Goal: Browse casually: Explore the website without a specific task or goal

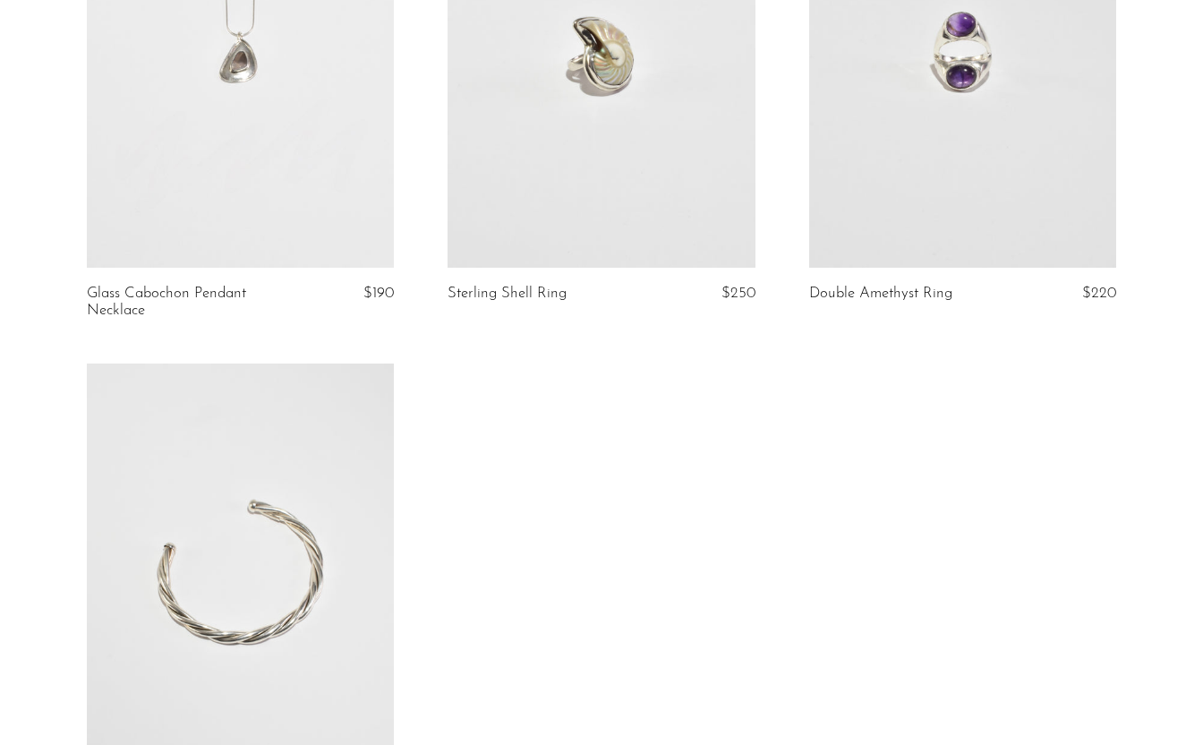
scroll to position [328, 0]
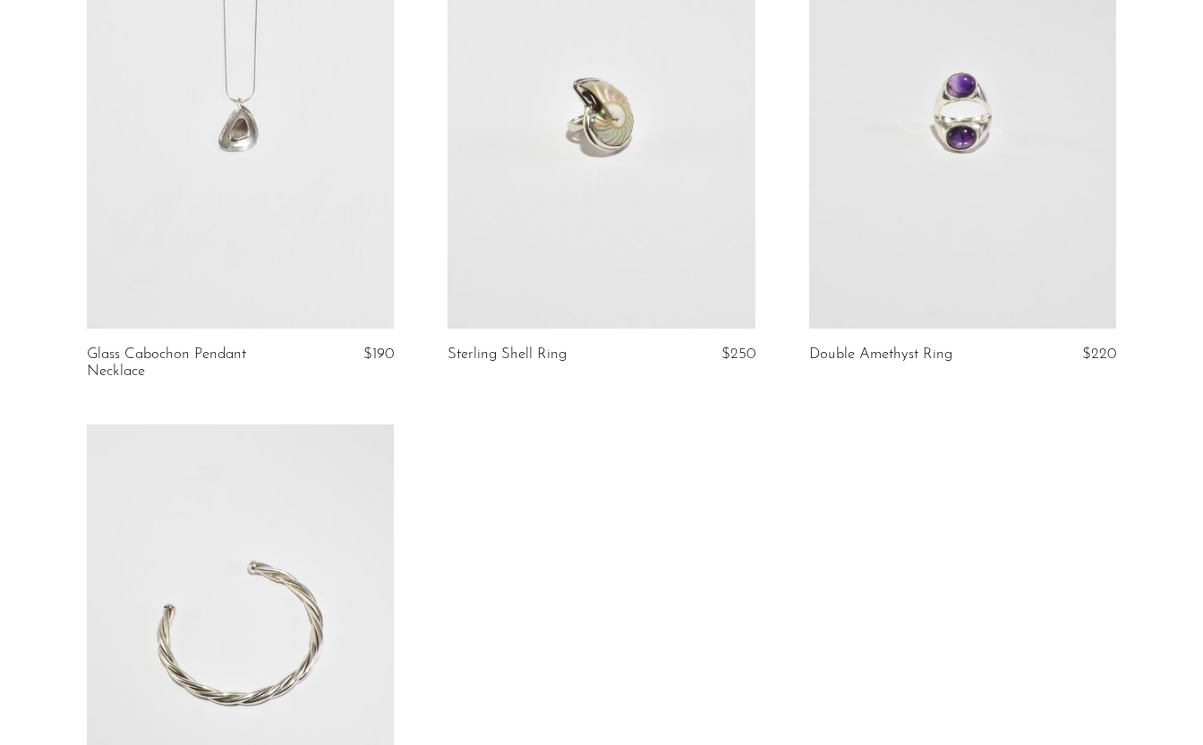
scroll to position [732, 0]
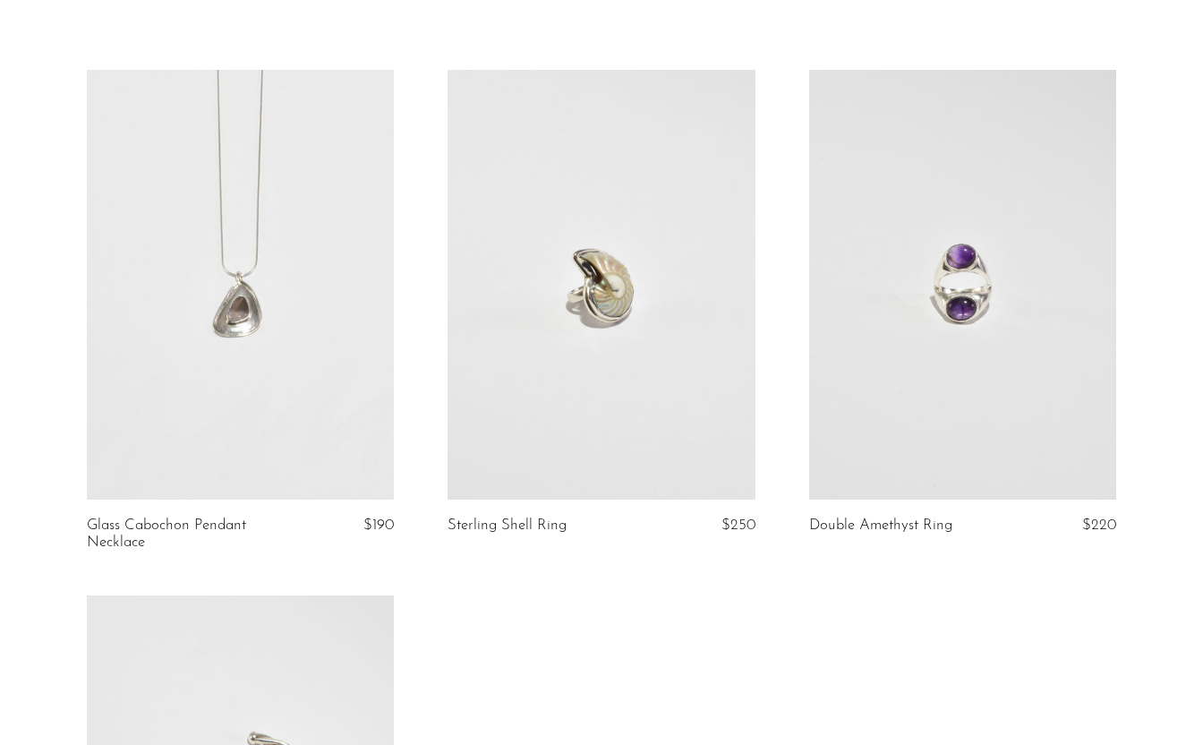
scroll to position [99, 0]
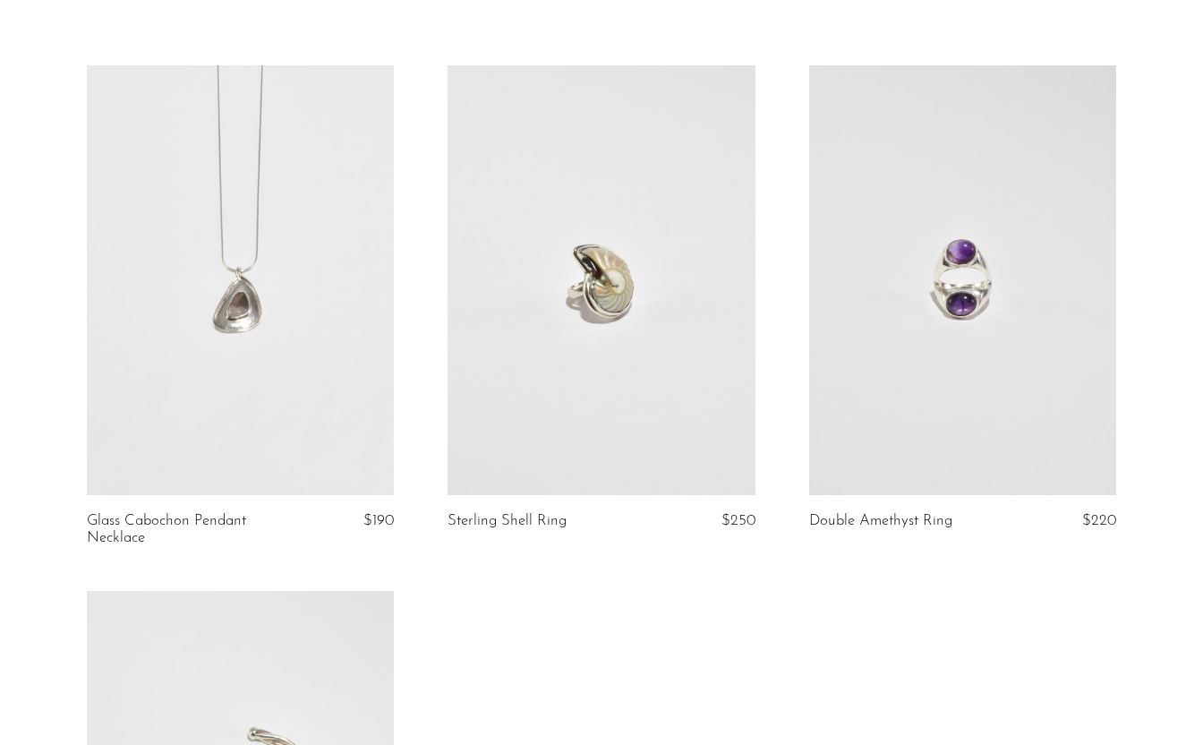
click at [315, 358] on link at bounding box center [240, 280] width 307 height 430
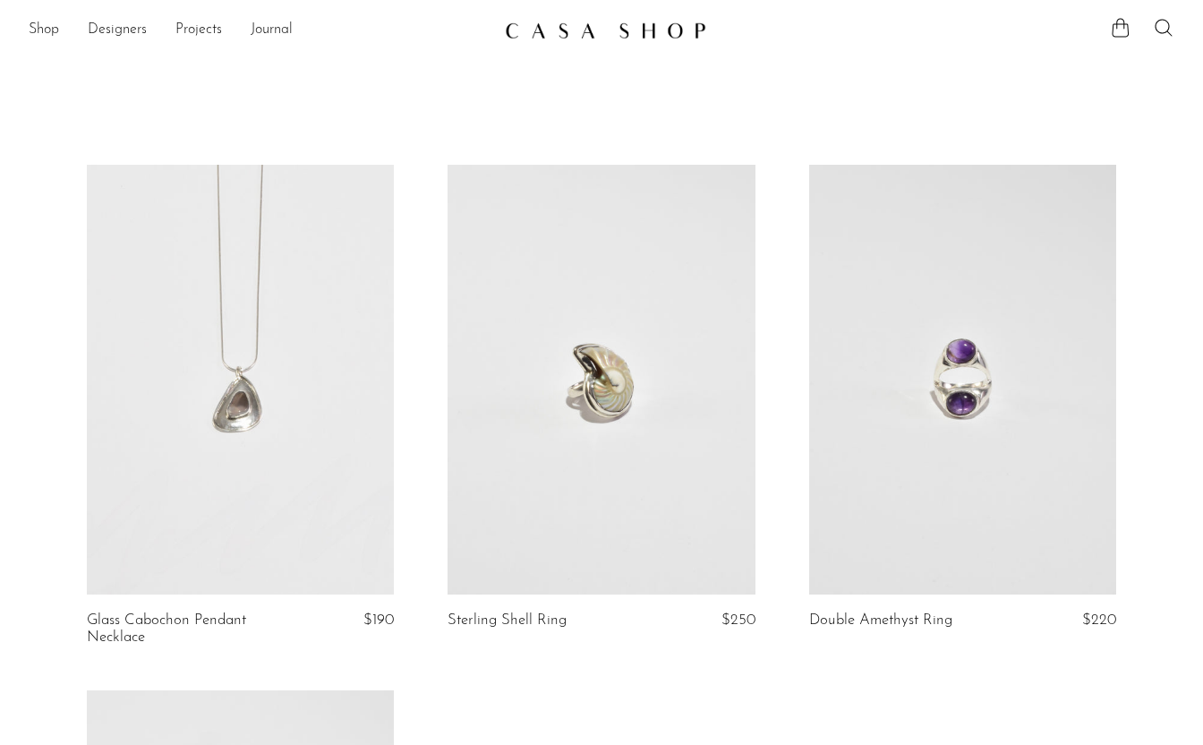
scroll to position [20, 0]
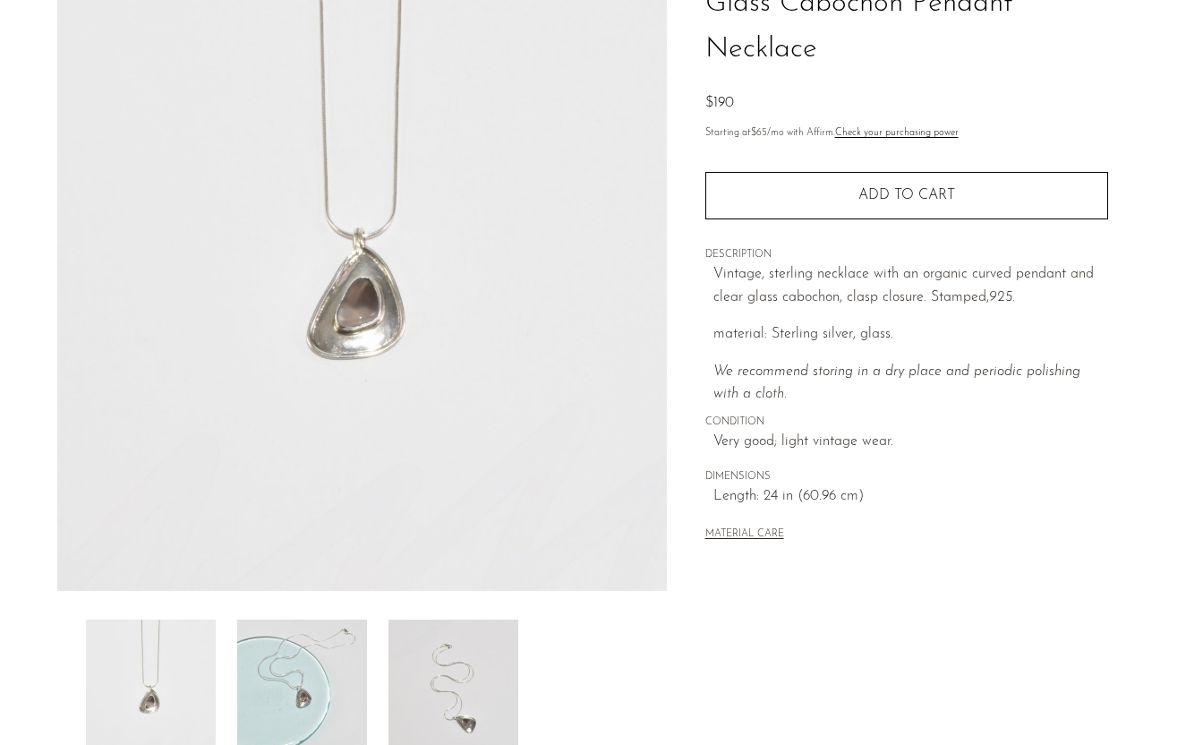
scroll to position [183, 0]
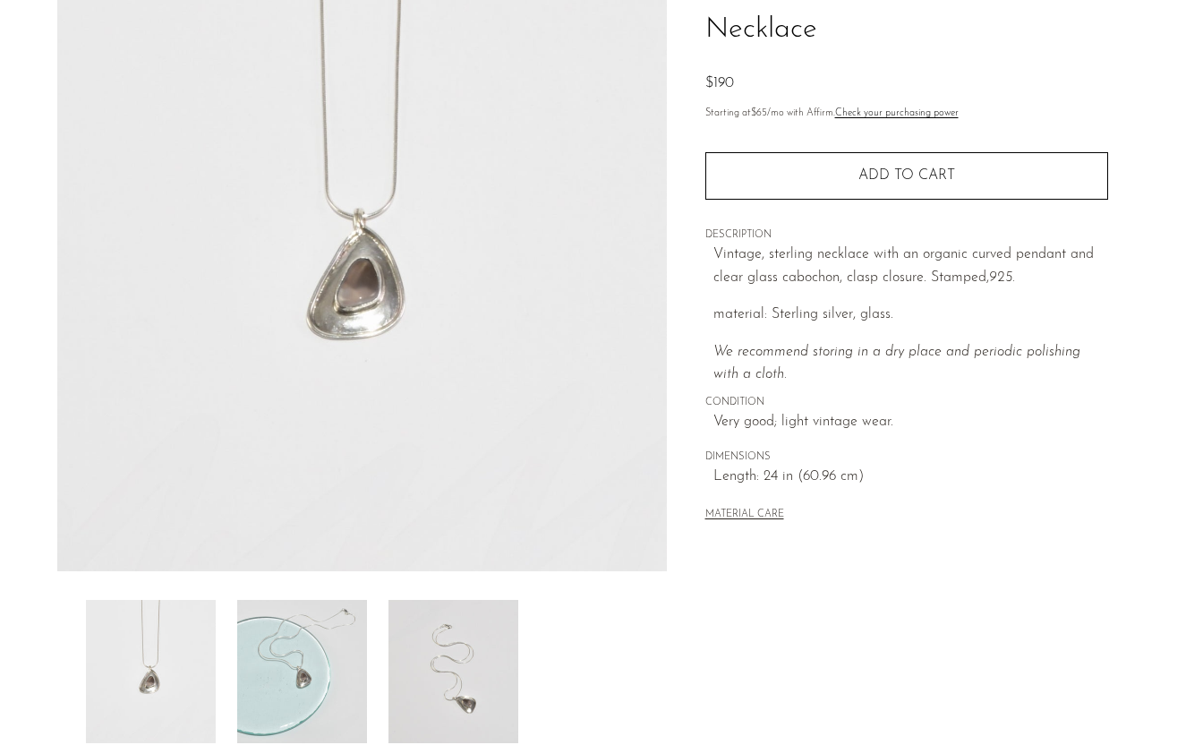
click at [361, 629] on img at bounding box center [302, 671] width 130 height 143
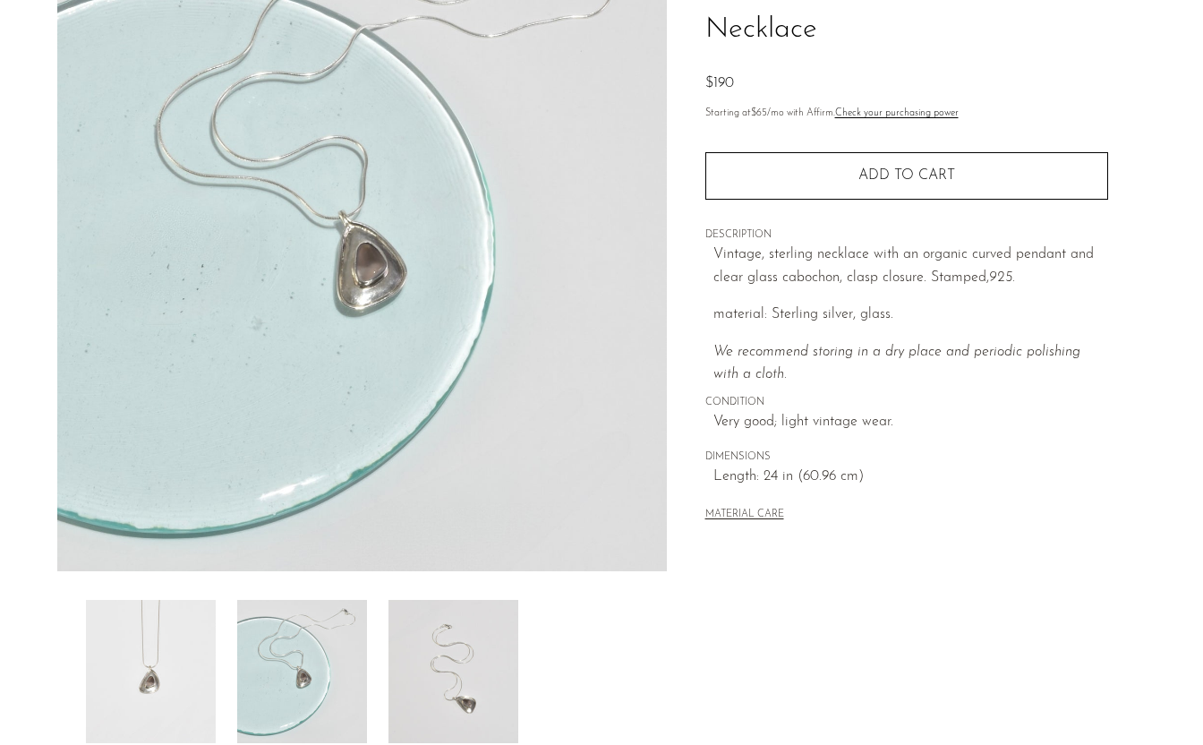
click at [473, 630] on img at bounding box center [454, 671] width 130 height 143
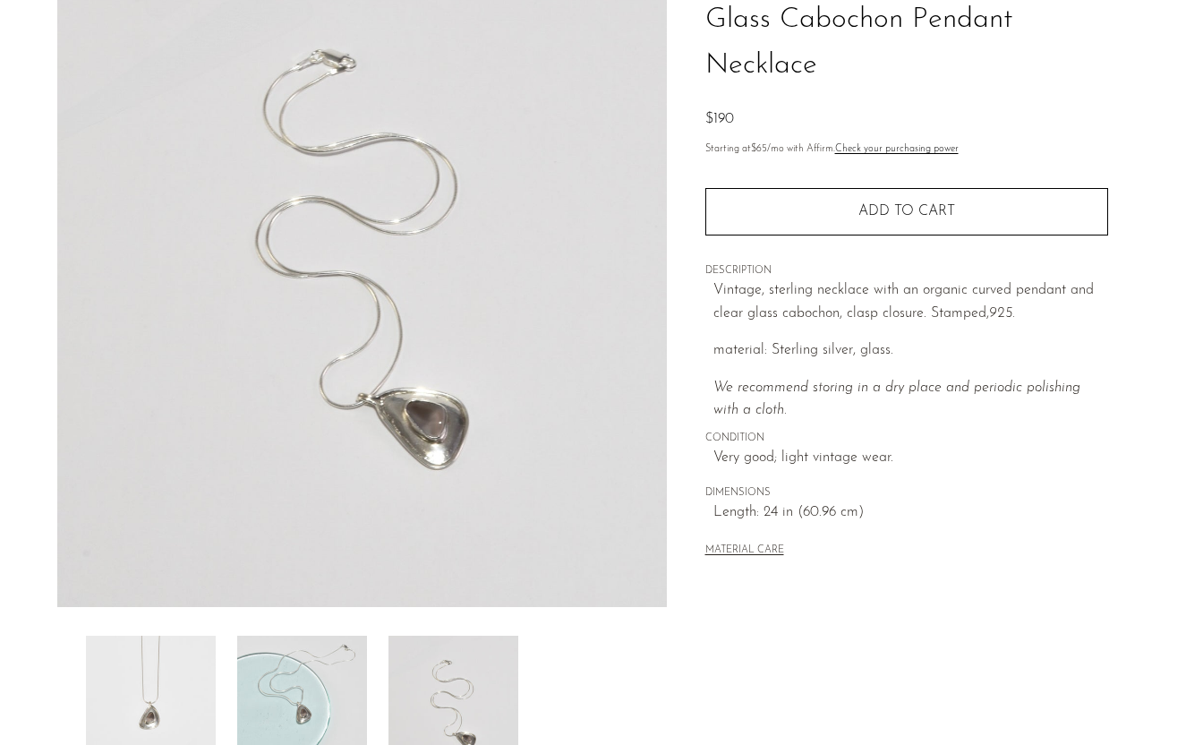
scroll to position [148, 0]
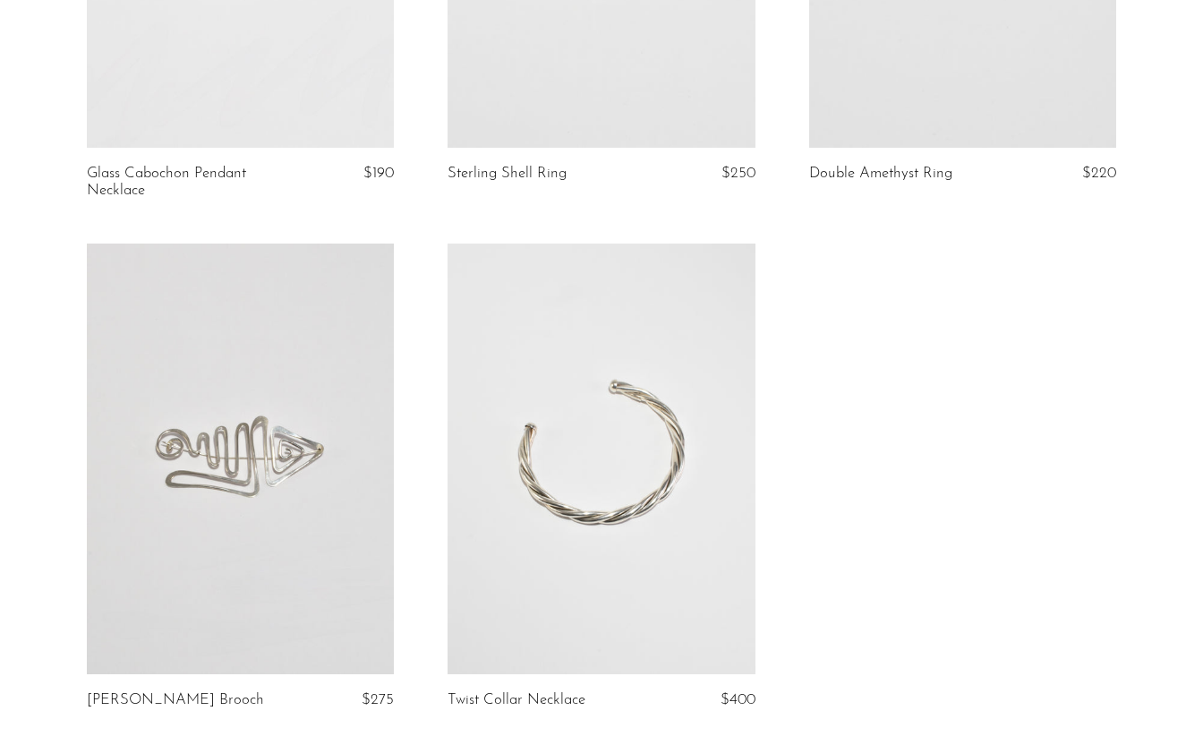
scroll to position [446, 0]
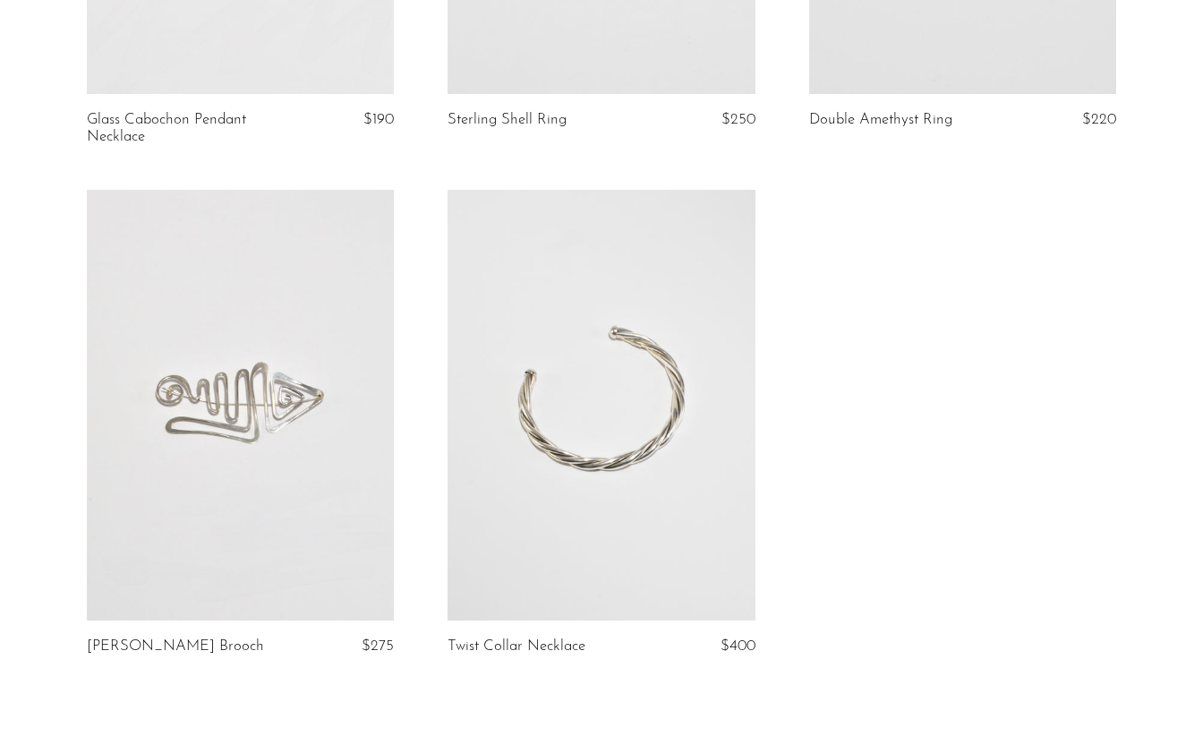
scroll to position [498, 0]
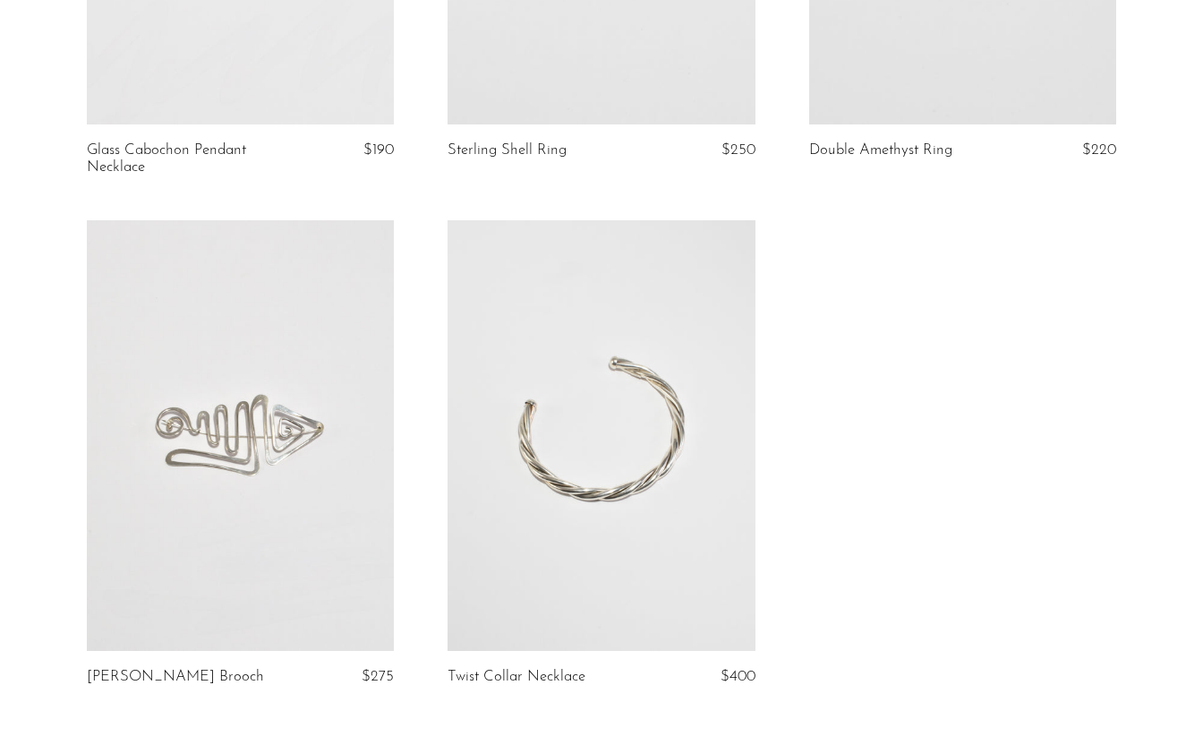
scroll to position [467, 0]
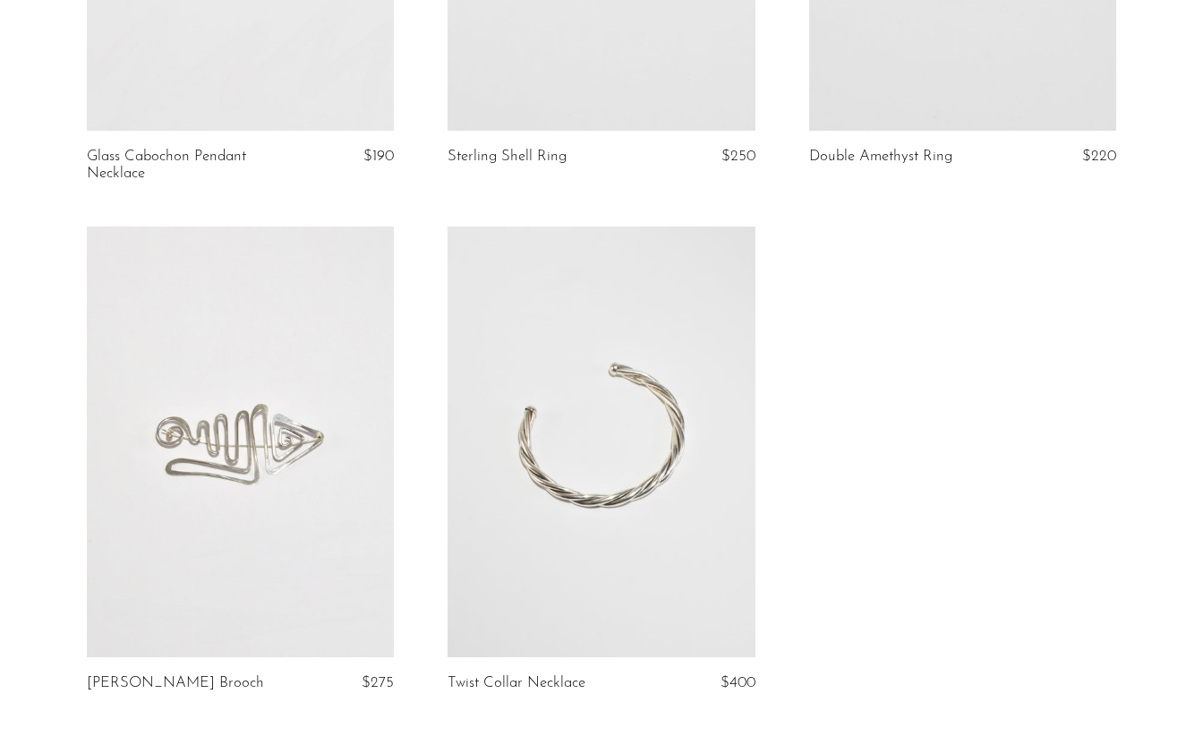
scroll to position [462, 0]
click at [261, 467] on link at bounding box center [240, 443] width 307 height 430
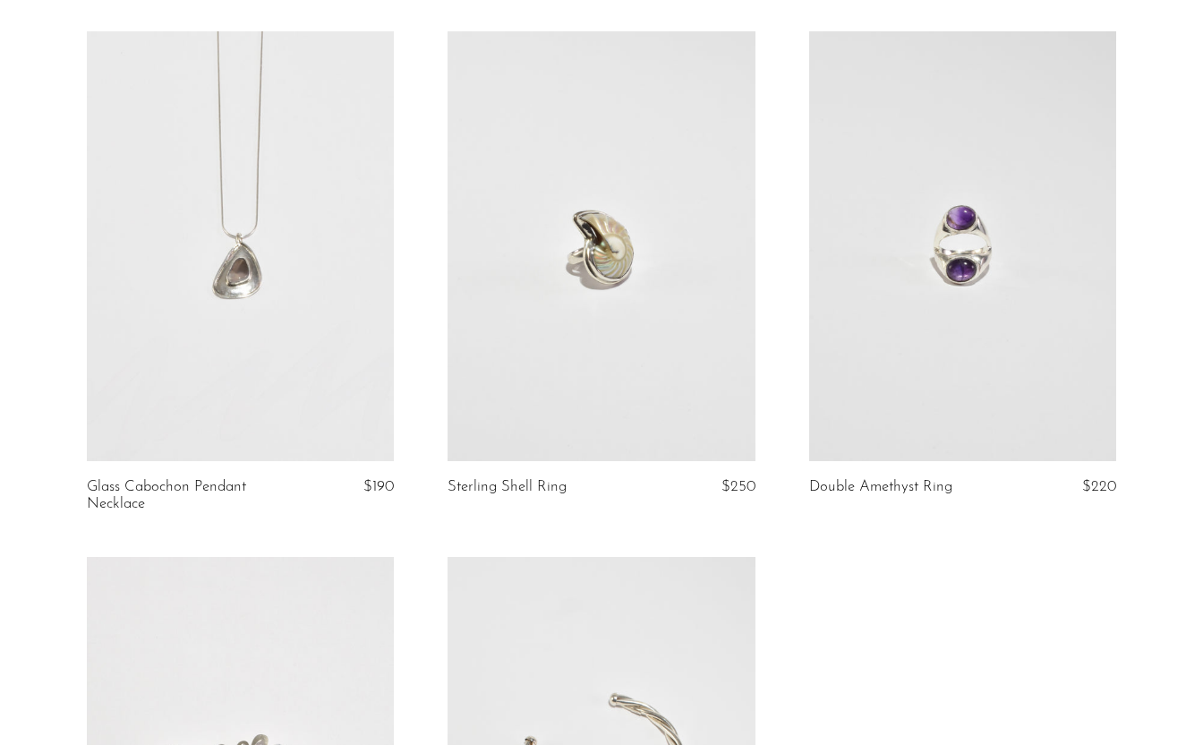
scroll to position [124, 0]
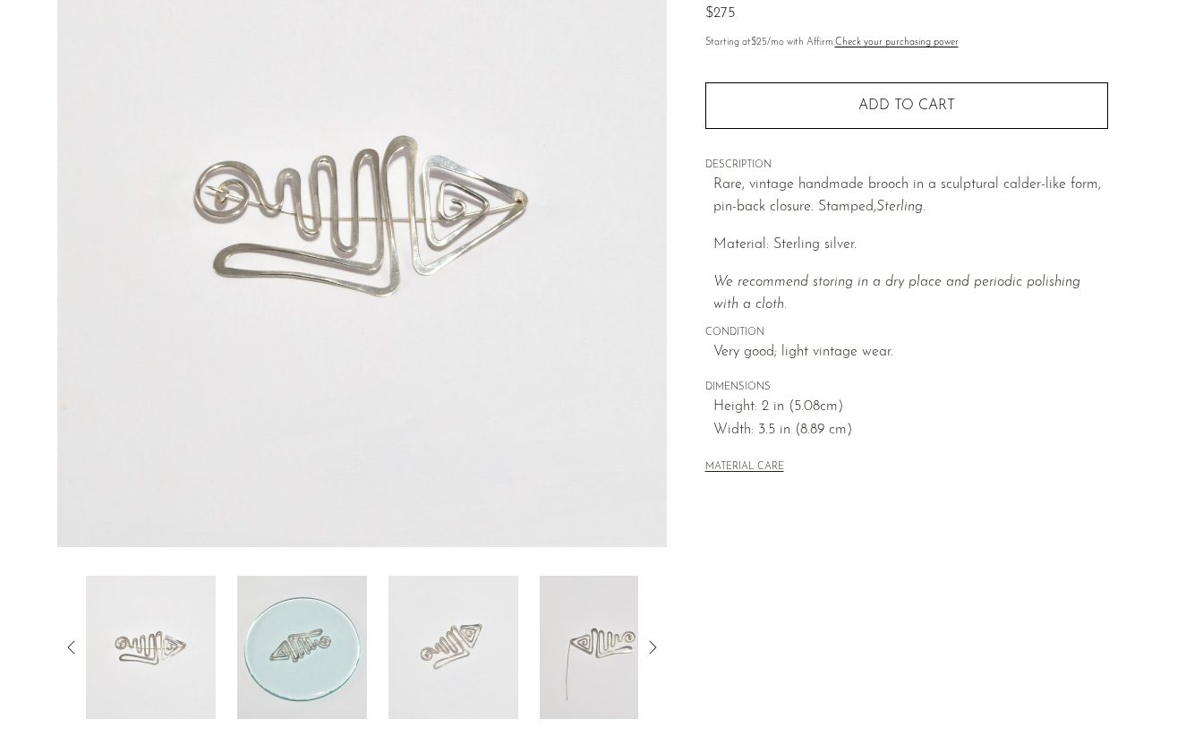
scroll to position [267, 0]
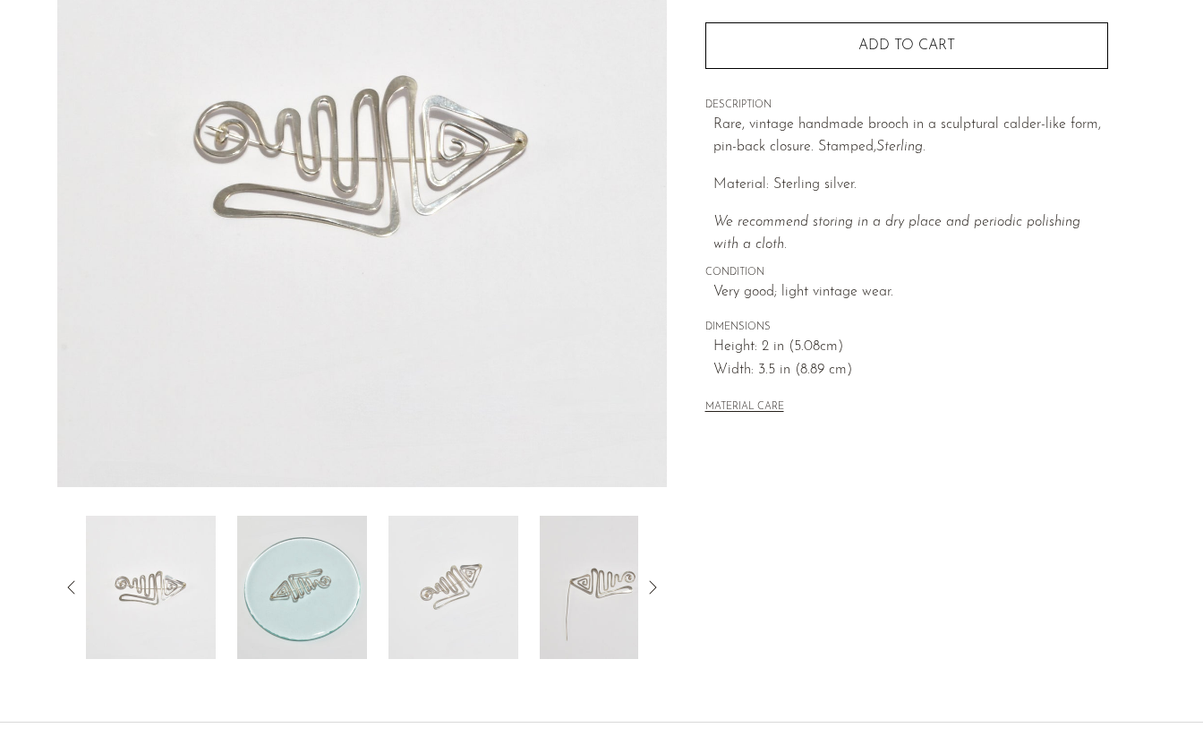
click at [313, 555] on img at bounding box center [302, 587] width 130 height 143
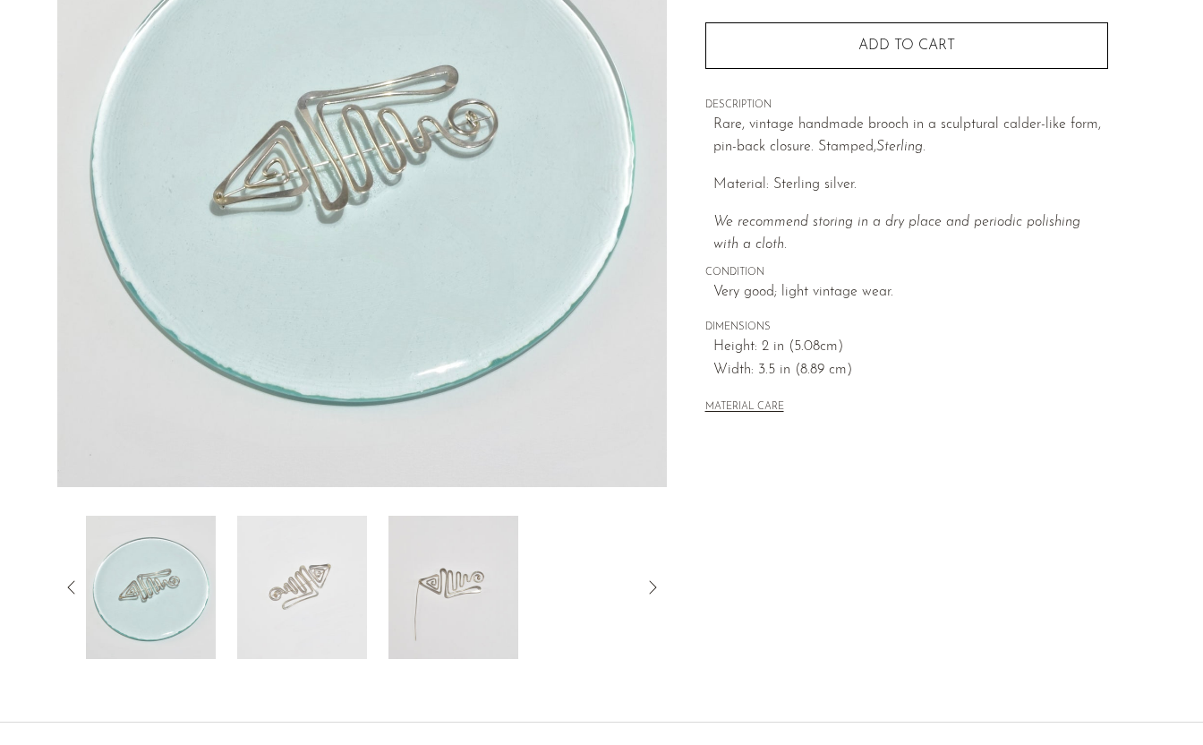
click at [312, 554] on img at bounding box center [302, 587] width 130 height 143
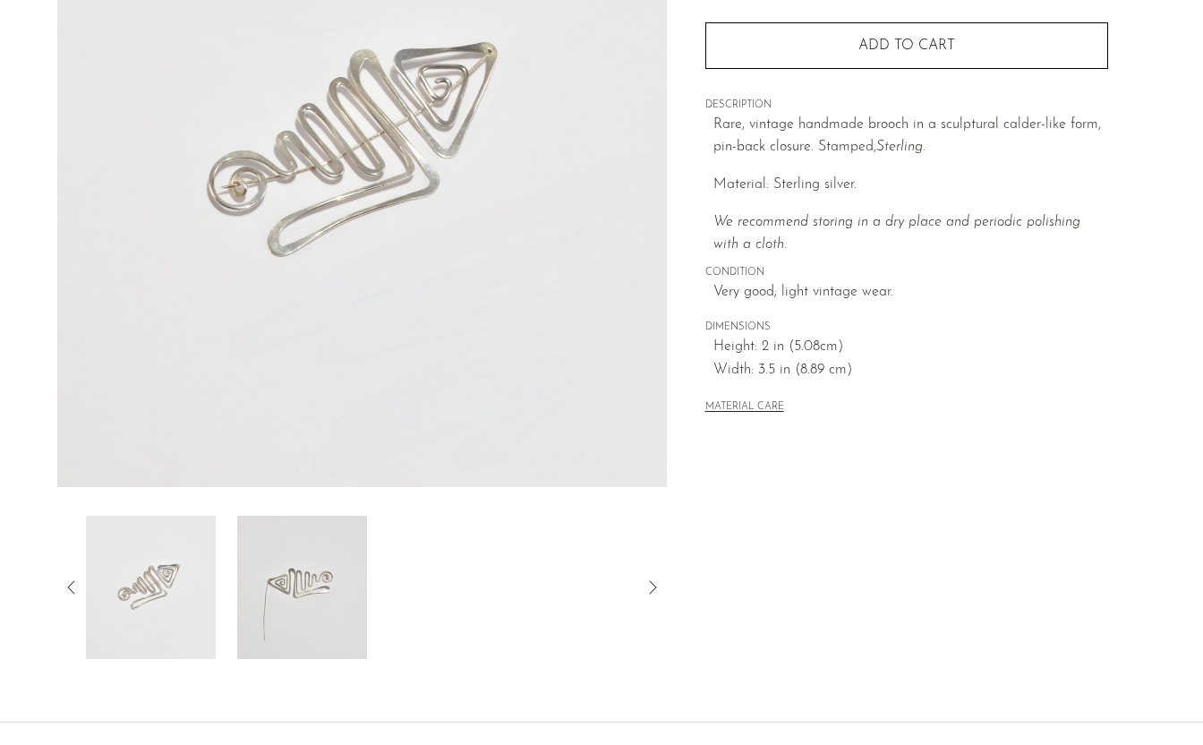
click at [331, 556] on img at bounding box center [302, 587] width 130 height 143
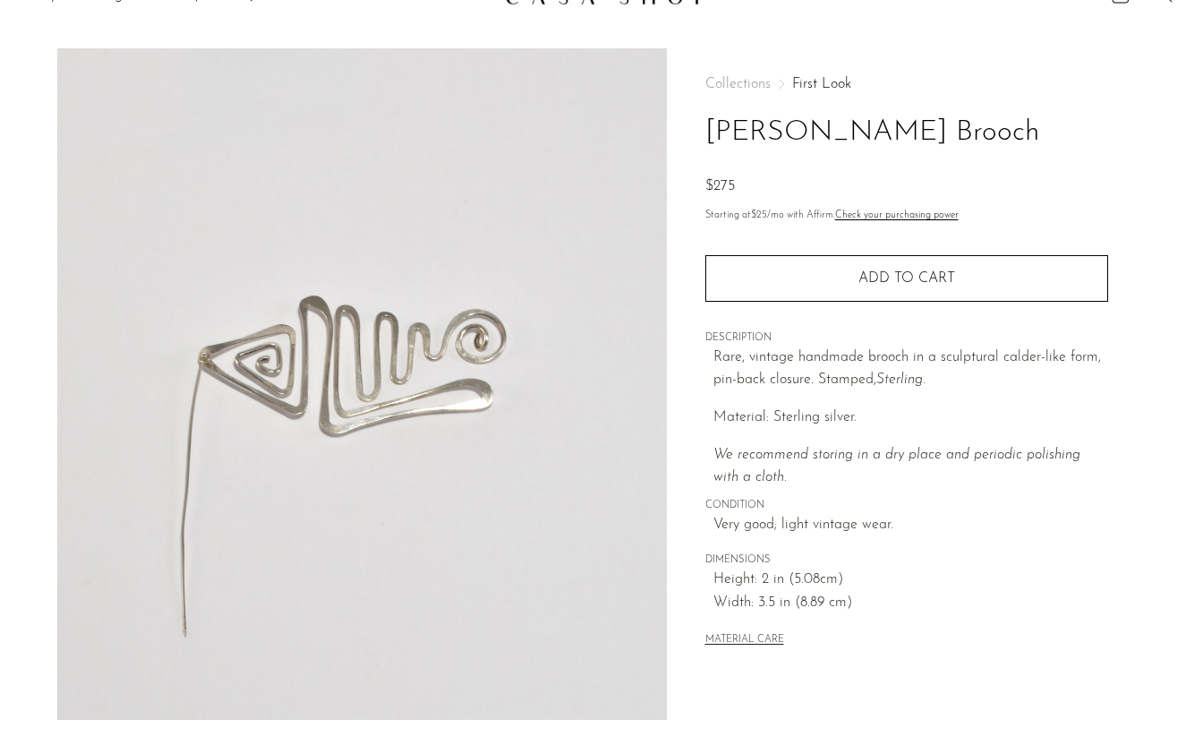
scroll to position [21, 0]
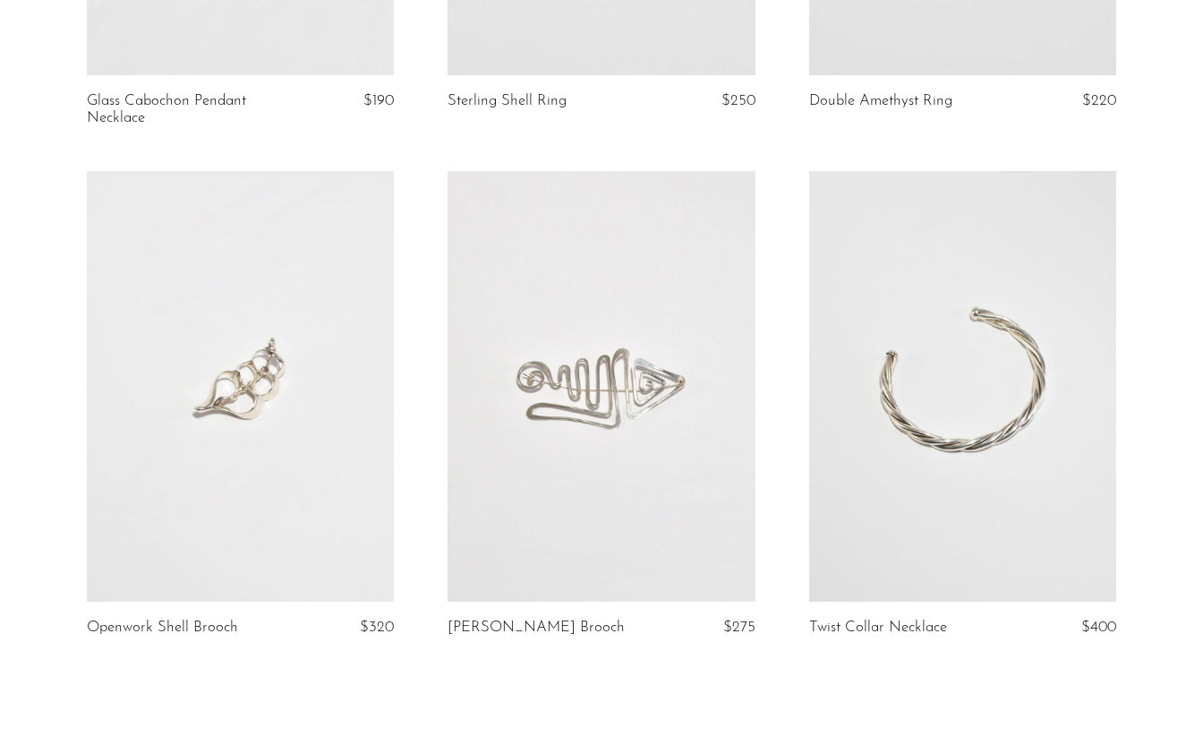
scroll to position [522, 0]
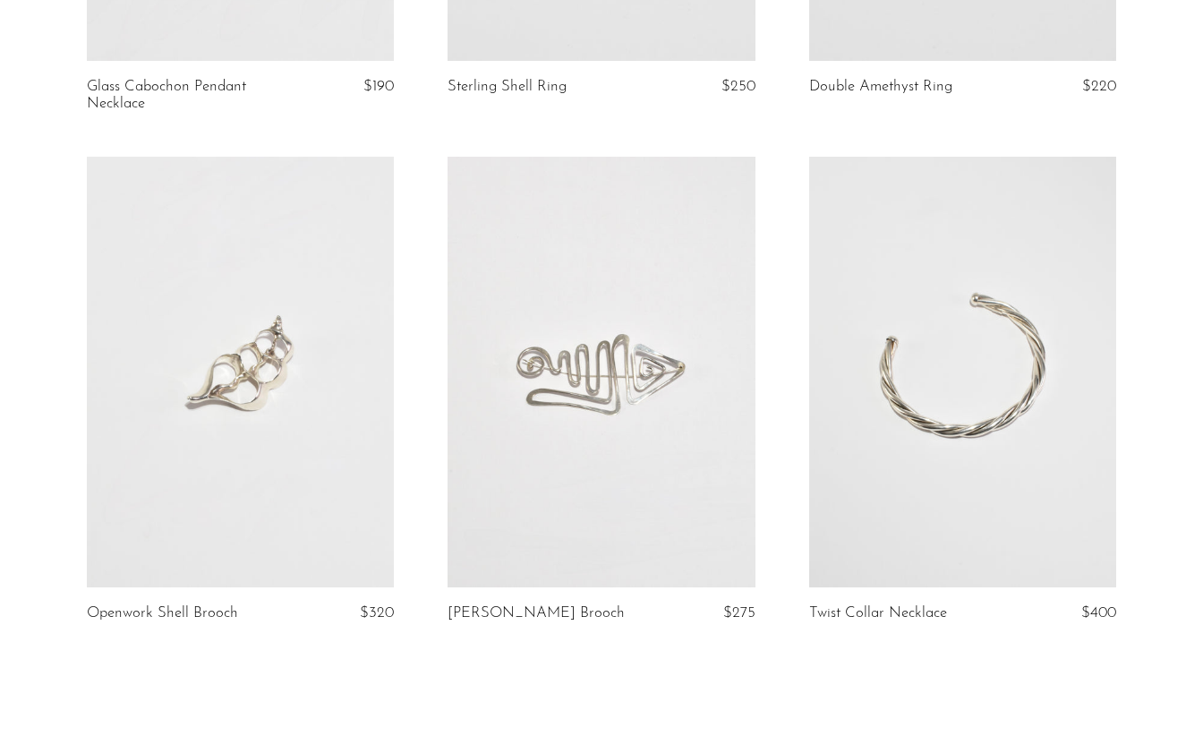
scroll to position [537, 0]
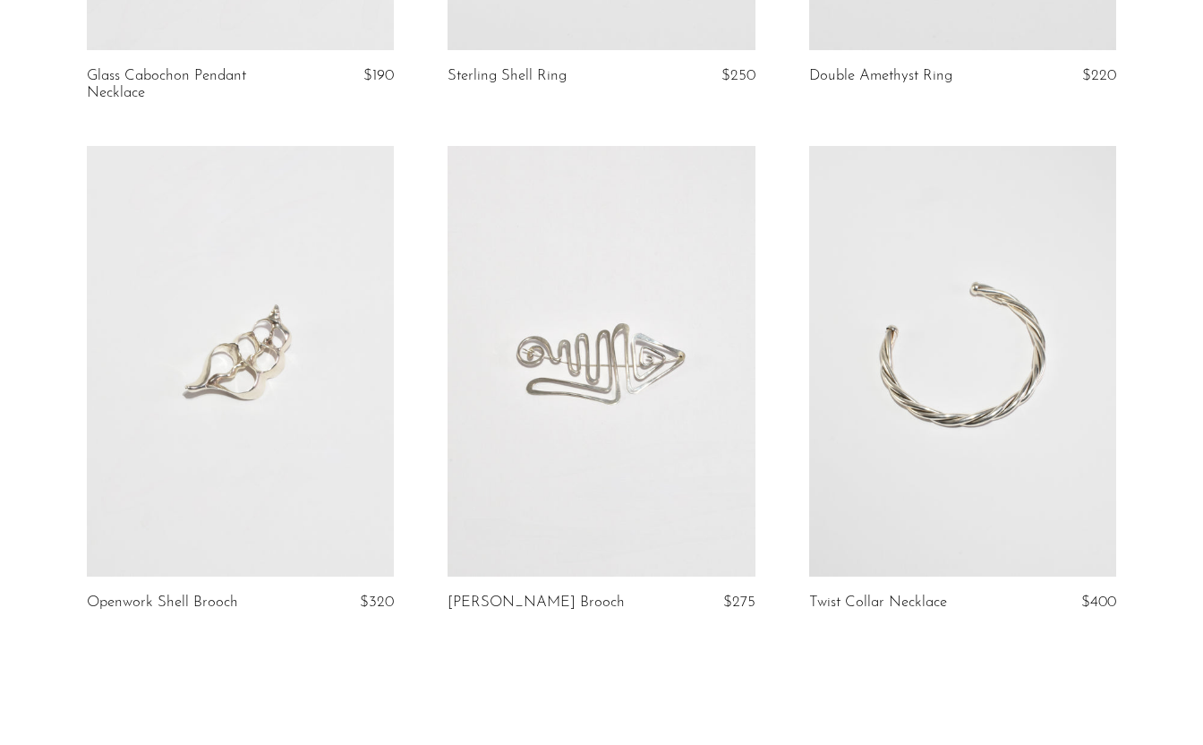
scroll to position [550, 0]
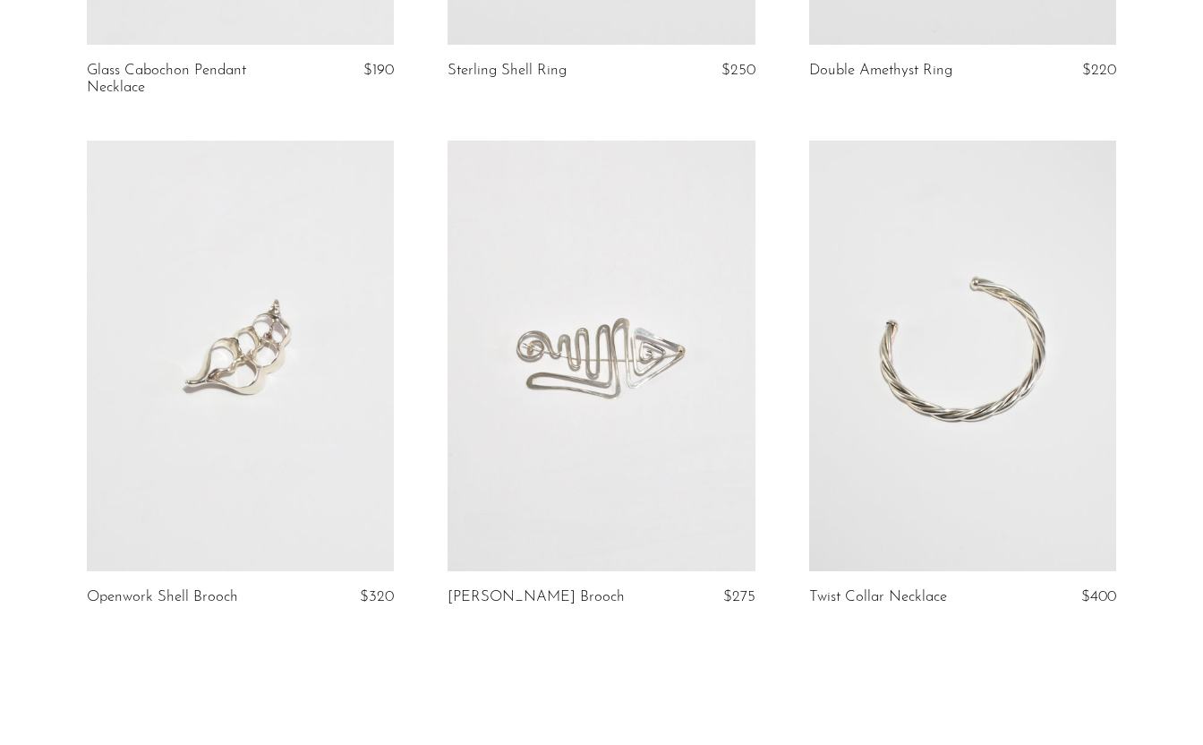
click at [345, 453] on link at bounding box center [240, 356] width 307 height 430
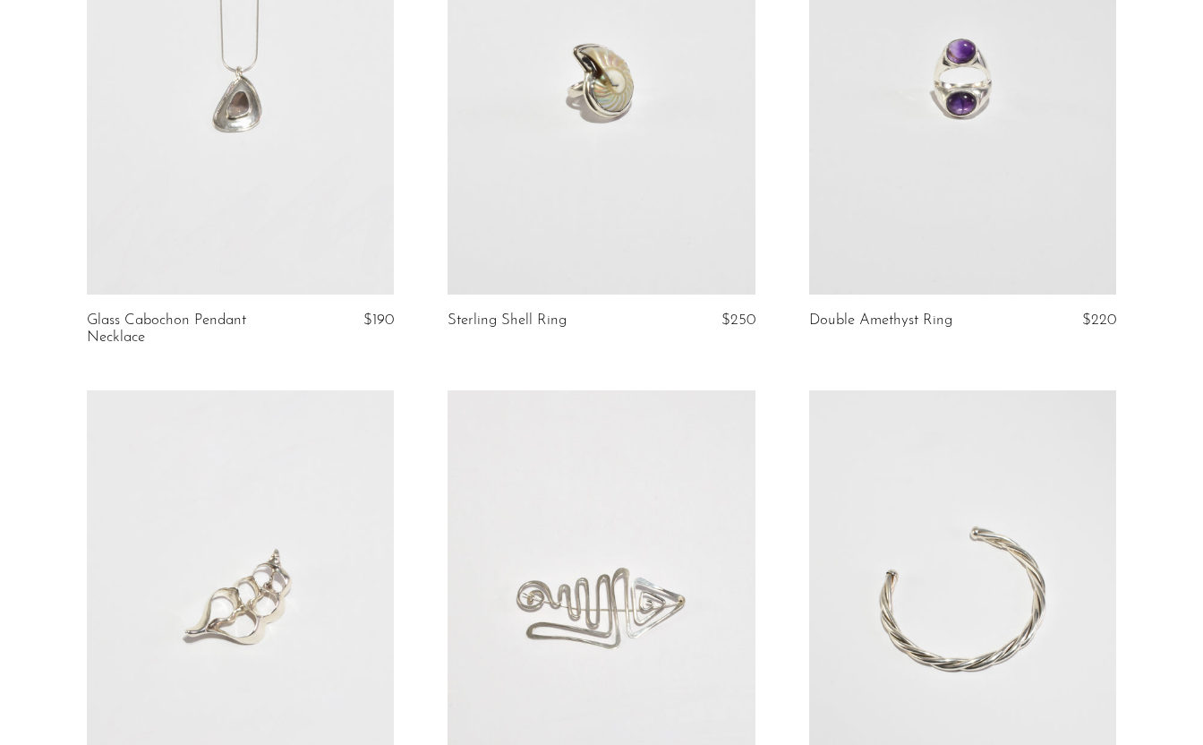
scroll to position [732, 0]
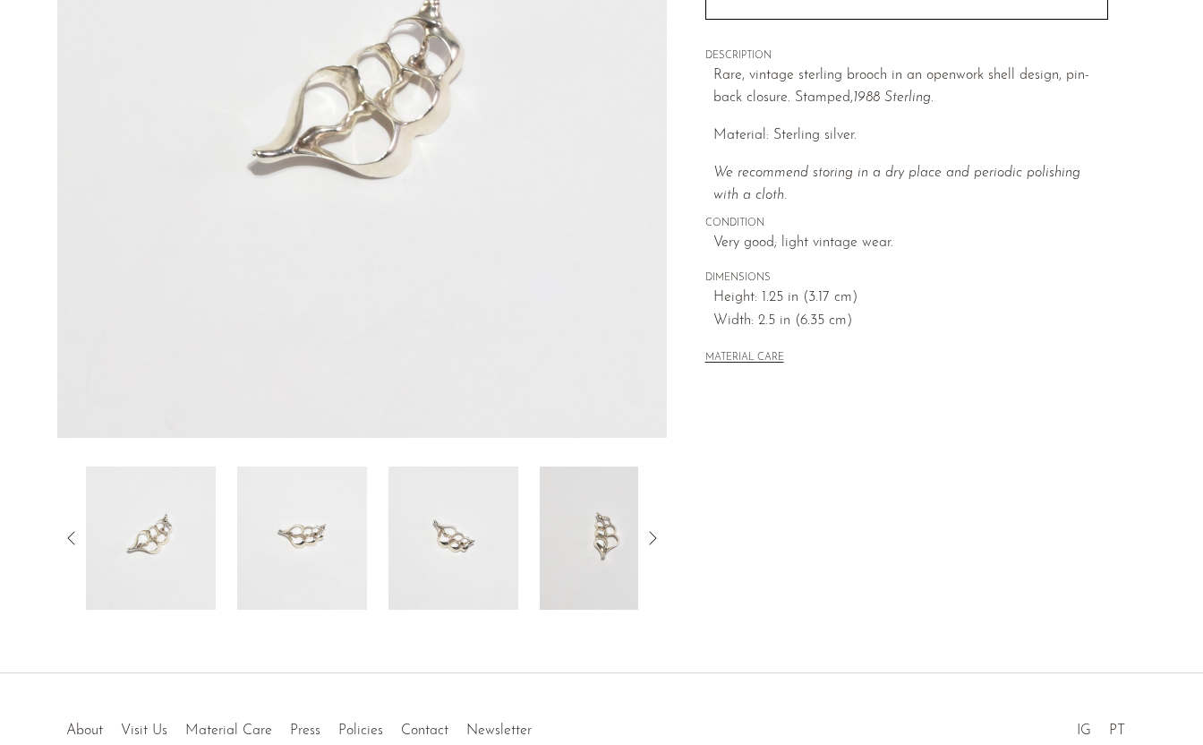
scroll to position [310, 0]
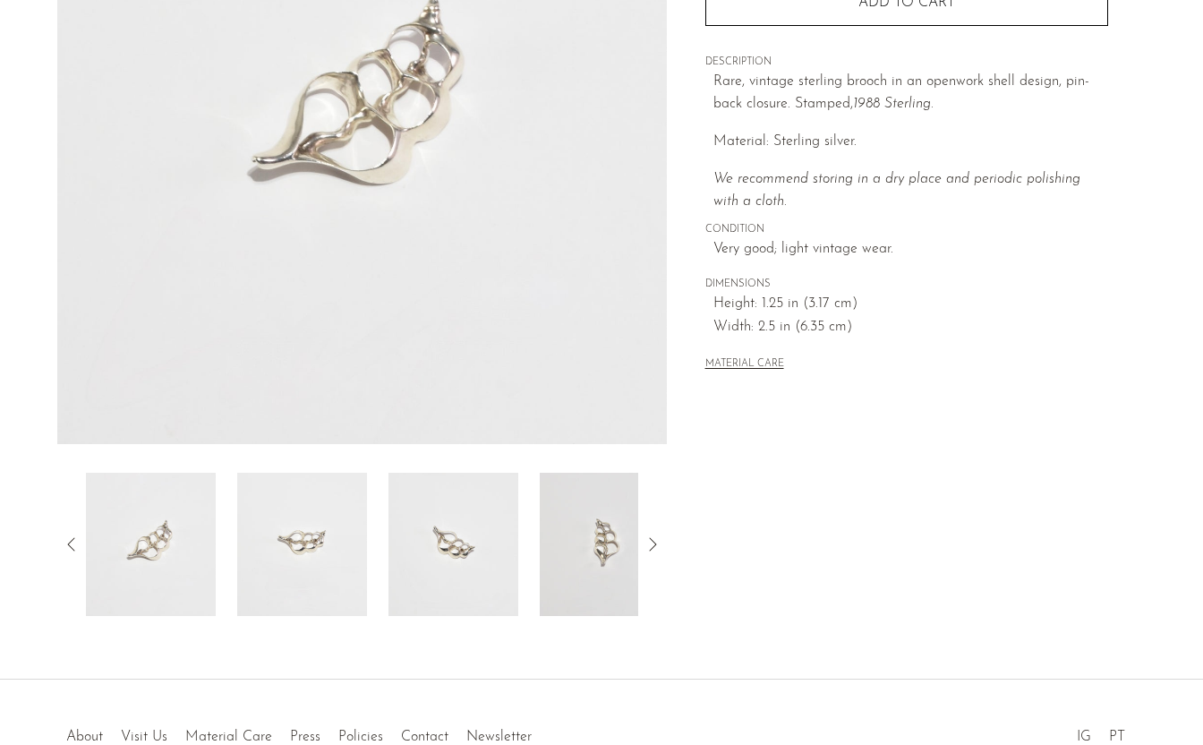
click at [658, 540] on icon at bounding box center [652, 544] width 21 height 21
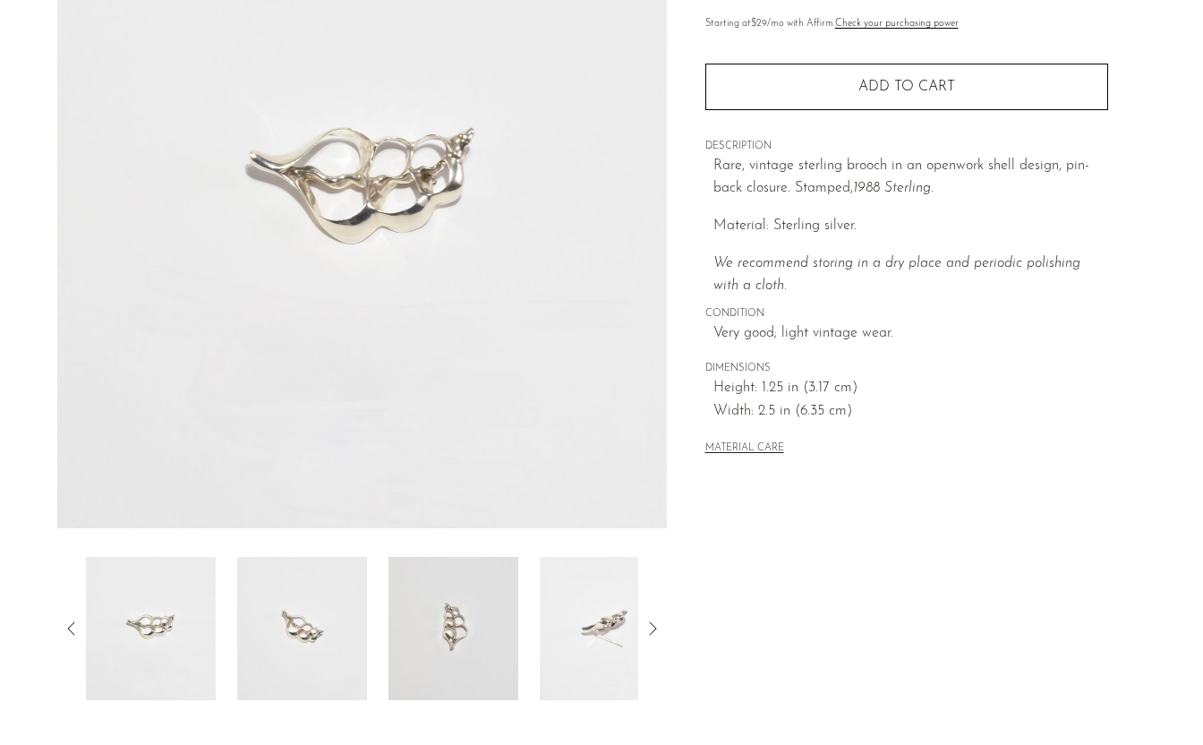
scroll to position [222, 0]
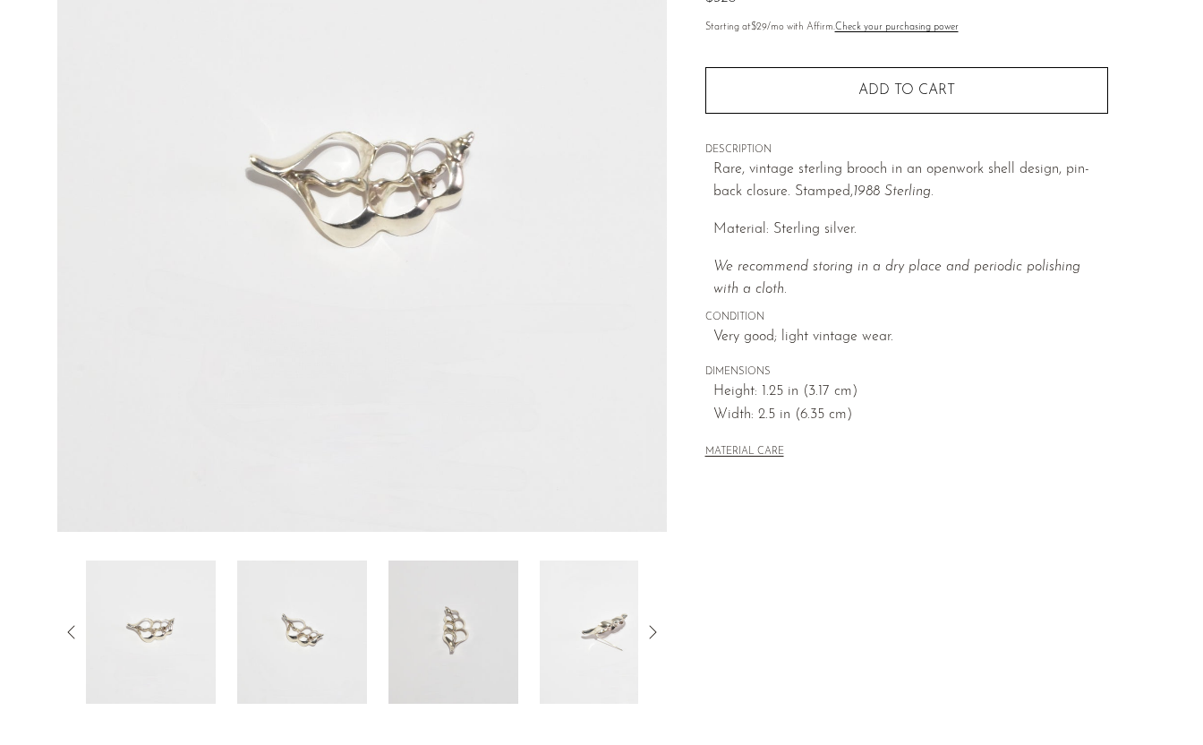
click at [652, 631] on icon at bounding box center [652, 631] width 21 height 21
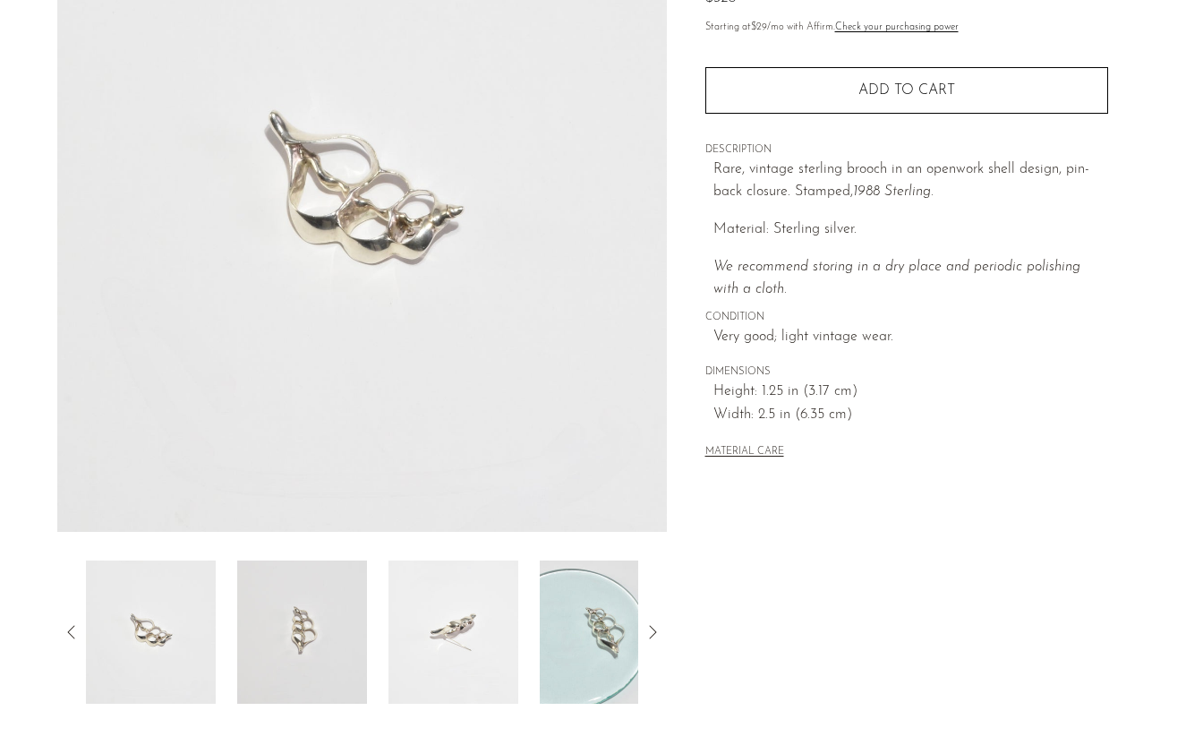
click at [652, 630] on icon at bounding box center [652, 631] width 21 height 21
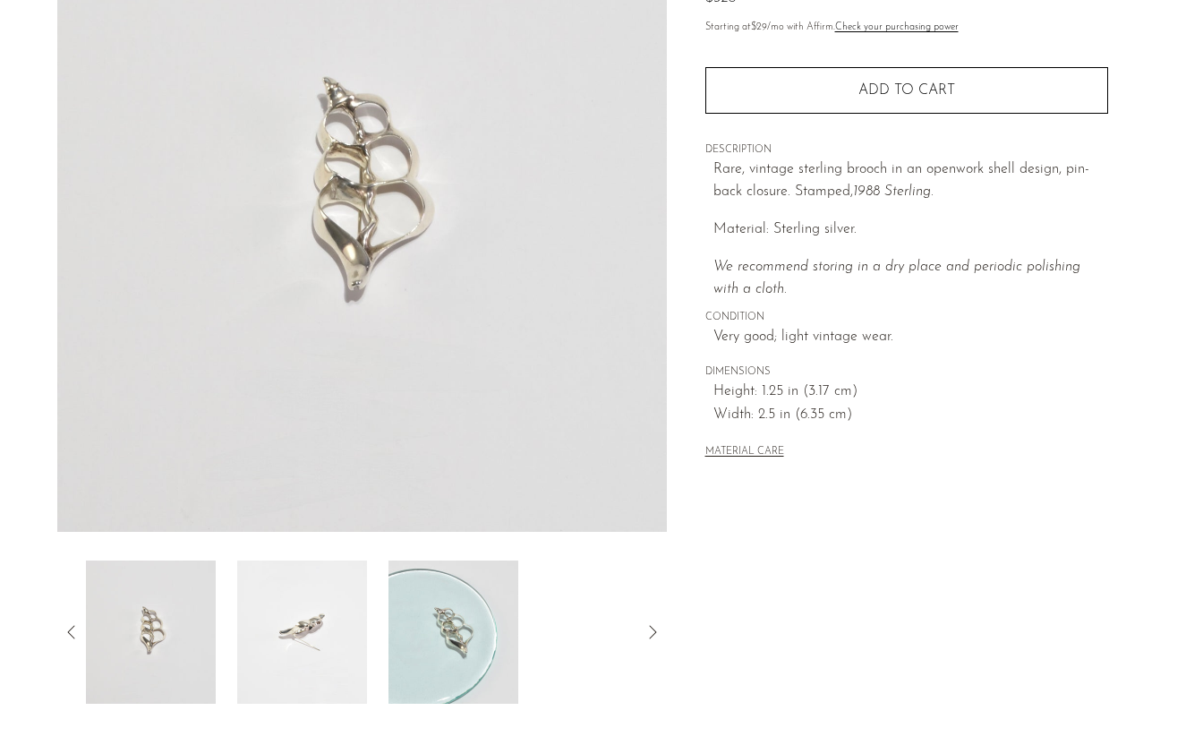
click at [653, 631] on icon at bounding box center [652, 631] width 21 height 21
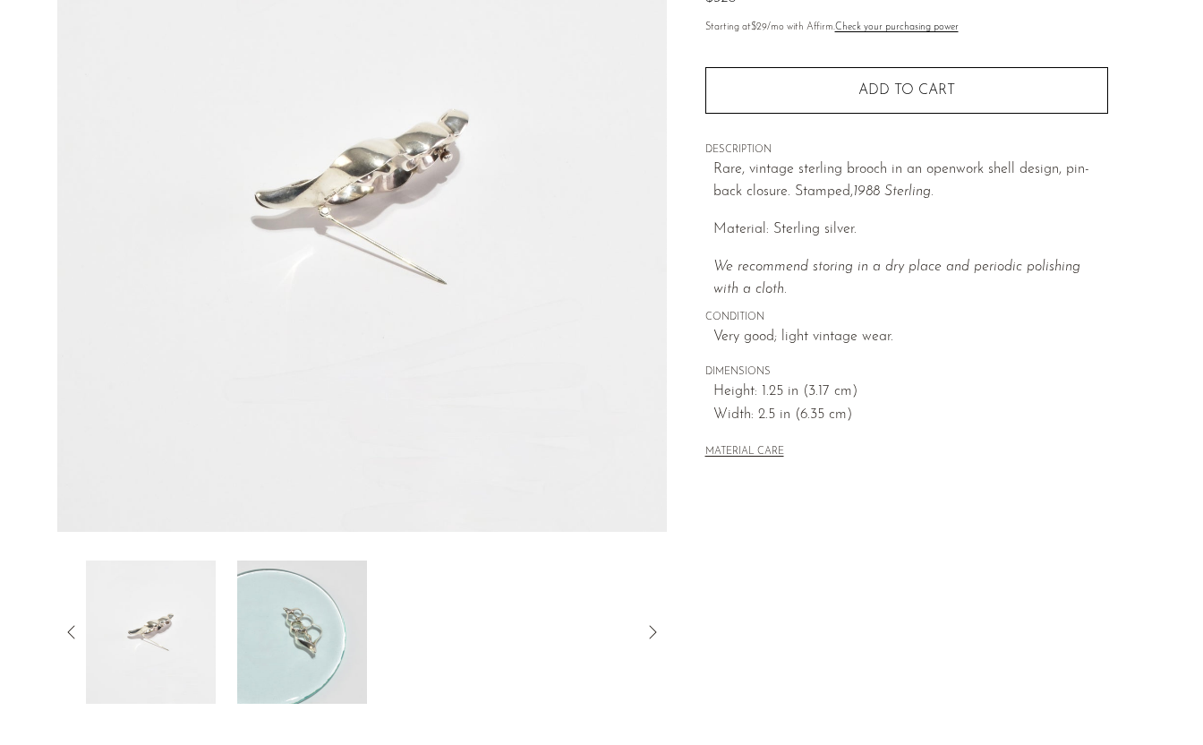
click at [653, 631] on icon at bounding box center [652, 631] width 21 height 21
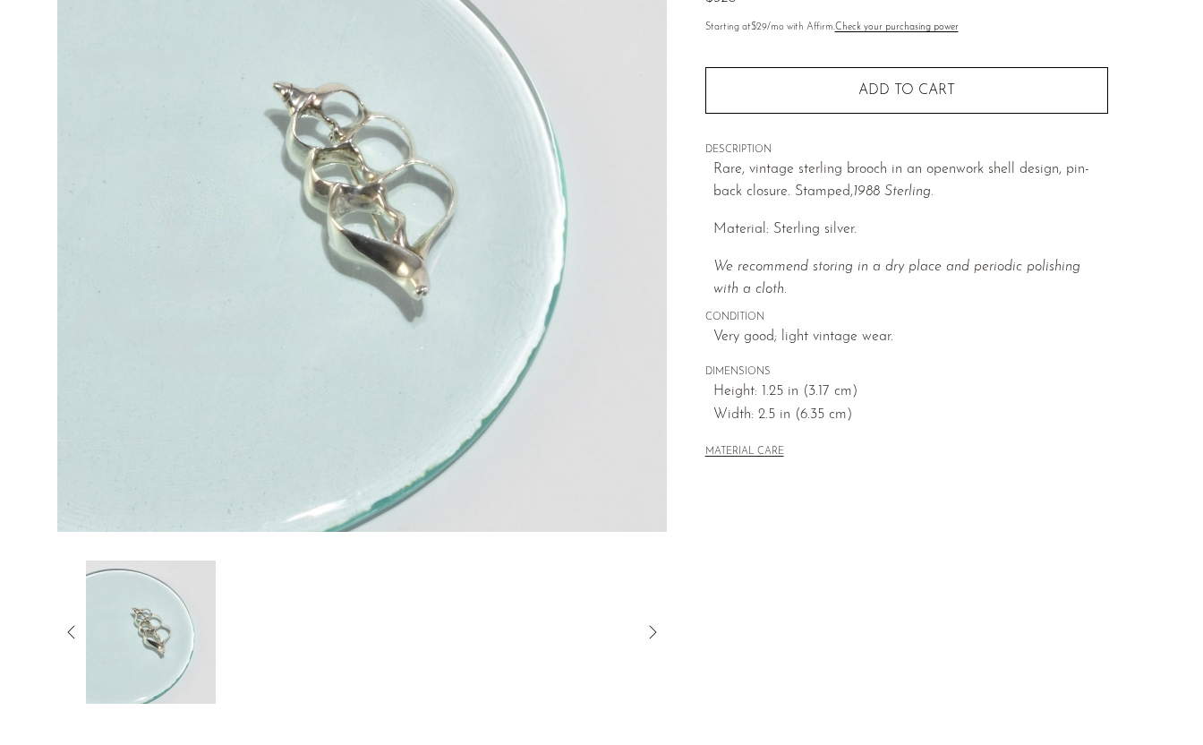
click at [653, 631] on icon at bounding box center [652, 631] width 21 height 21
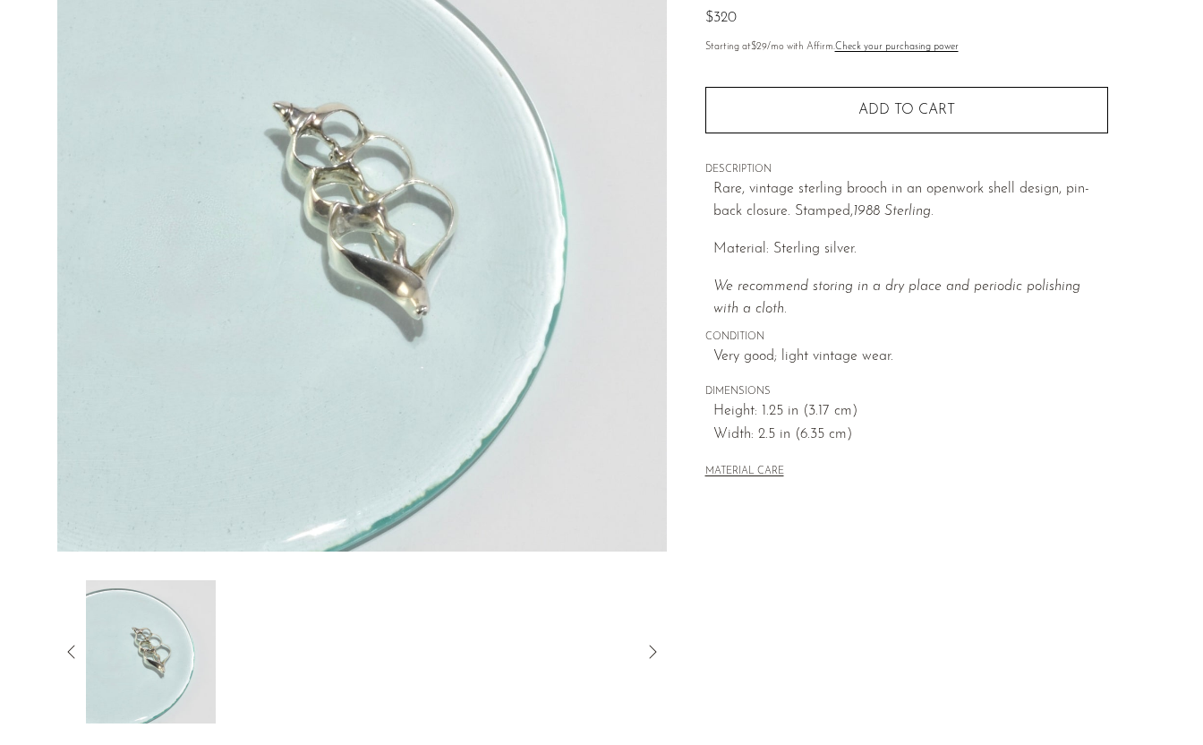
scroll to position [204, 0]
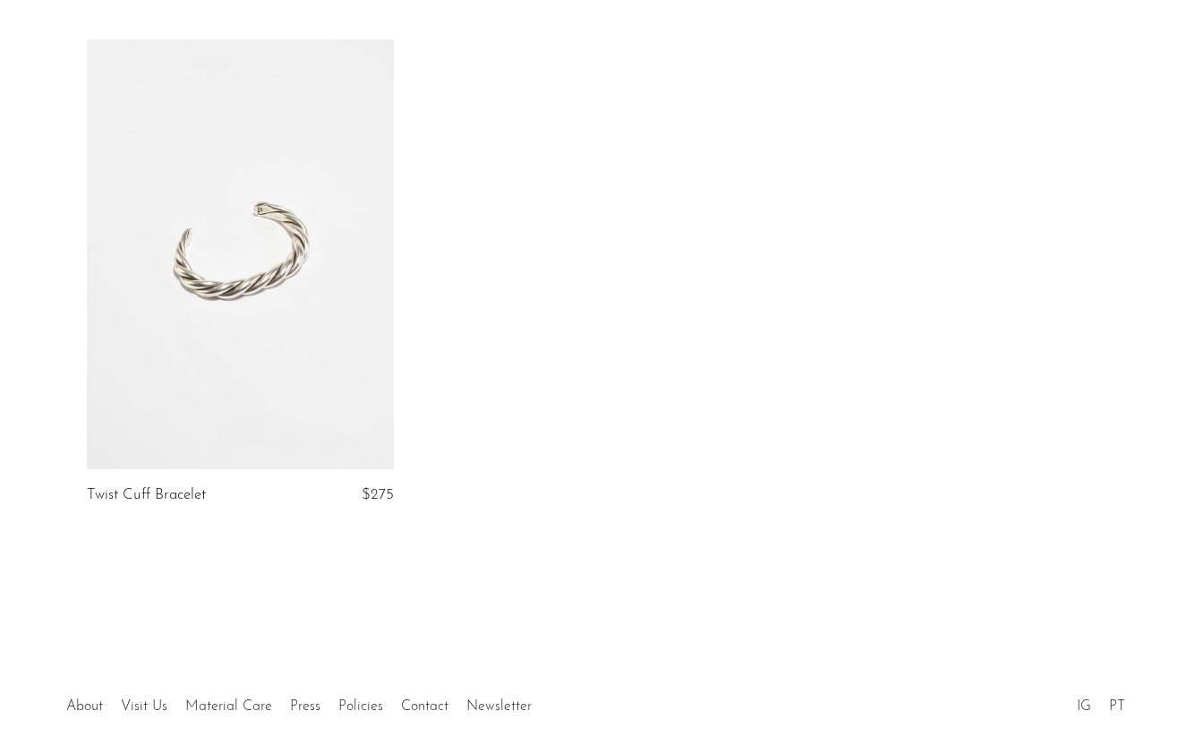
scroll to position [1158, 0]
click at [265, 274] on link at bounding box center [240, 257] width 307 height 430
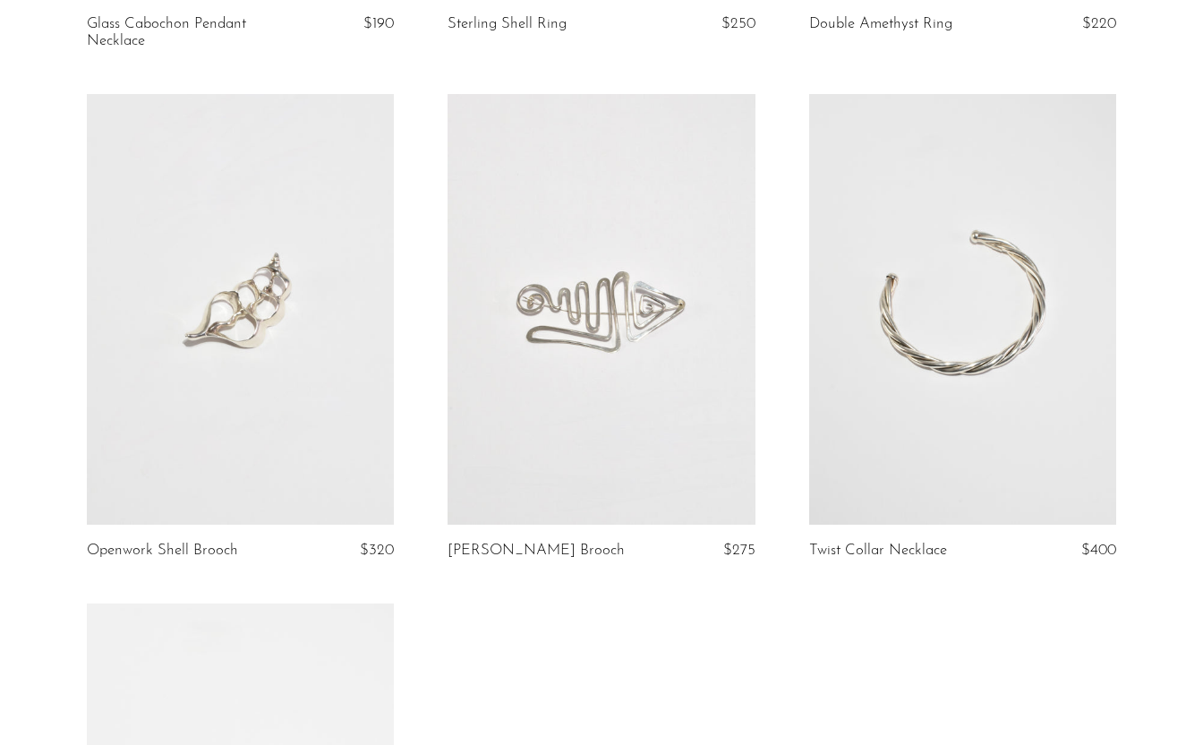
scroll to position [595, 0]
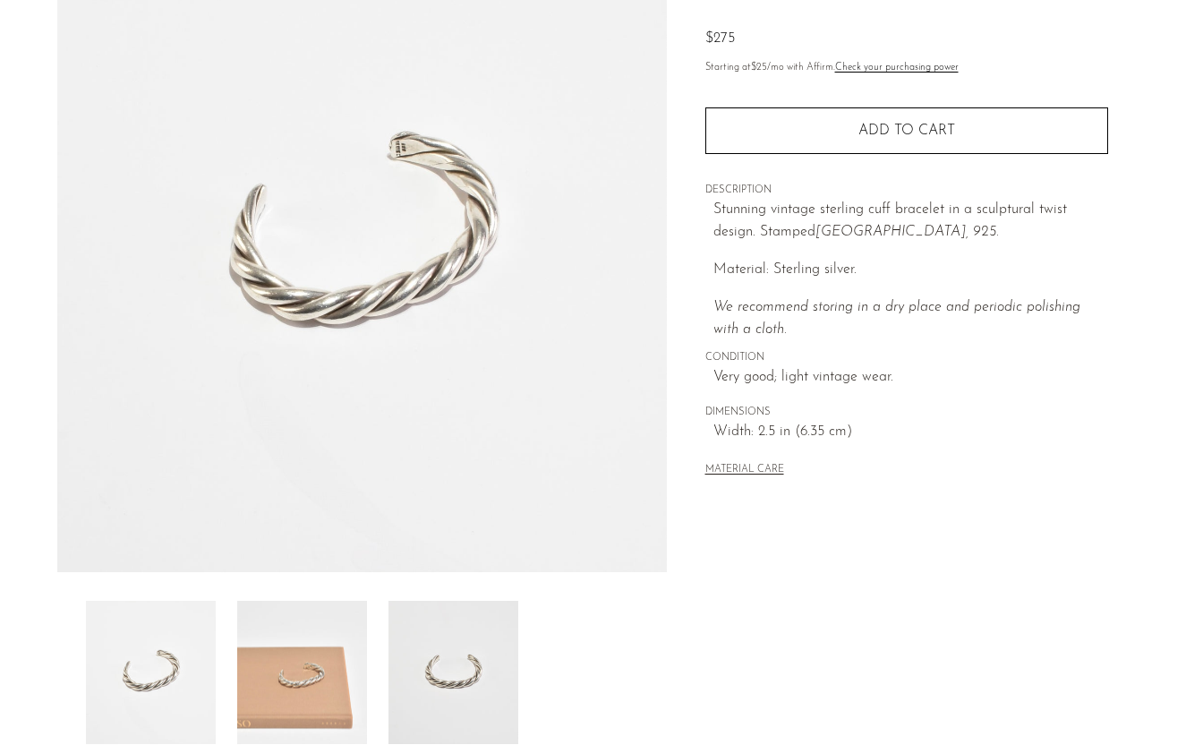
scroll to position [187, 0]
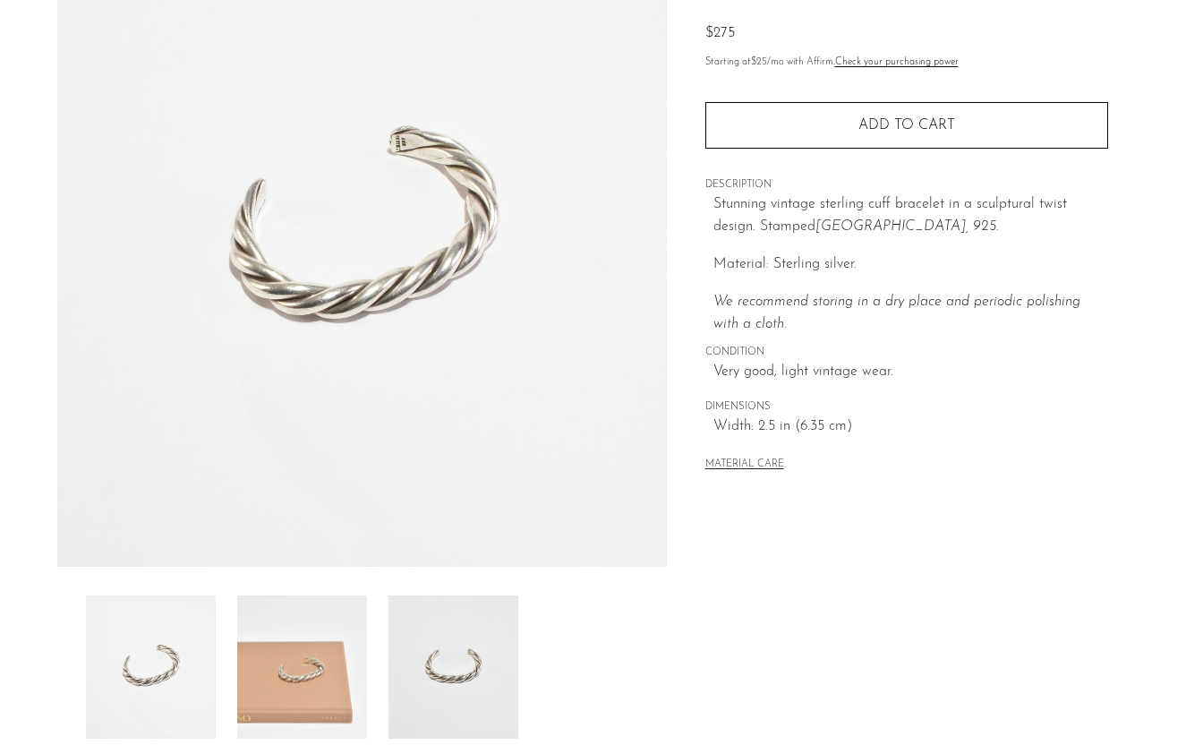
click at [322, 615] on img at bounding box center [302, 666] width 130 height 143
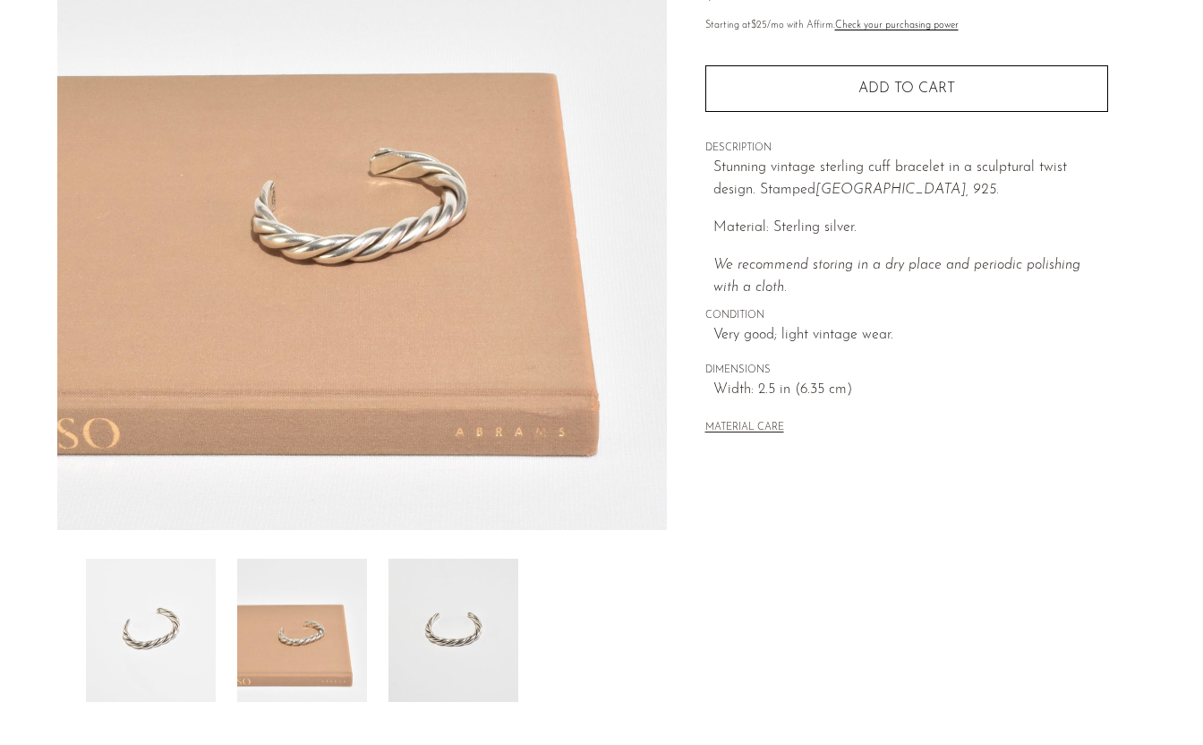
scroll to position [235, 0]
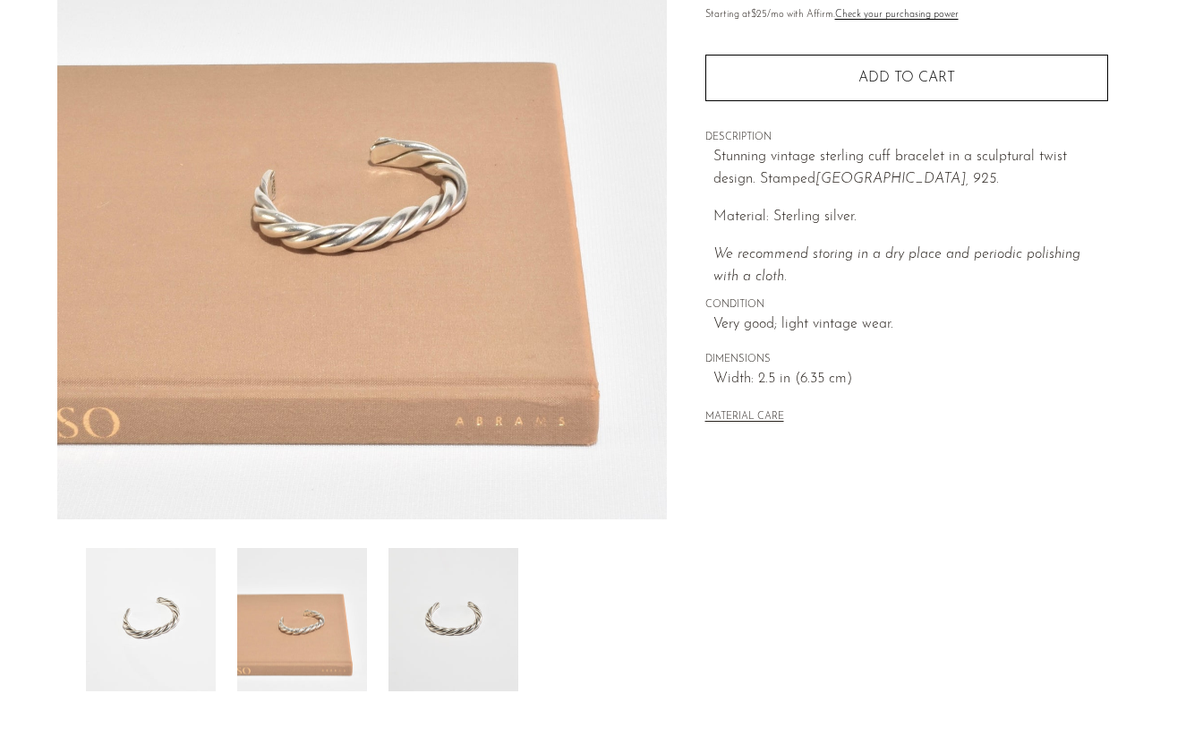
click at [497, 575] on img at bounding box center [454, 619] width 130 height 143
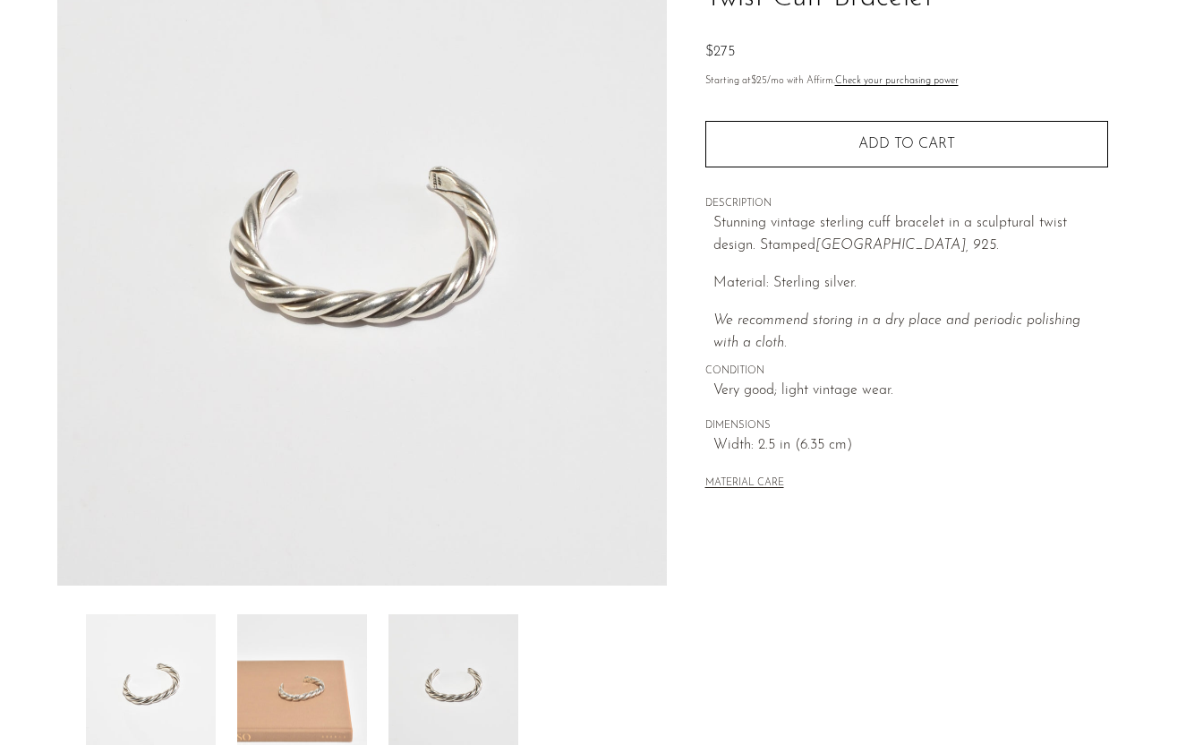
scroll to position [45, 0]
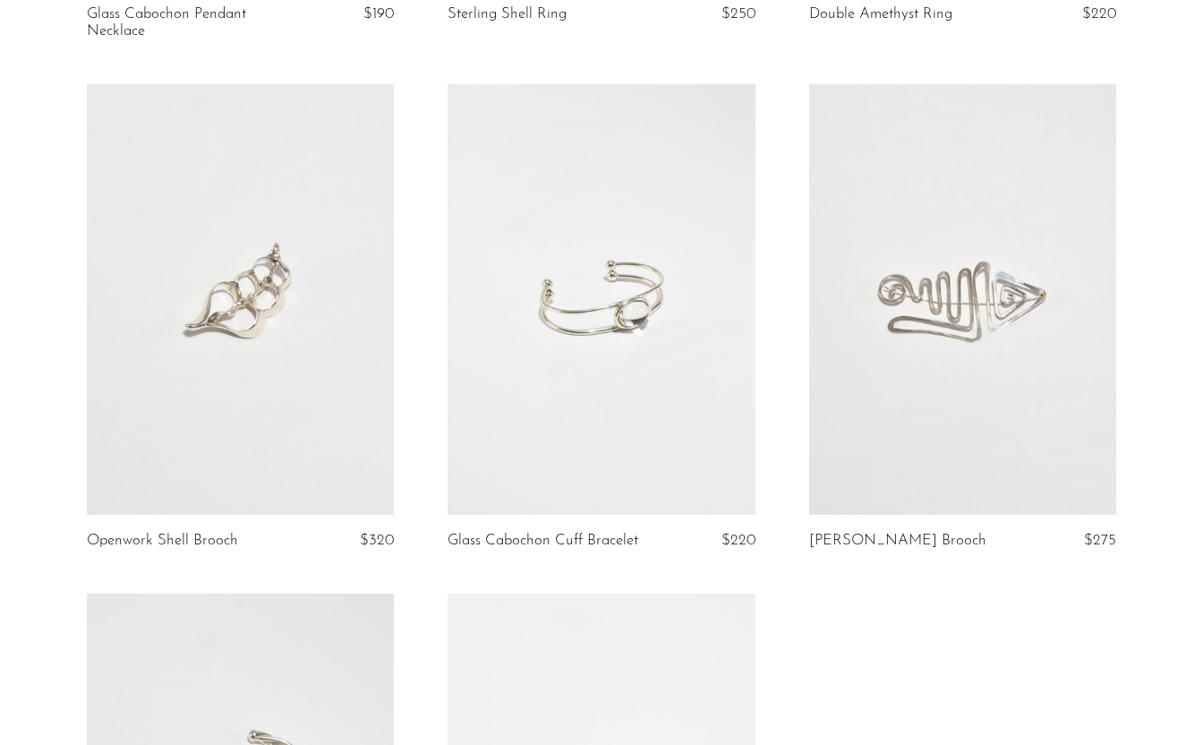
scroll to position [607, 0]
click at [713, 339] on link at bounding box center [601, 298] width 307 height 430
click at [630, 219] on link at bounding box center [601, 298] width 307 height 430
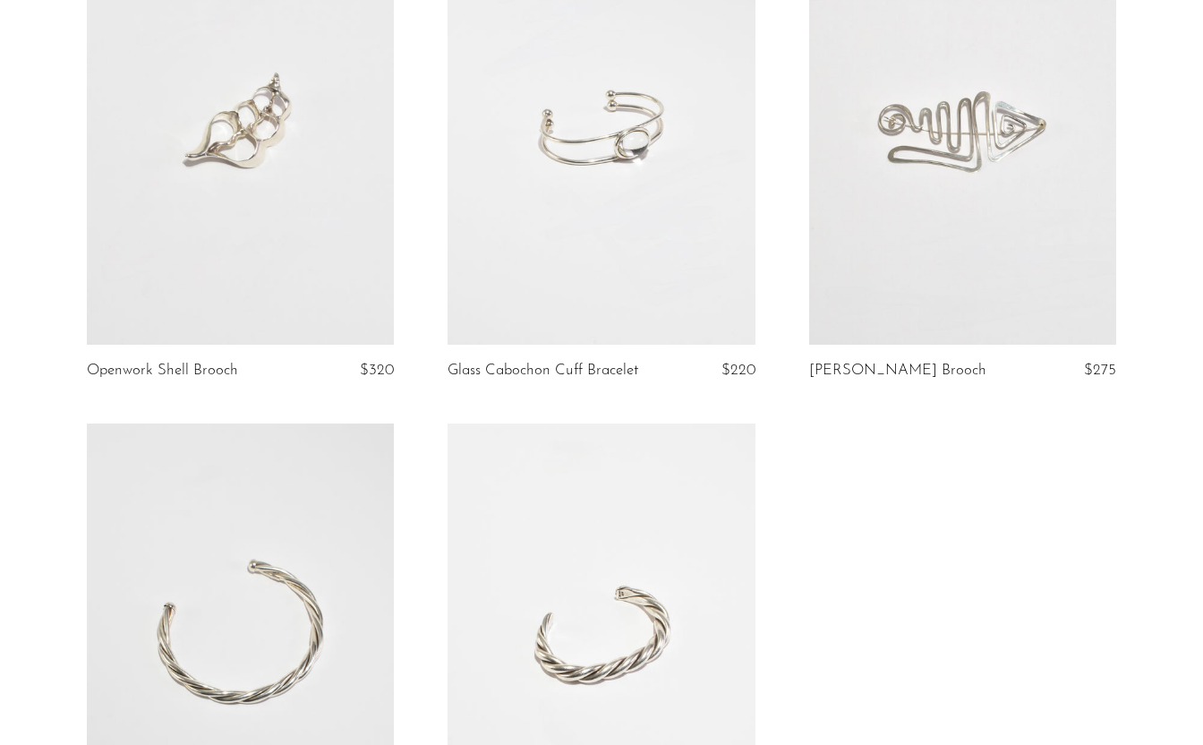
scroll to position [781, 0]
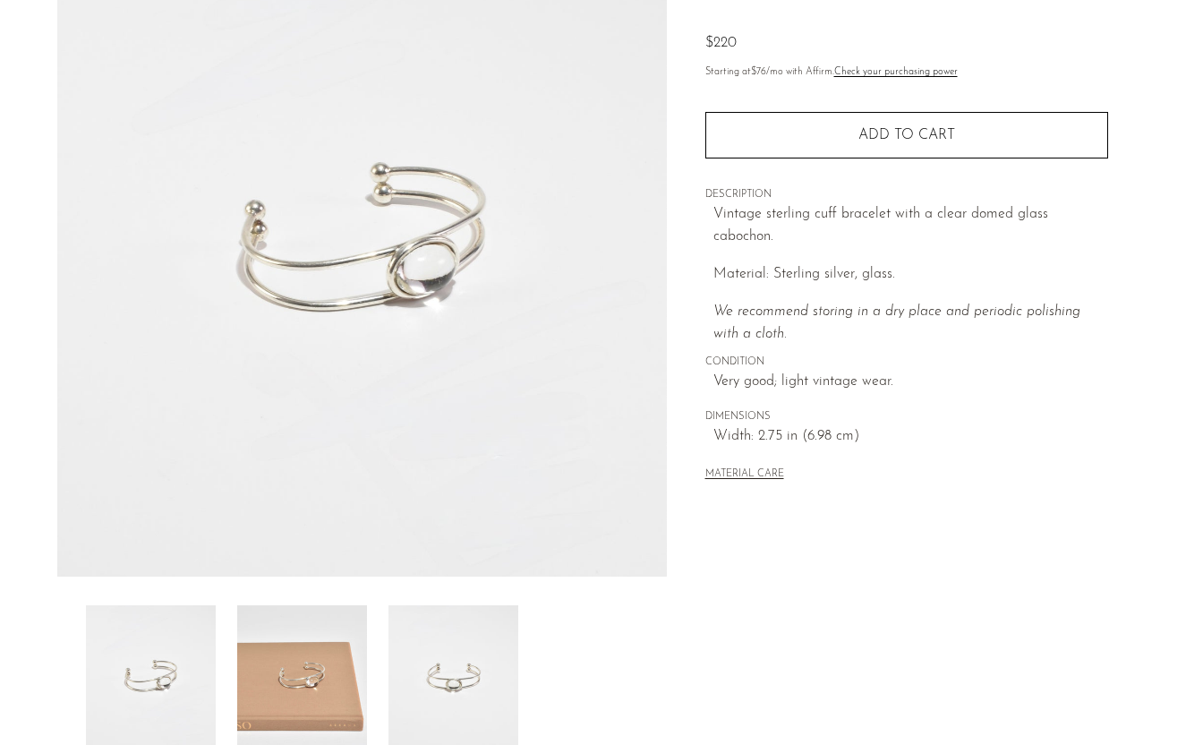
scroll to position [205, 0]
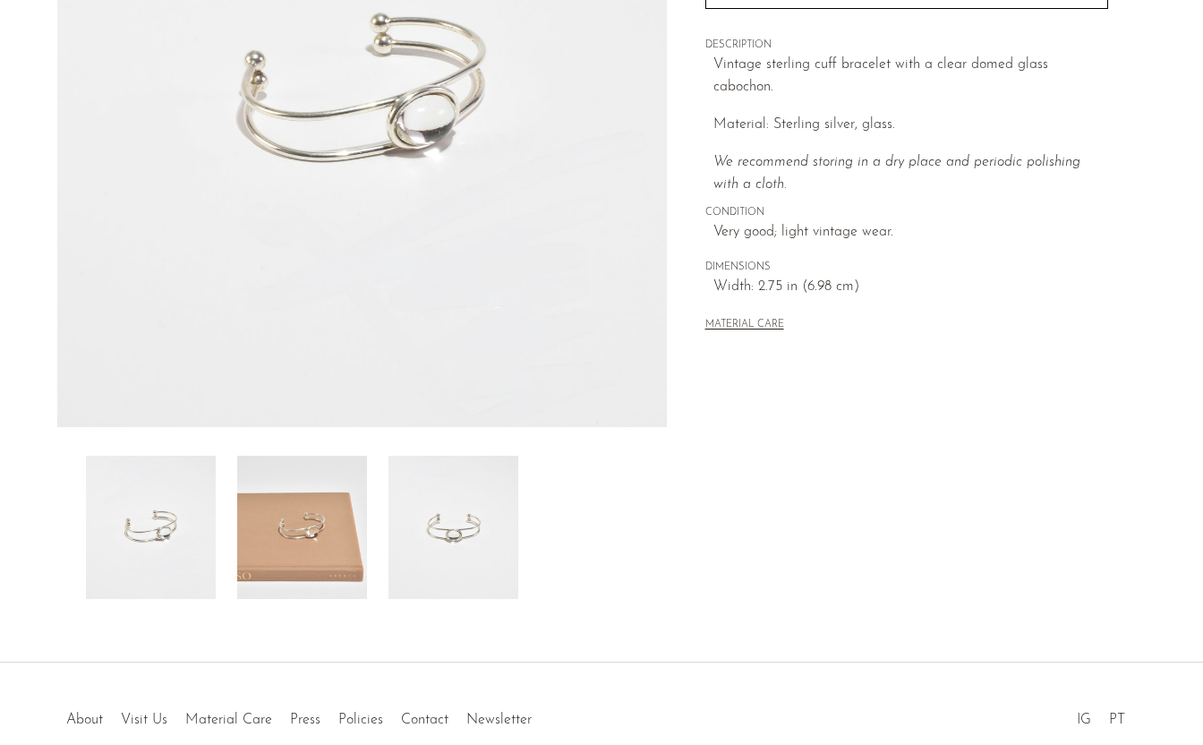
click at [320, 520] on img at bounding box center [302, 527] width 130 height 143
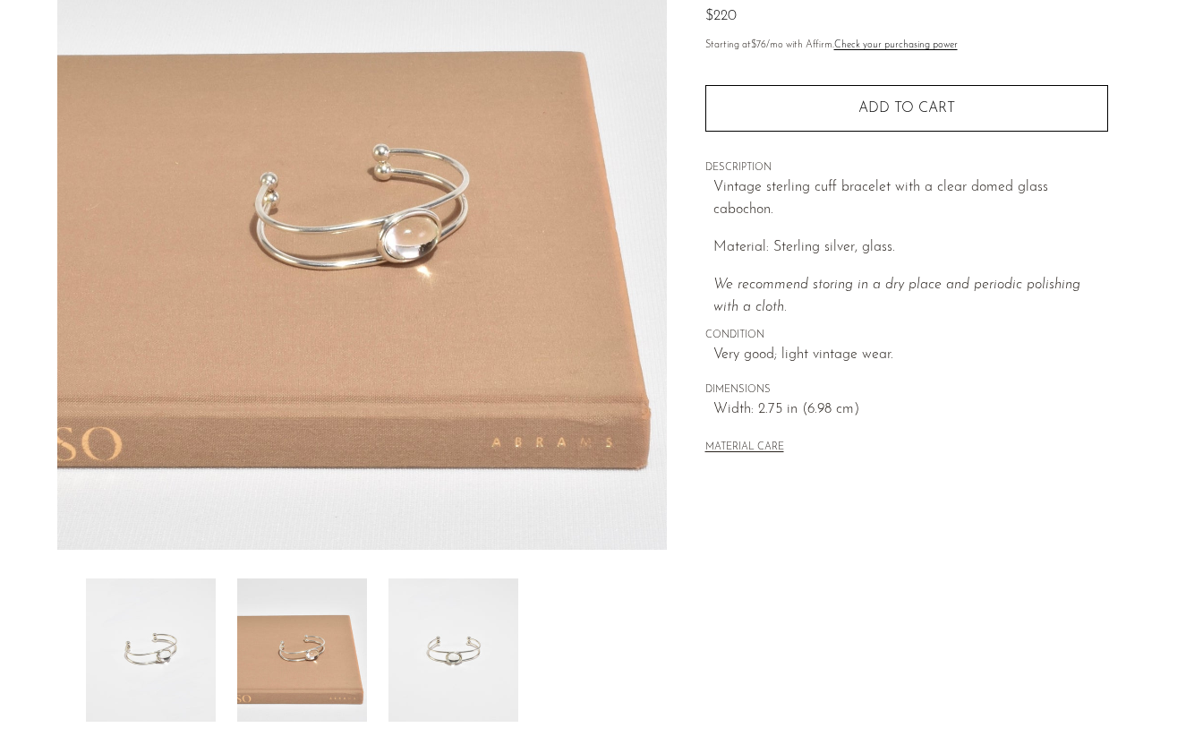
scroll to position [203, 0]
click at [467, 650] on img at bounding box center [454, 650] width 130 height 143
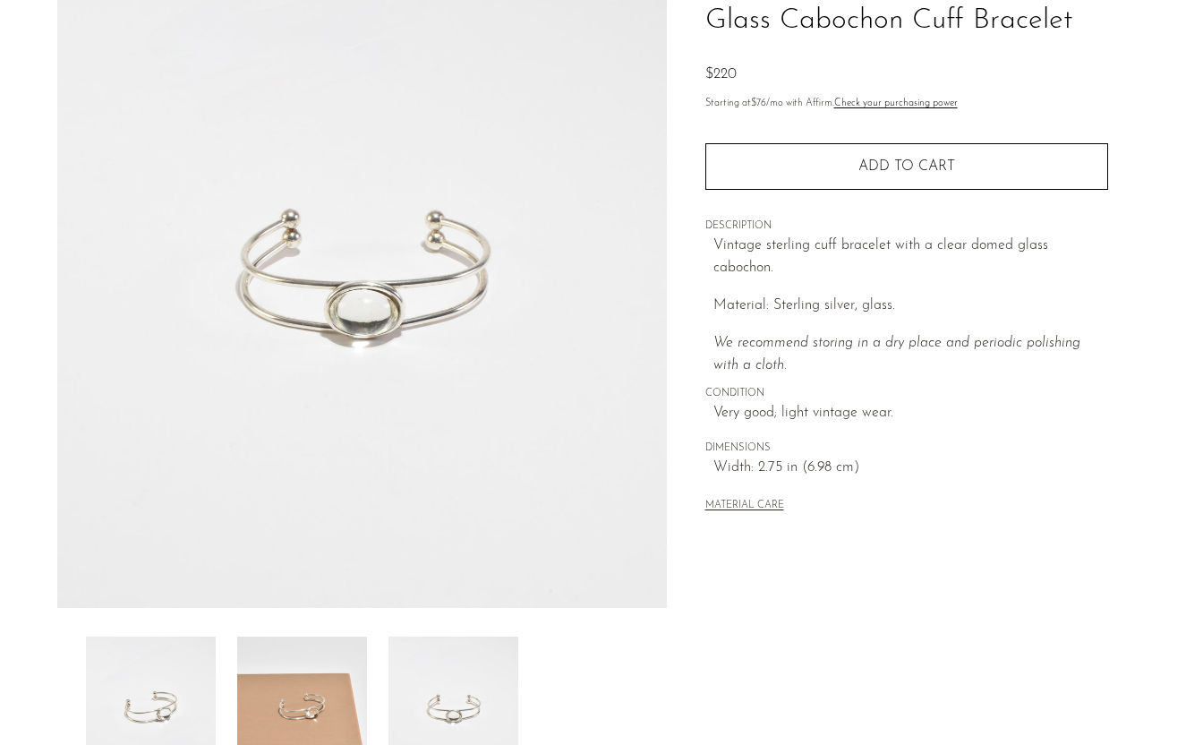
scroll to position [132, 0]
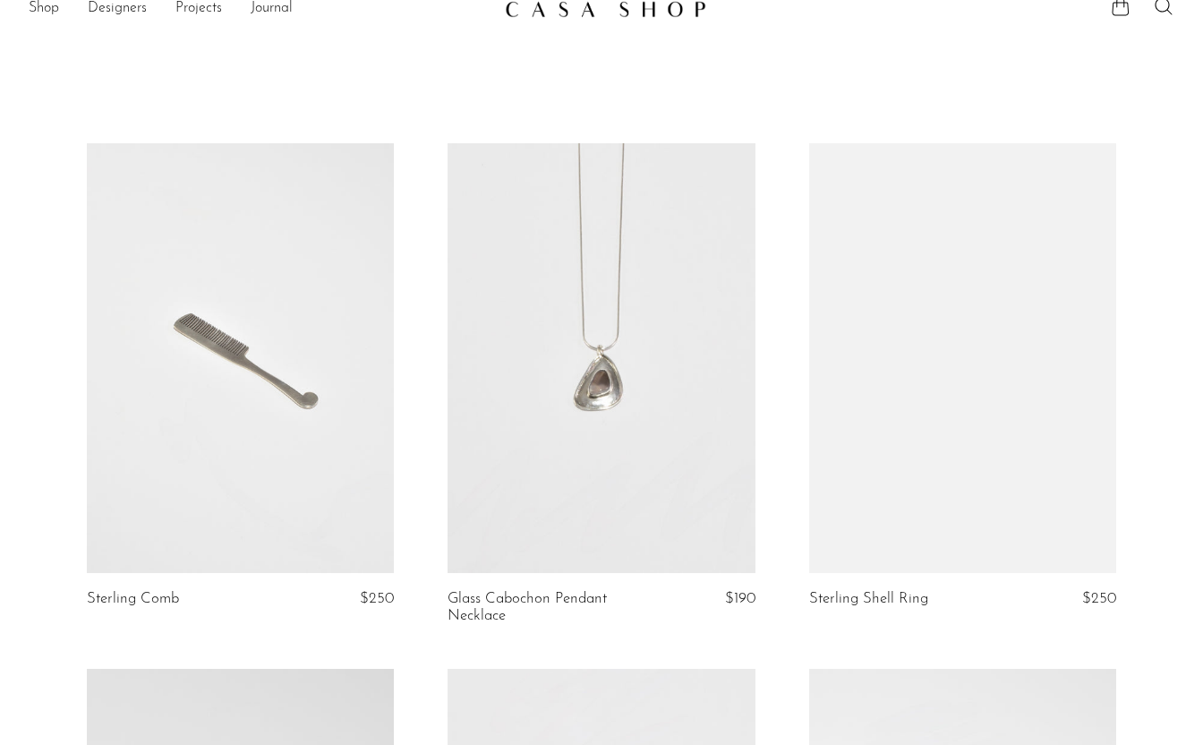
scroll to position [27, 0]
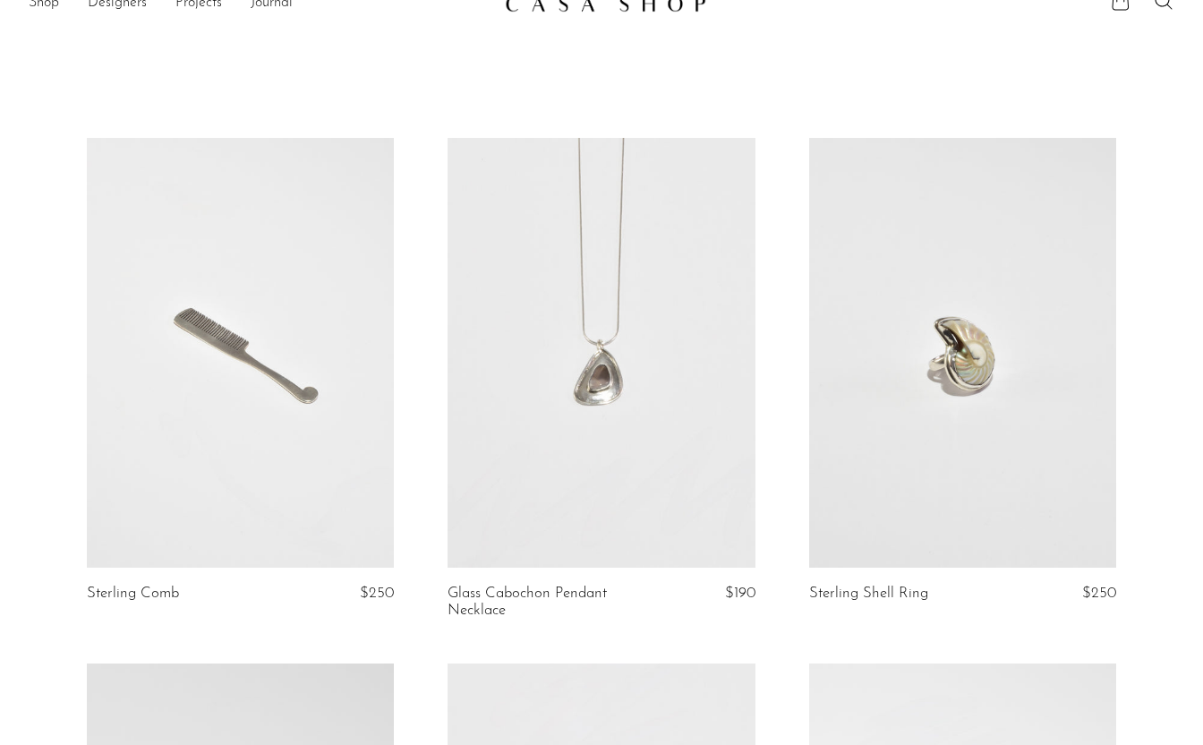
click at [313, 461] on link at bounding box center [240, 353] width 307 height 430
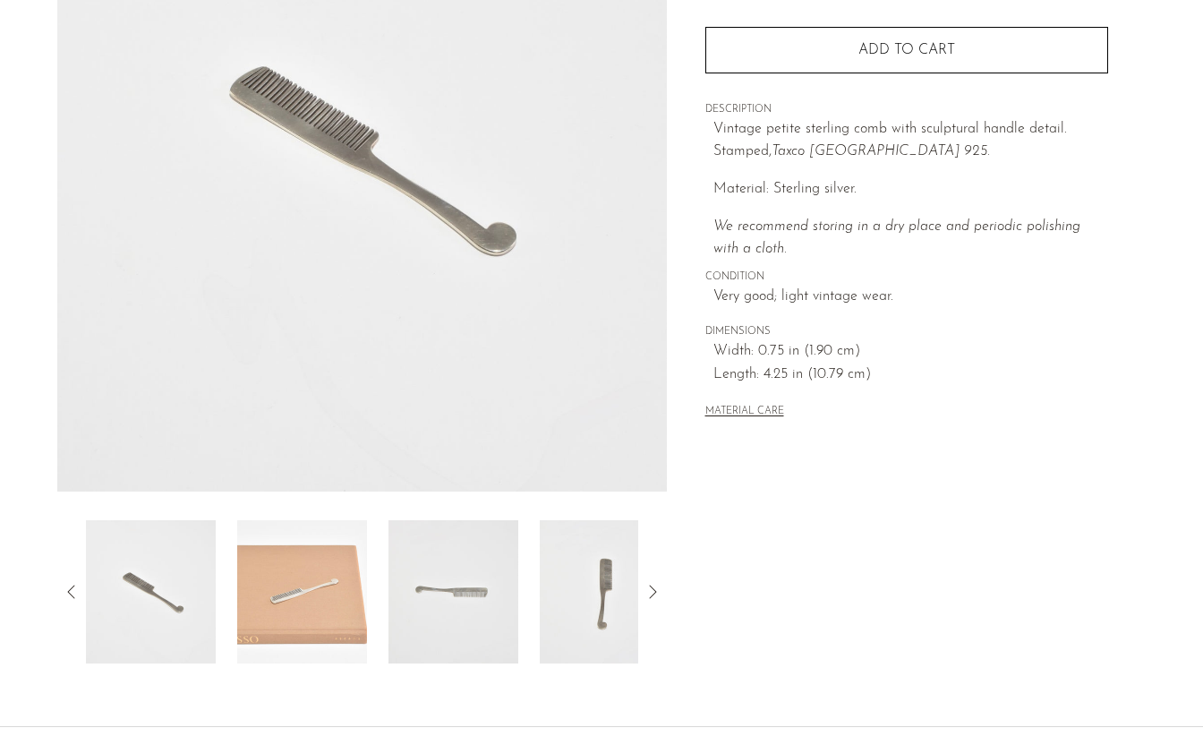
scroll to position [270, 0]
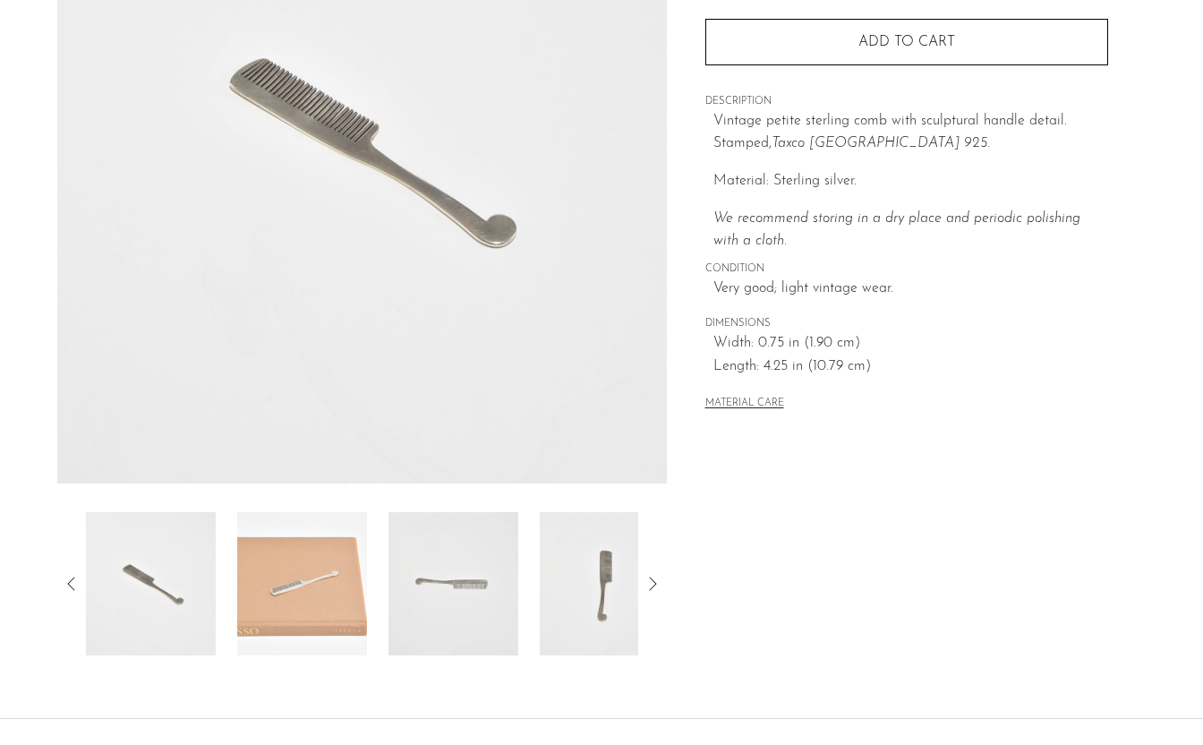
click at [296, 621] on img at bounding box center [302, 583] width 130 height 143
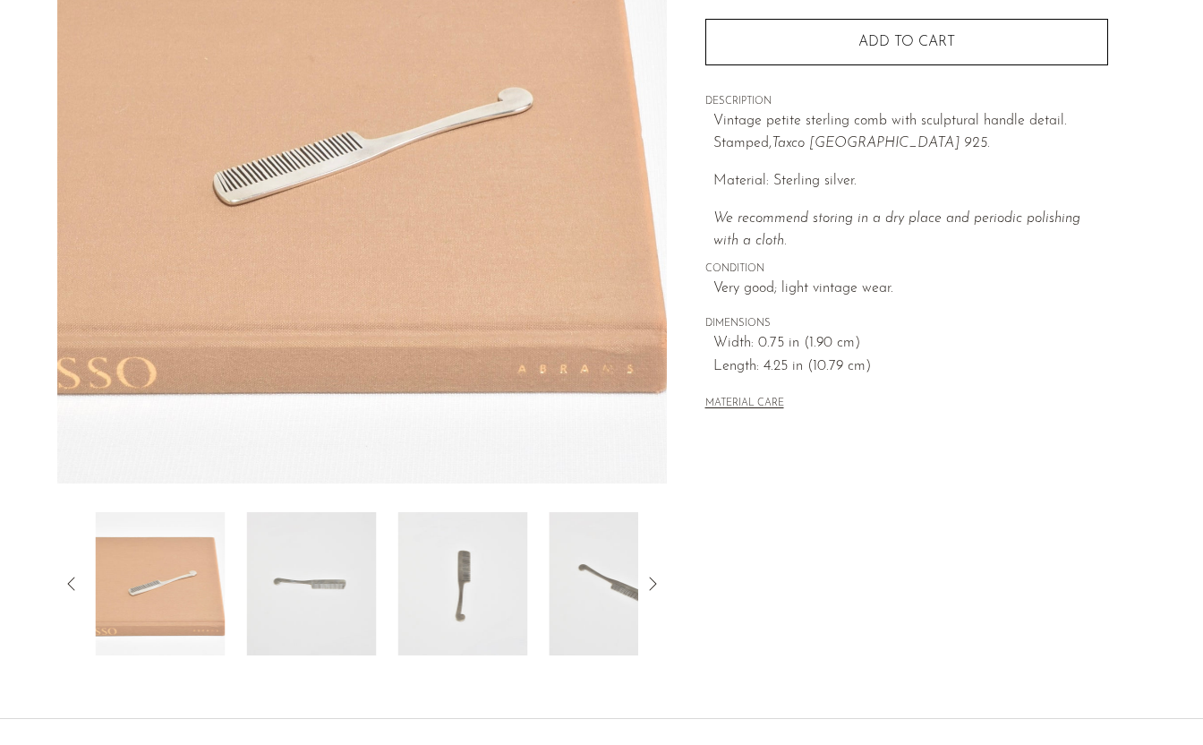
click at [378, 489] on div at bounding box center [362, 234] width 610 height 844
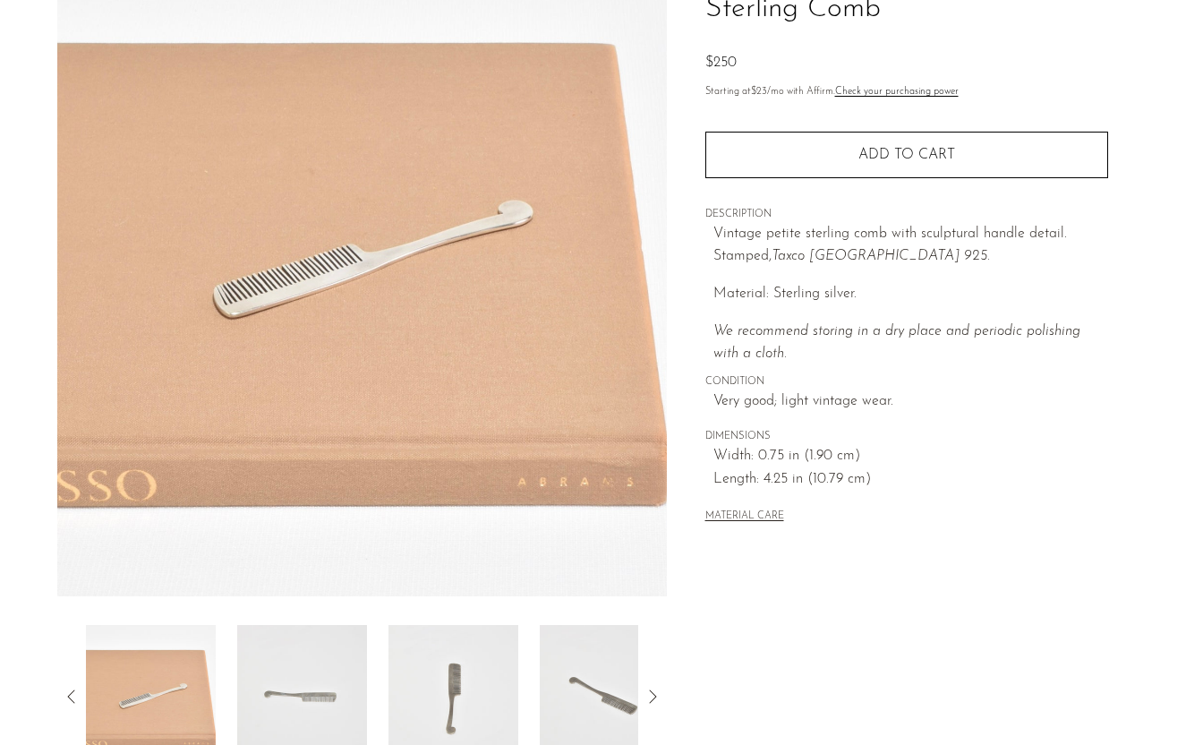
scroll to position [261, 0]
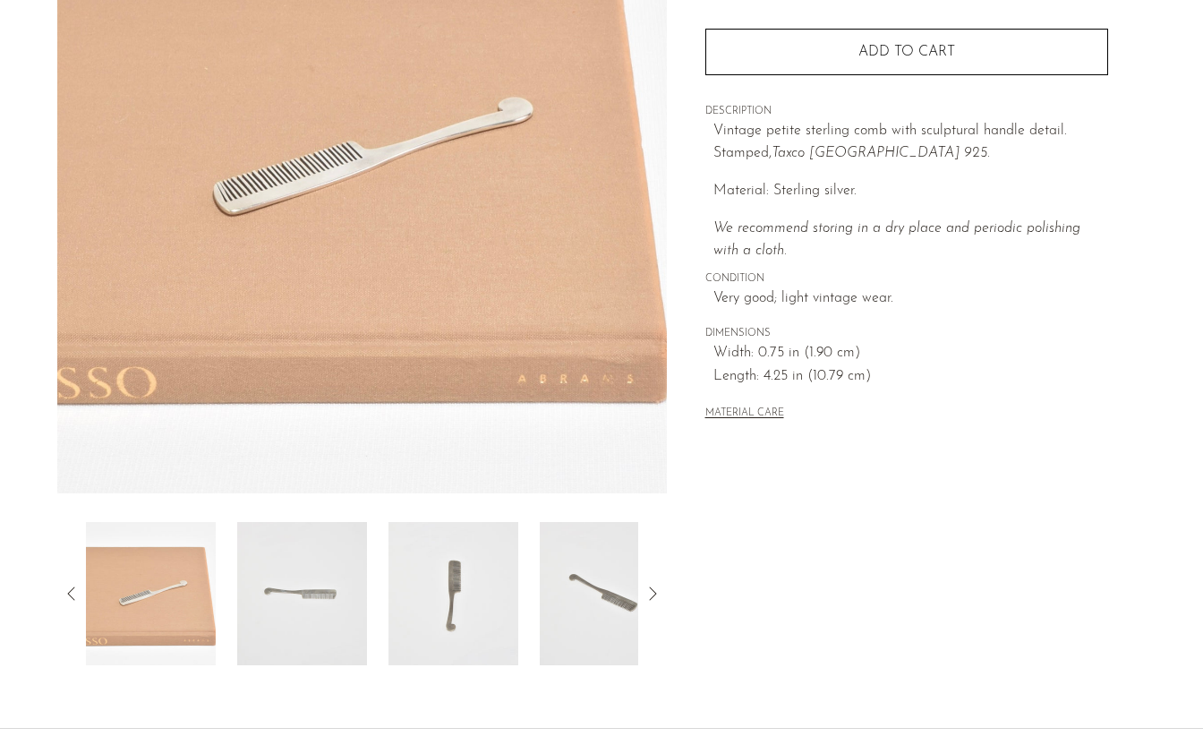
click at [277, 588] on img at bounding box center [302, 593] width 130 height 143
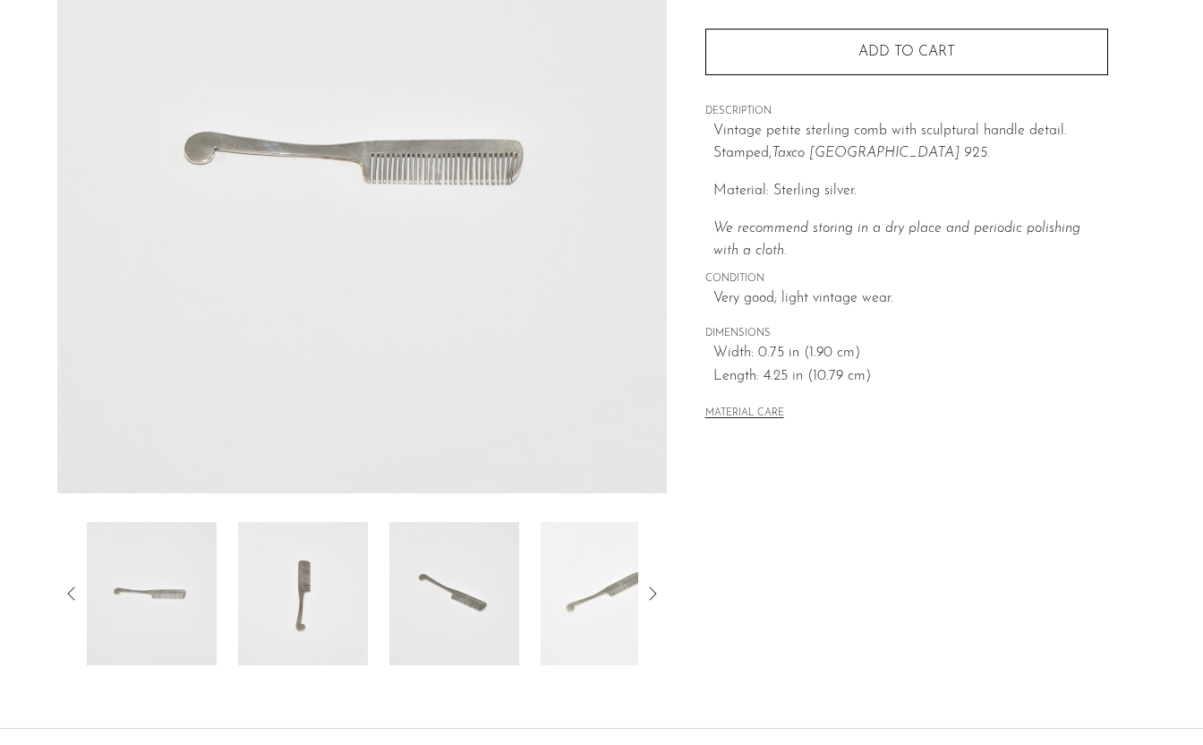
click at [335, 588] on img at bounding box center [303, 593] width 130 height 143
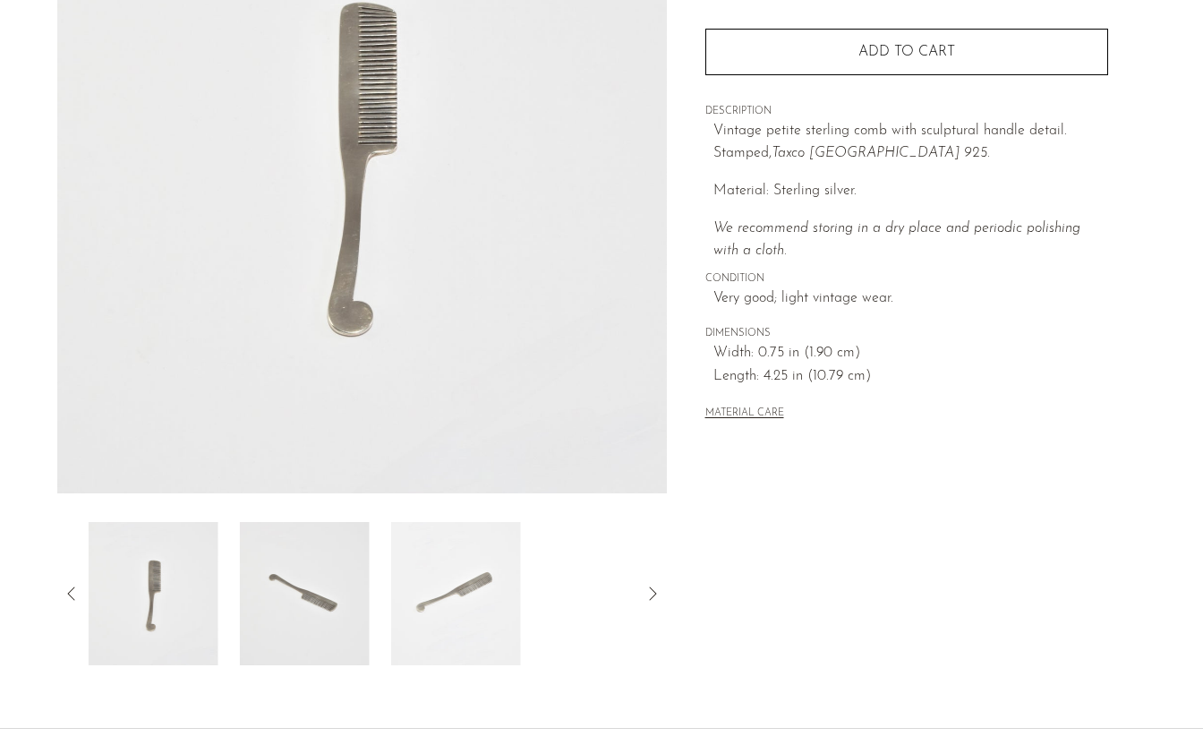
click at [325, 584] on img at bounding box center [305, 593] width 130 height 143
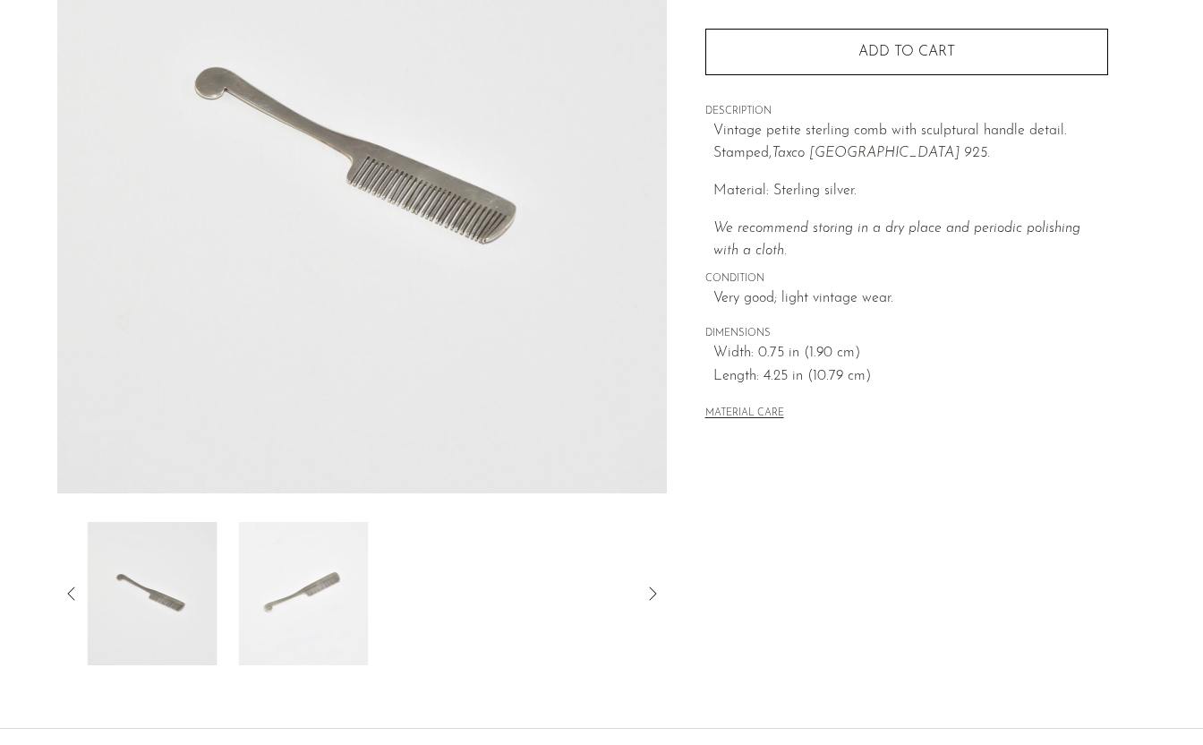
click at [339, 591] on img at bounding box center [304, 593] width 130 height 143
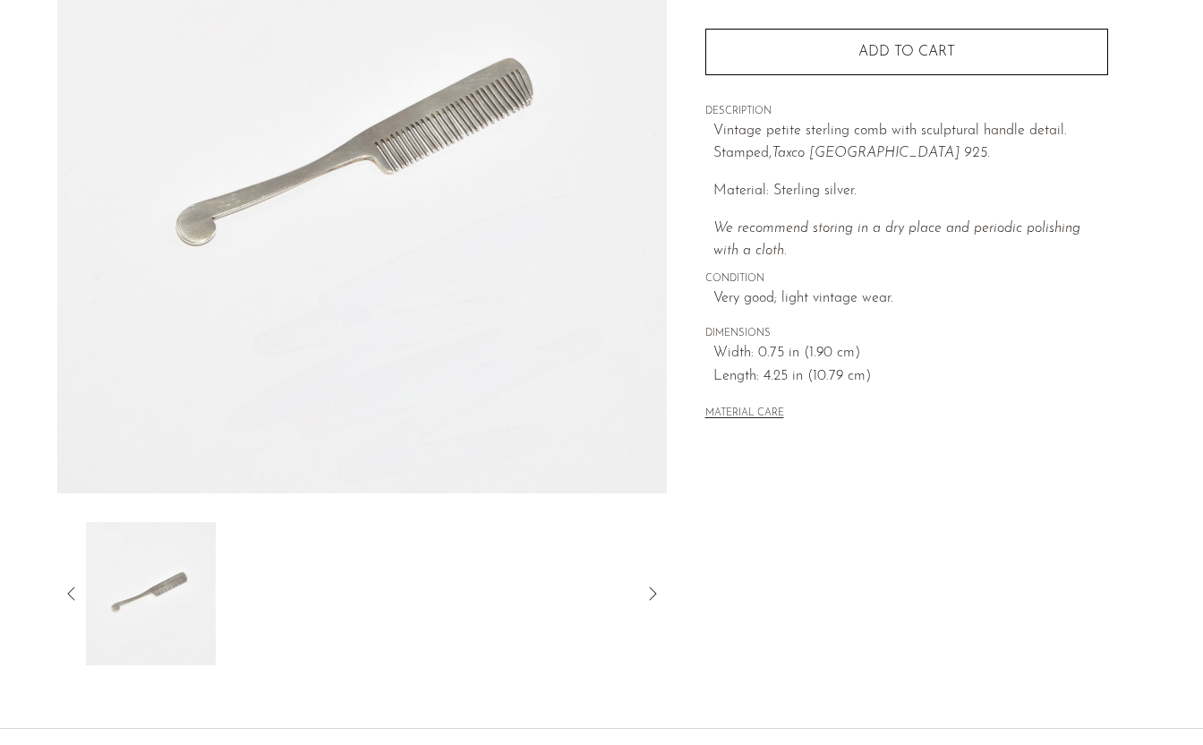
click at [70, 593] on icon at bounding box center [71, 593] width 21 height 21
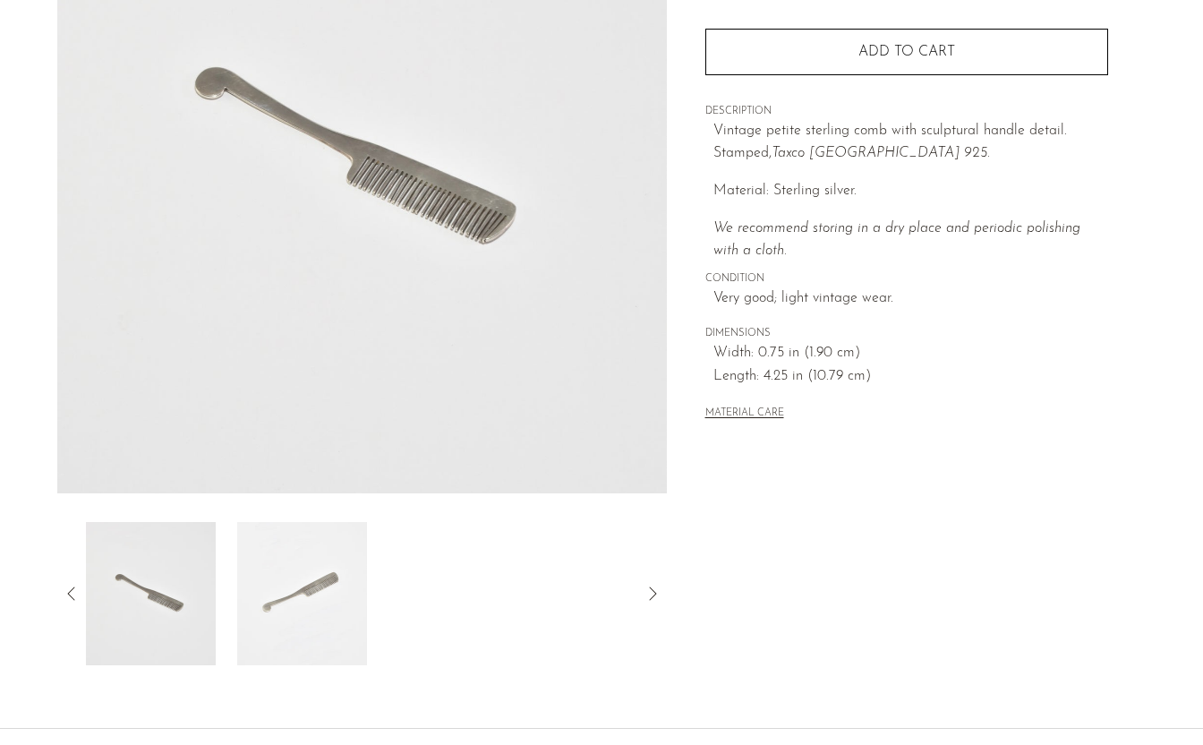
click at [68, 595] on icon at bounding box center [71, 593] width 21 height 21
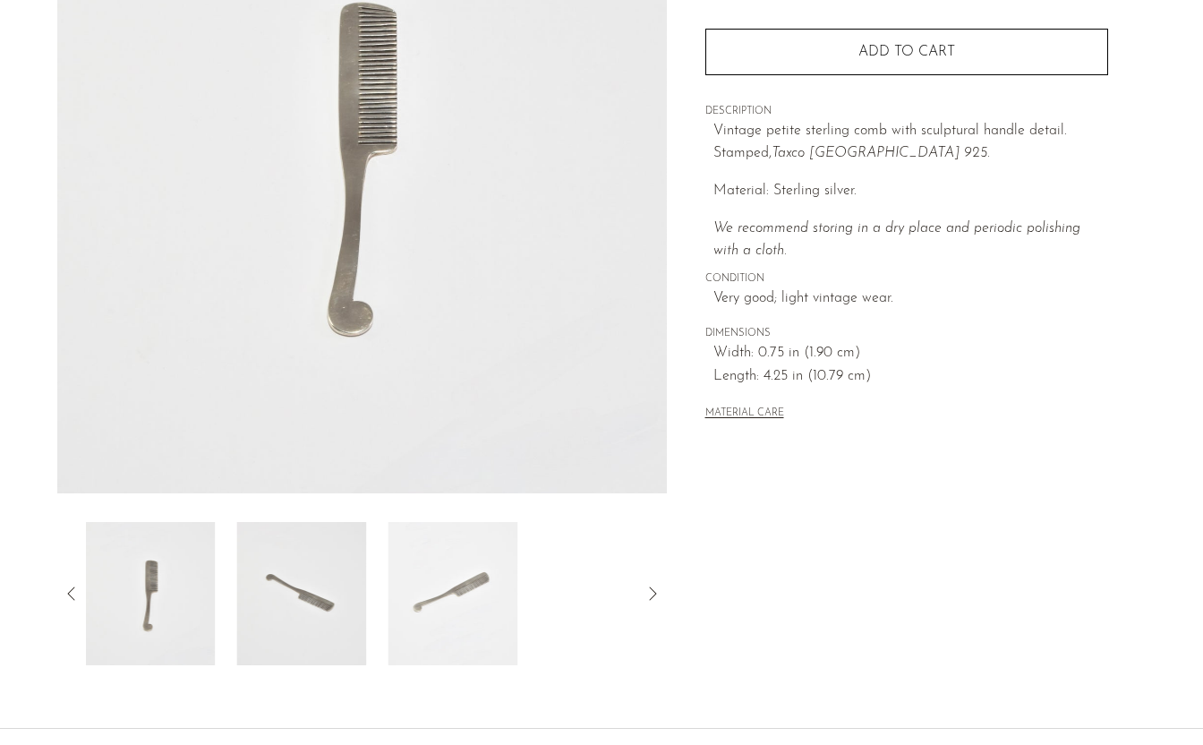
click at [68, 595] on icon at bounding box center [71, 593] width 21 height 21
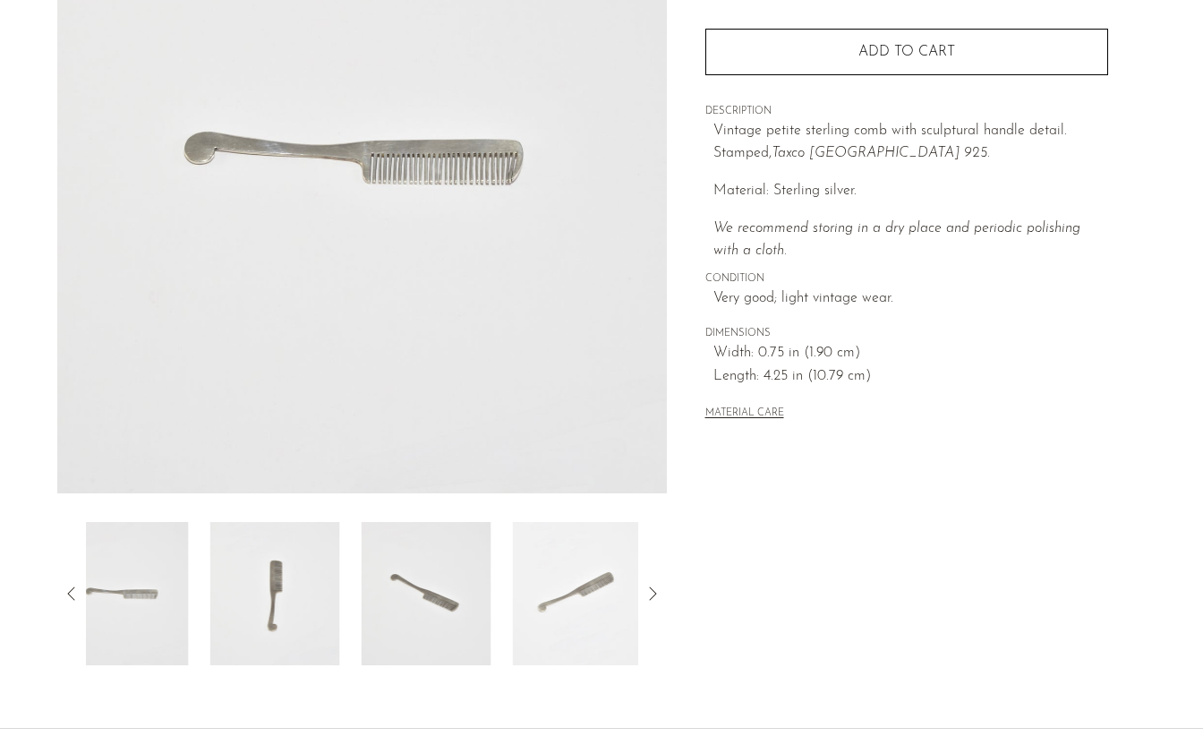
click at [68, 594] on icon at bounding box center [70, 593] width 7 height 13
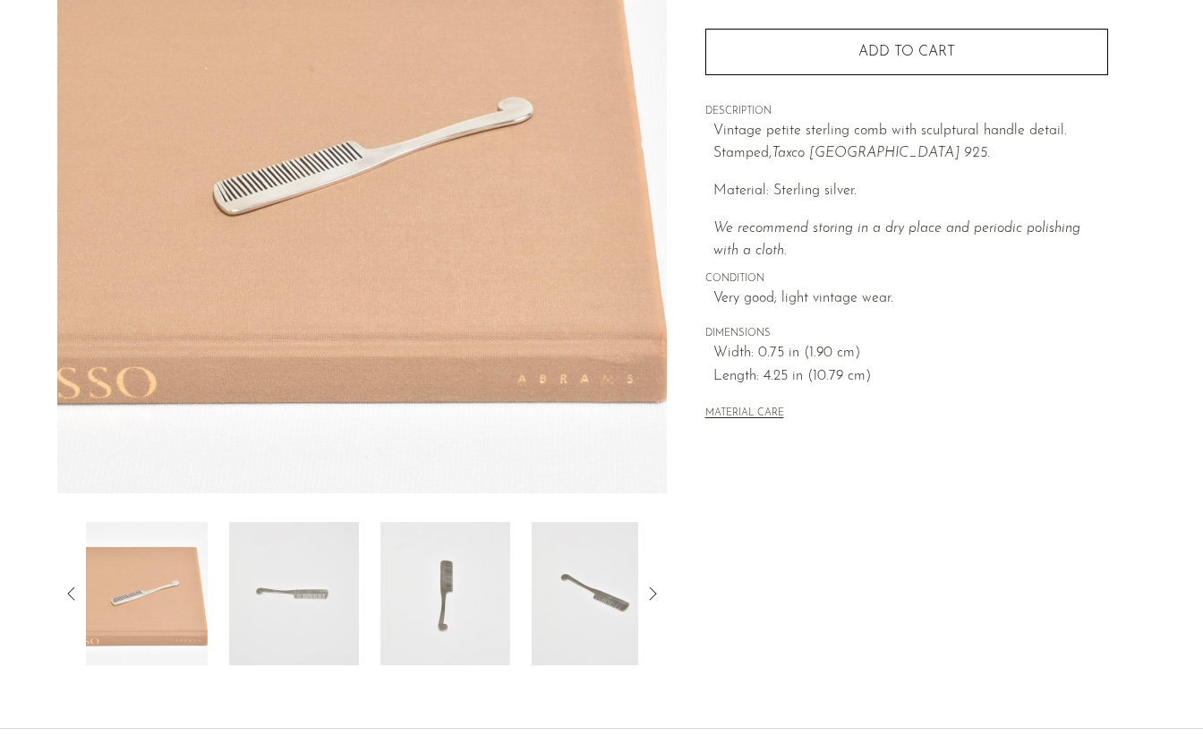
click at [68, 594] on icon at bounding box center [70, 593] width 7 height 13
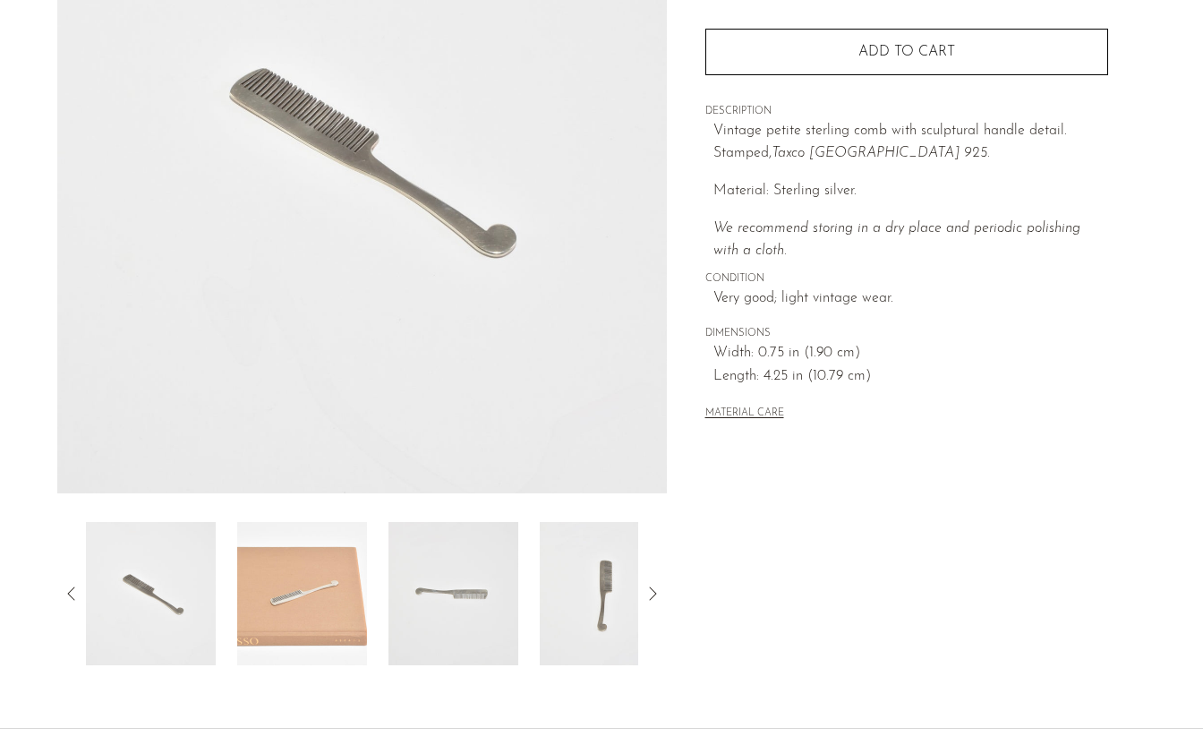
click at [649, 589] on icon at bounding box center [652, 593] width 21 height 21
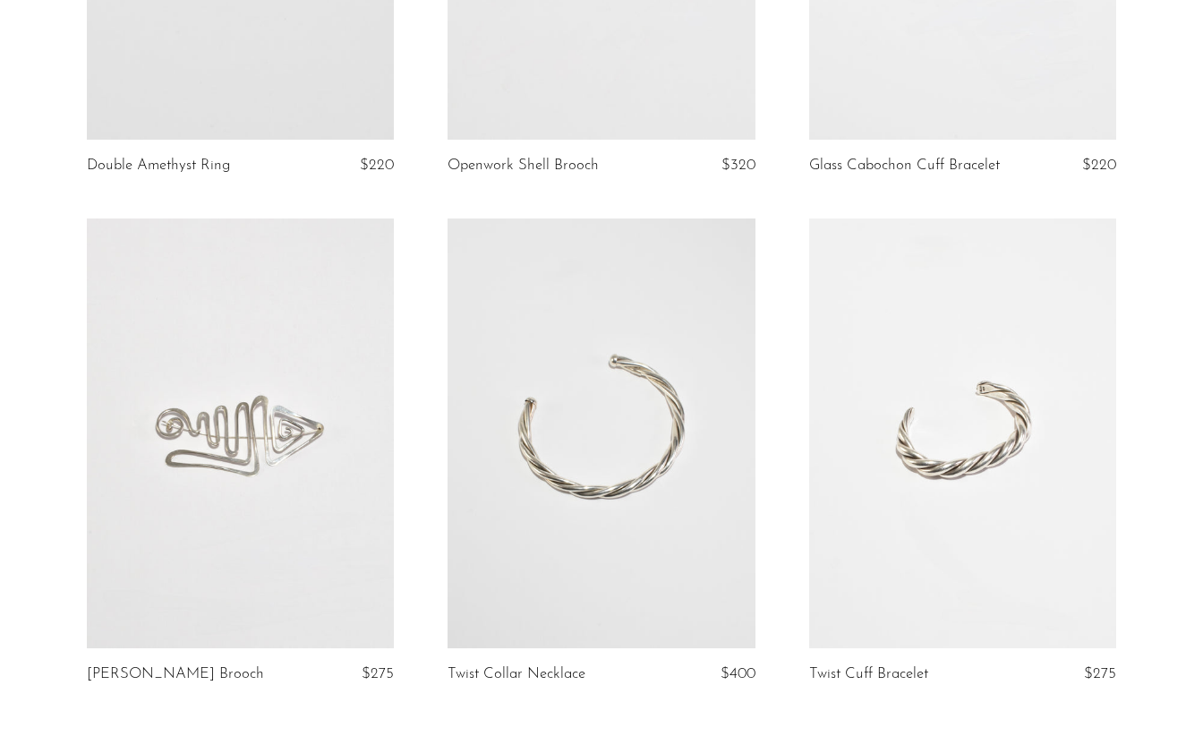
scroll to position [1241, 0]
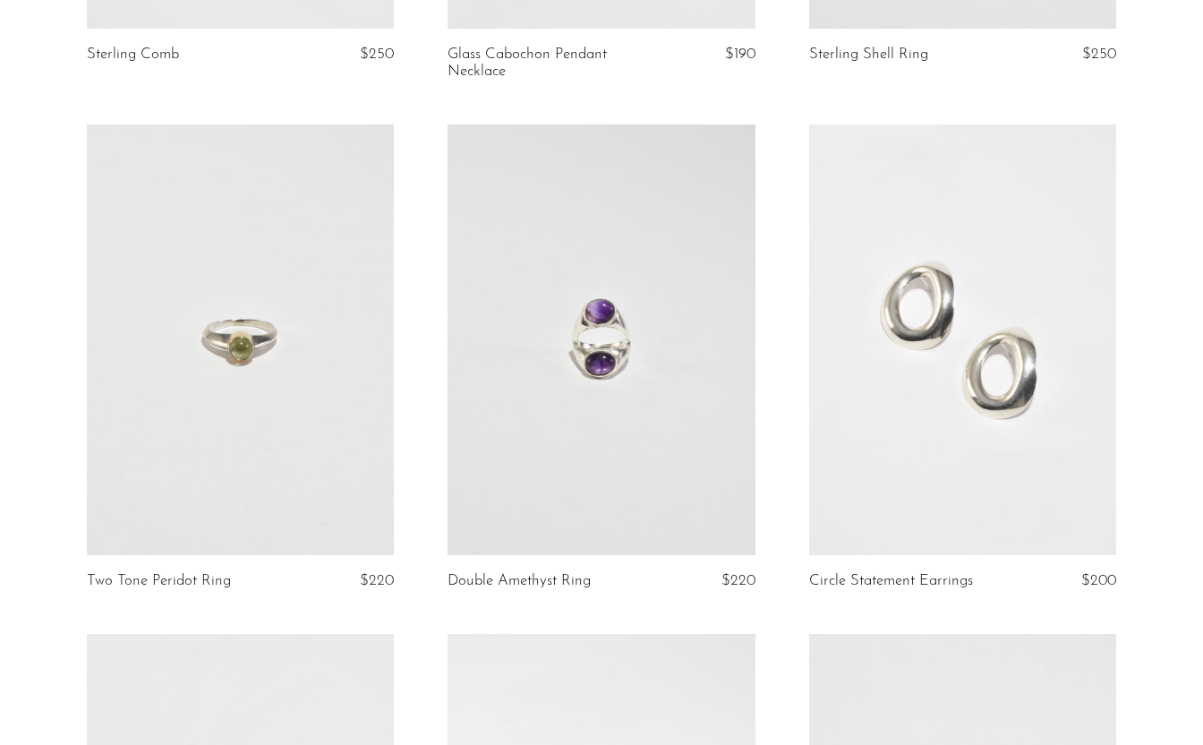
scroll to position [573, 0]
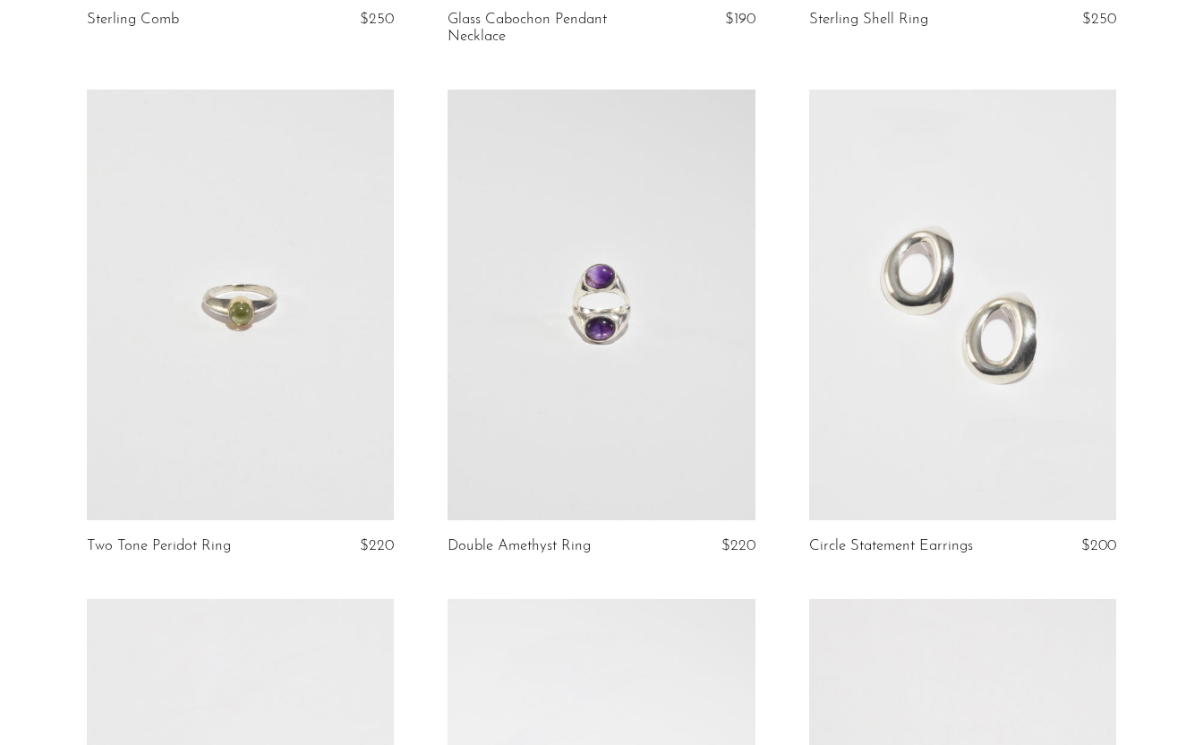
scroll to position [579, 0]
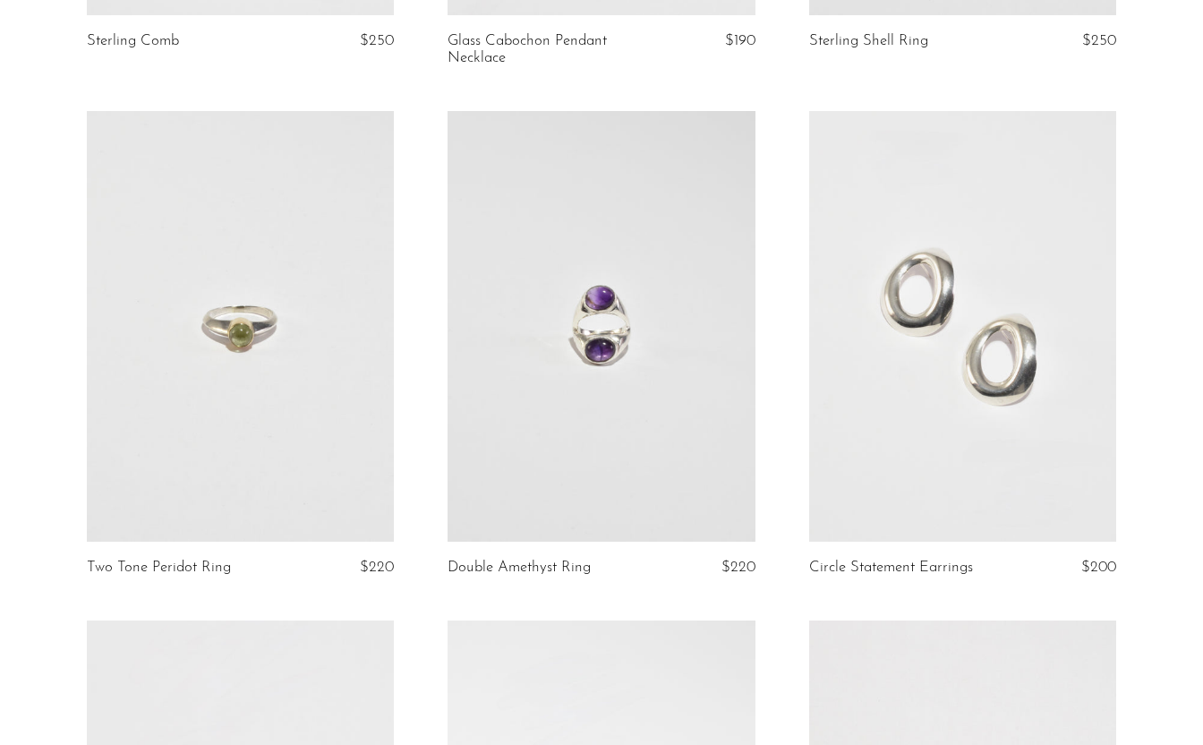
click at [1041, 326] on link at bounding box center [962, 326] width 307 height 430
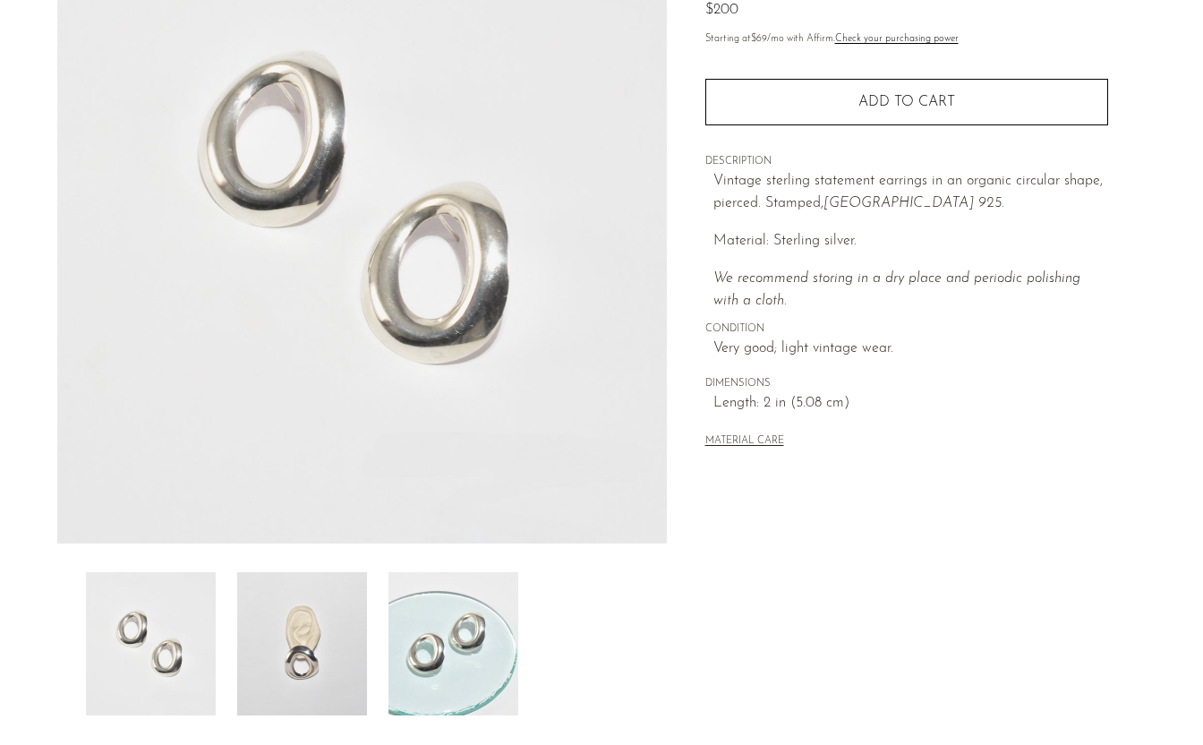
scroll to position [240, 0]
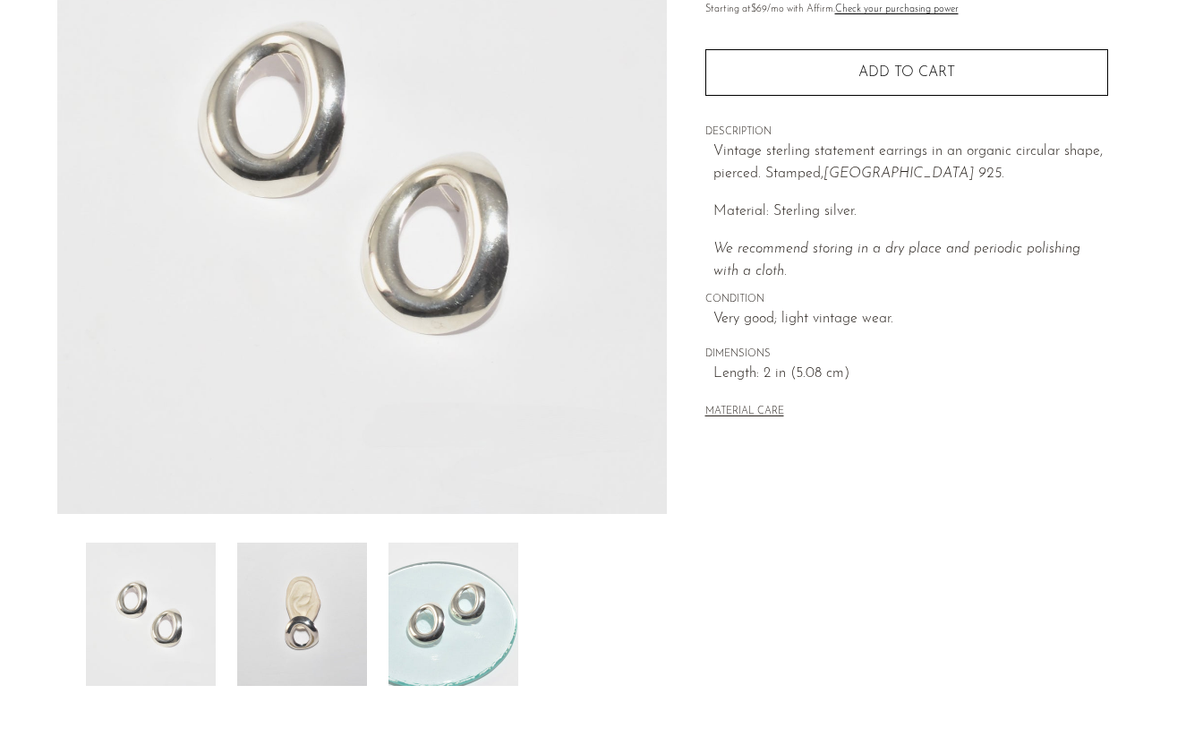
click at [320, 632] on img at bounding box center [302, 614] width 130 height 143
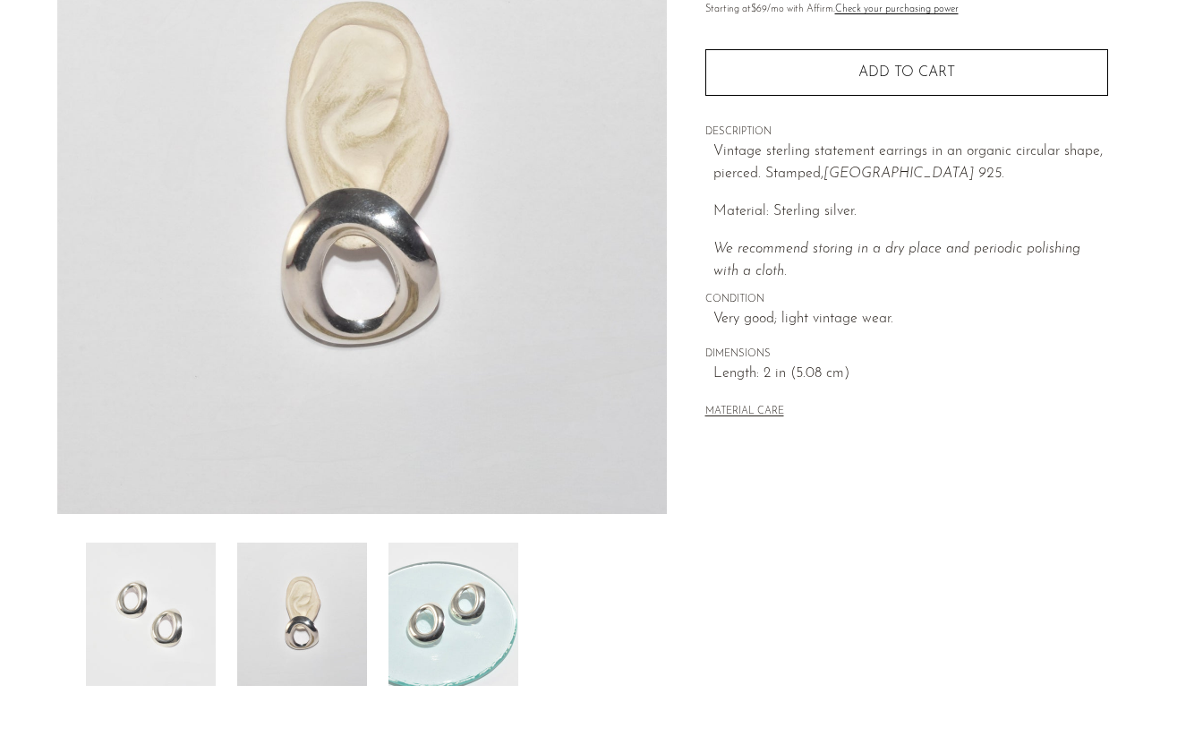
click at [435, 607] on img at bounding box center [454, 614] width 130 height 143
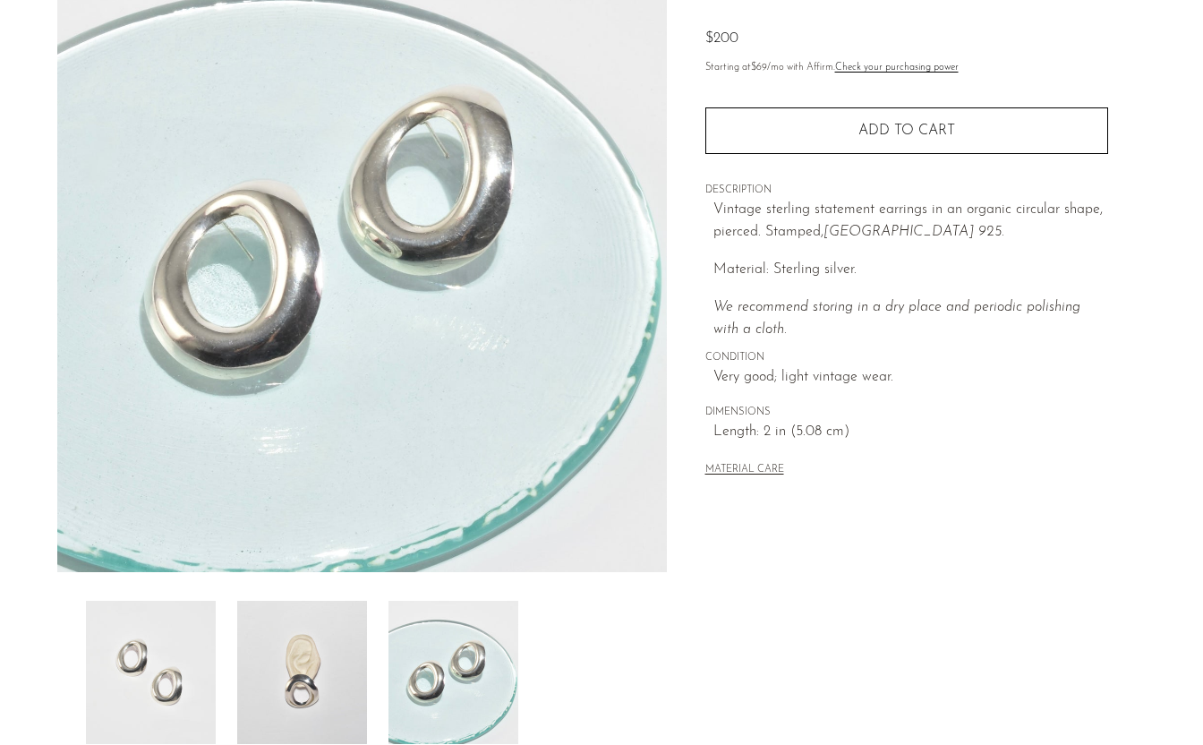
scroll to position [216, 0]
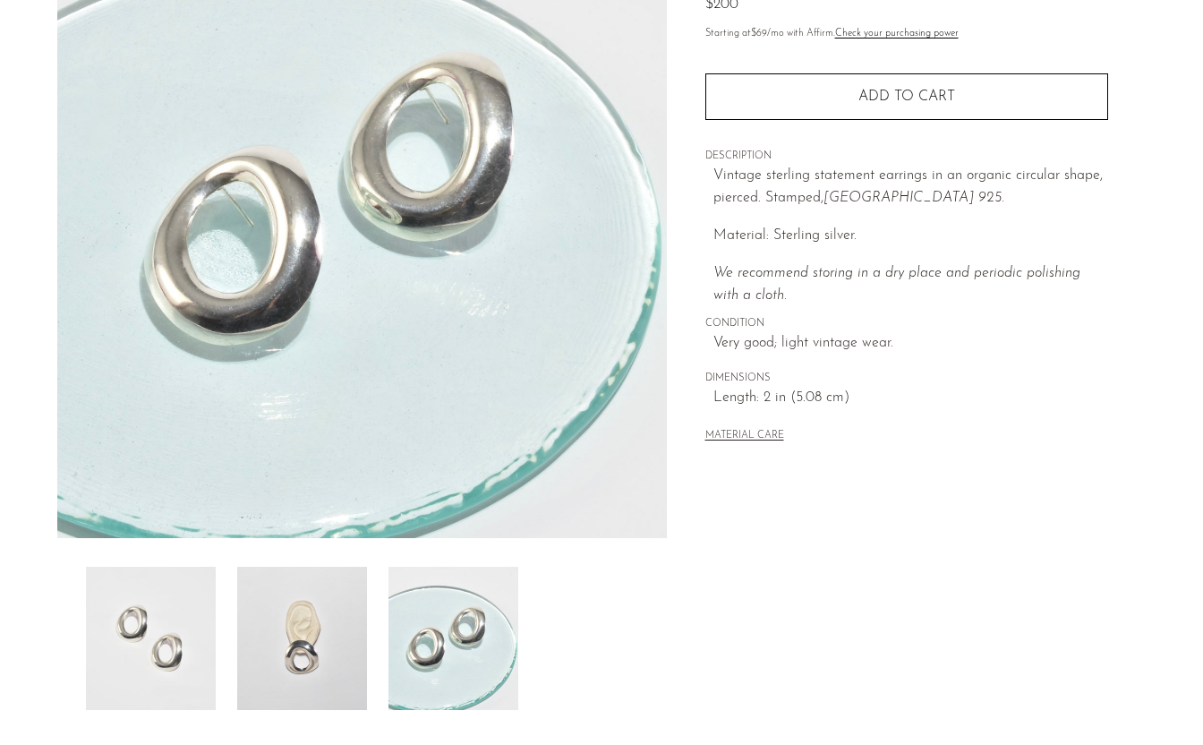
click at [349, 638] on img at bounding box center [302, 638] width 130 height 143
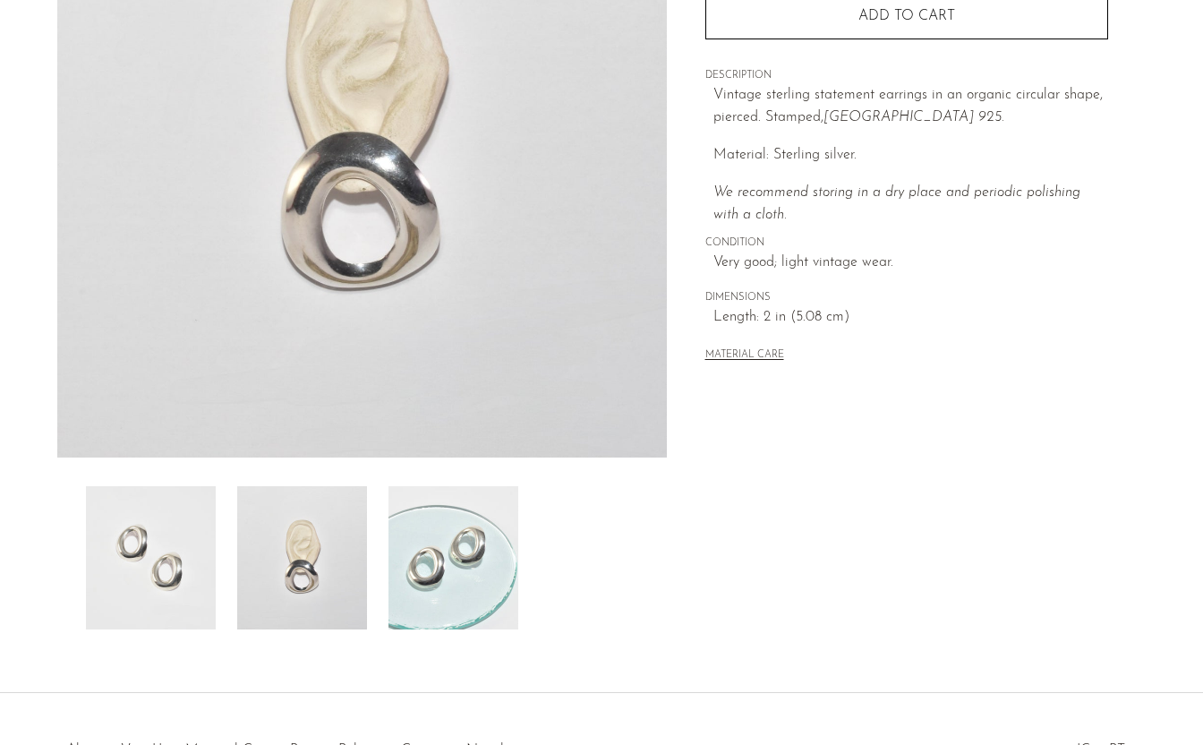
scroll to position [295, 0]
click at [185, 569] on img at bounding box center [151, 559] width 130 height 143
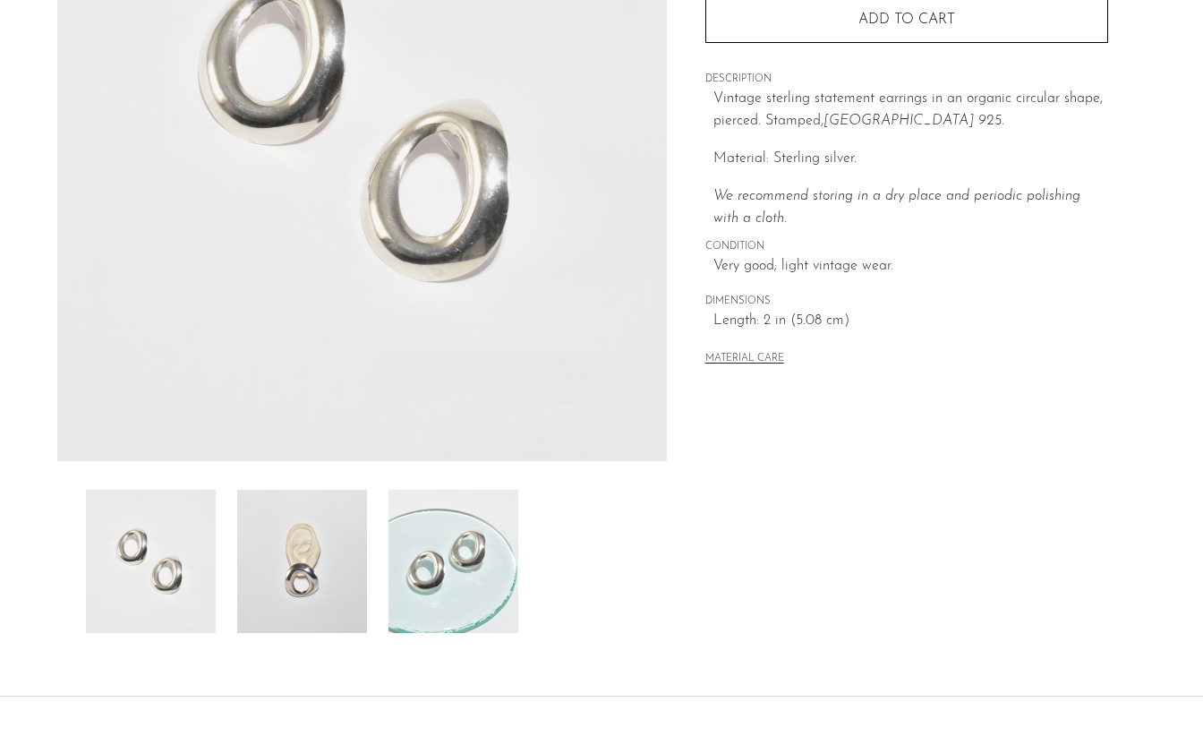
scroll to position [295, 0]
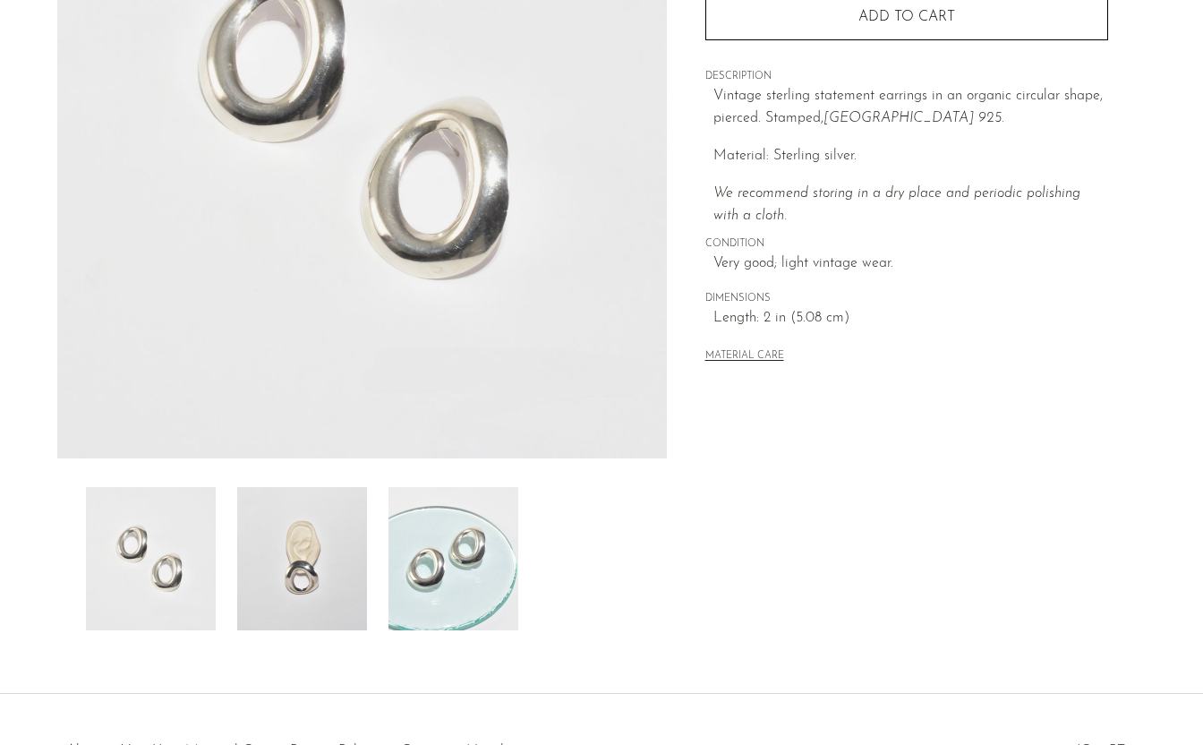
click at [265, 539] on img at bounding box center [302, 558] width 130 height 143
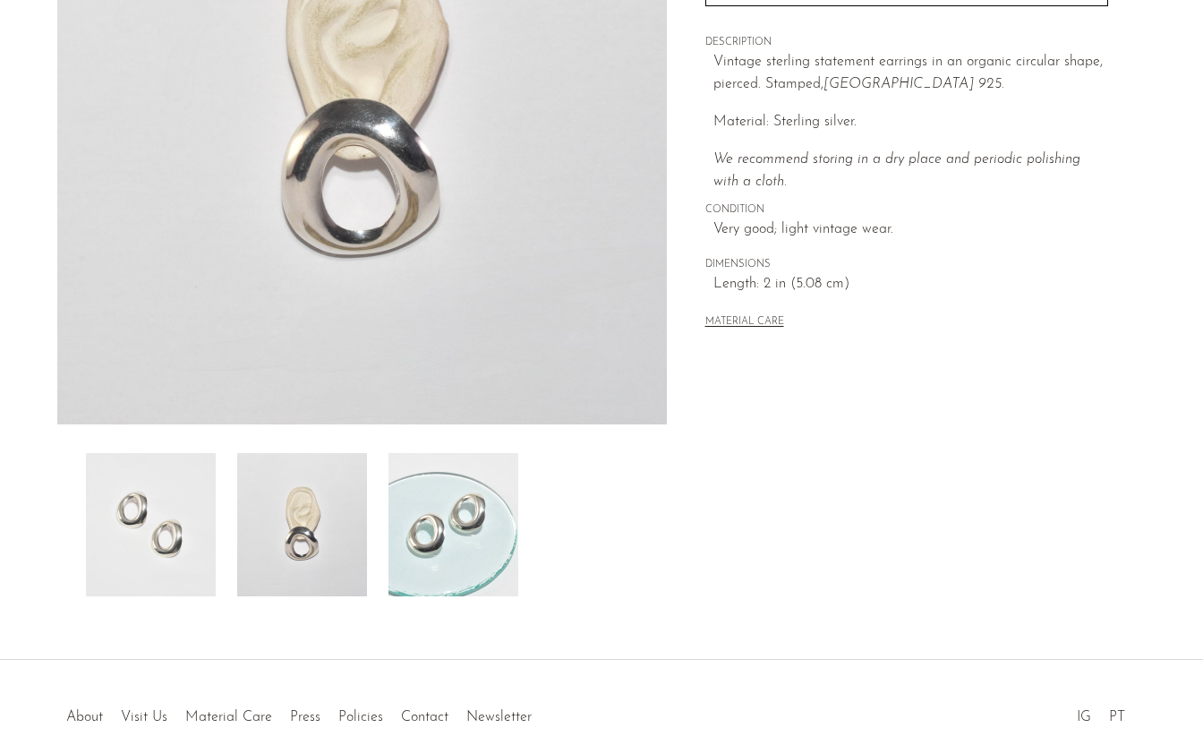
click at [416, 571] on img at bounding box center [454, 524] width 130 height 143
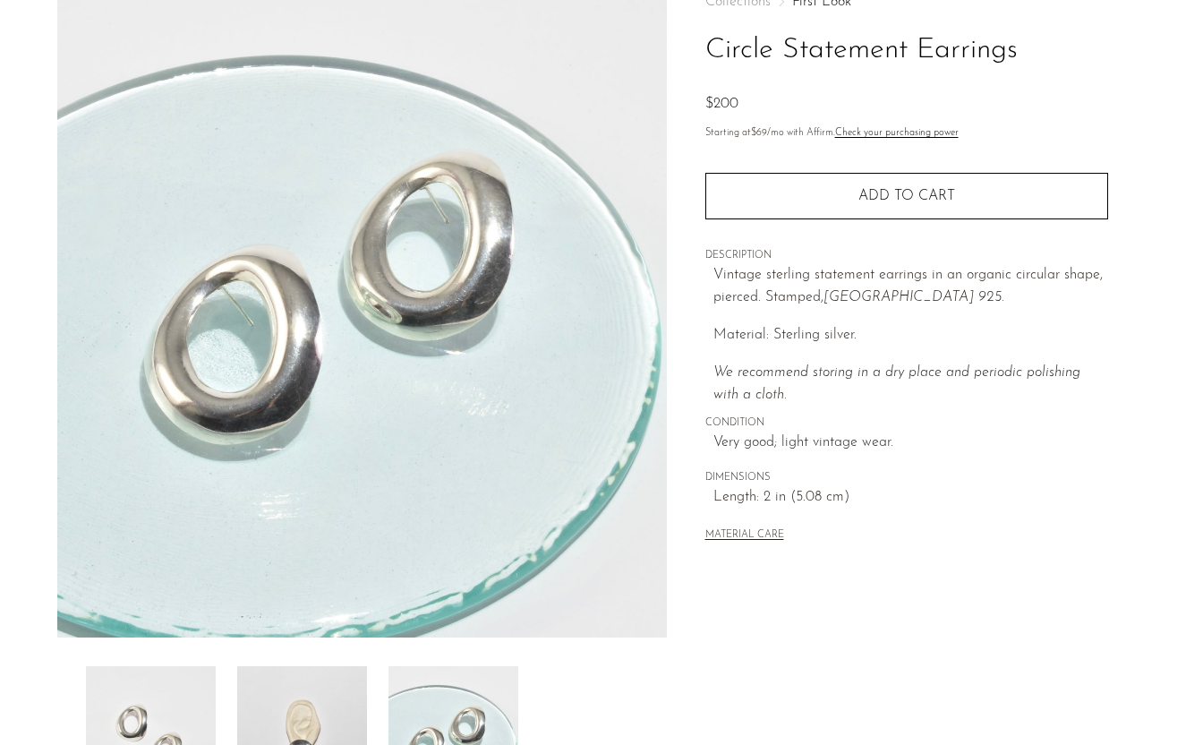
scroll to position [107, 0]
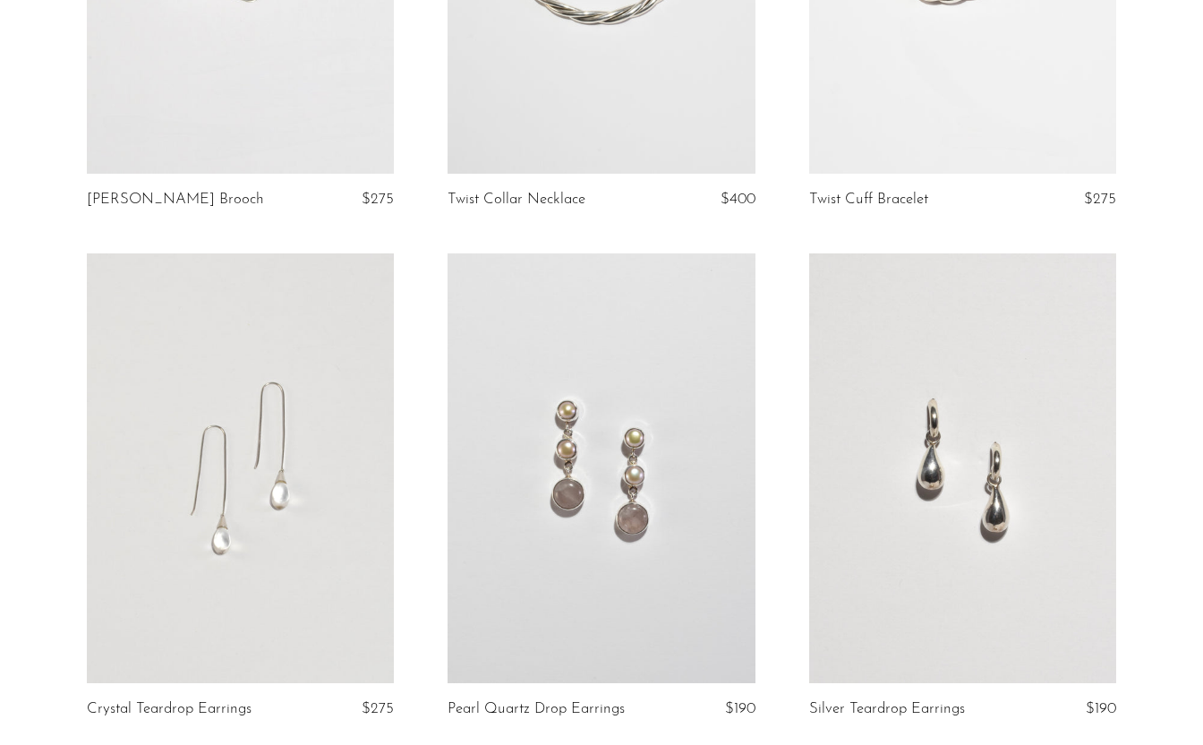
scroll to position [2260, 0]
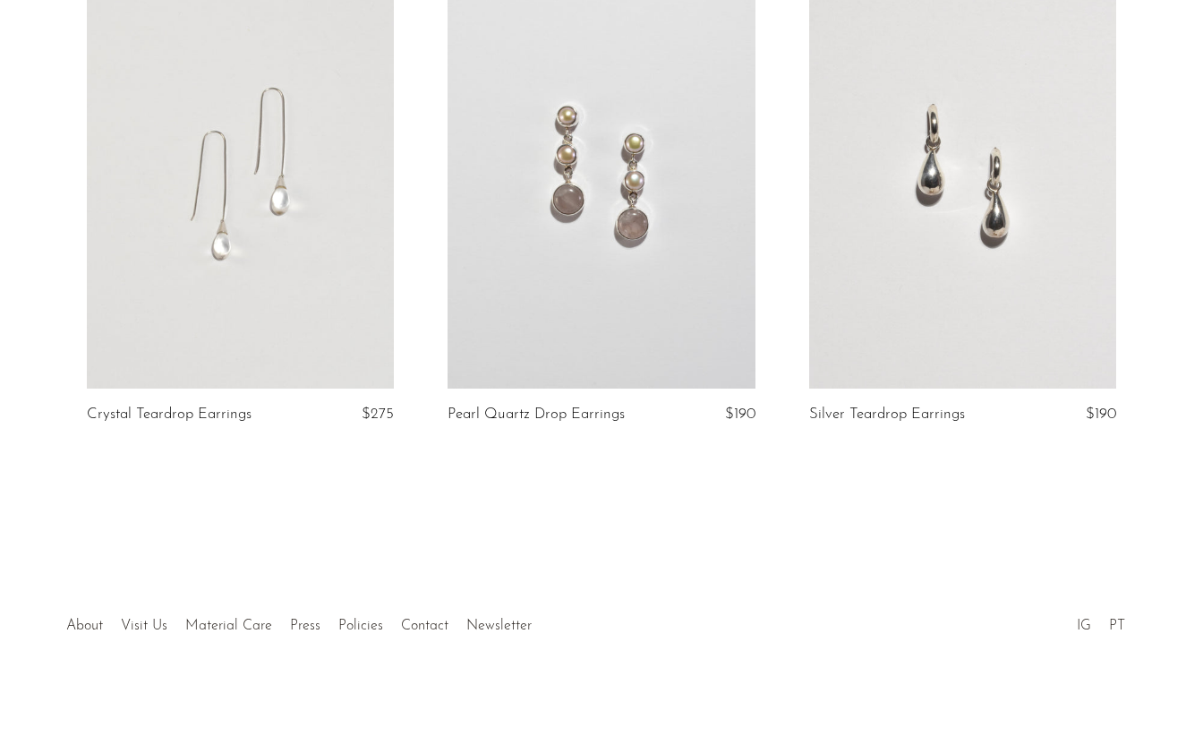
scroll to position [2238, 0]
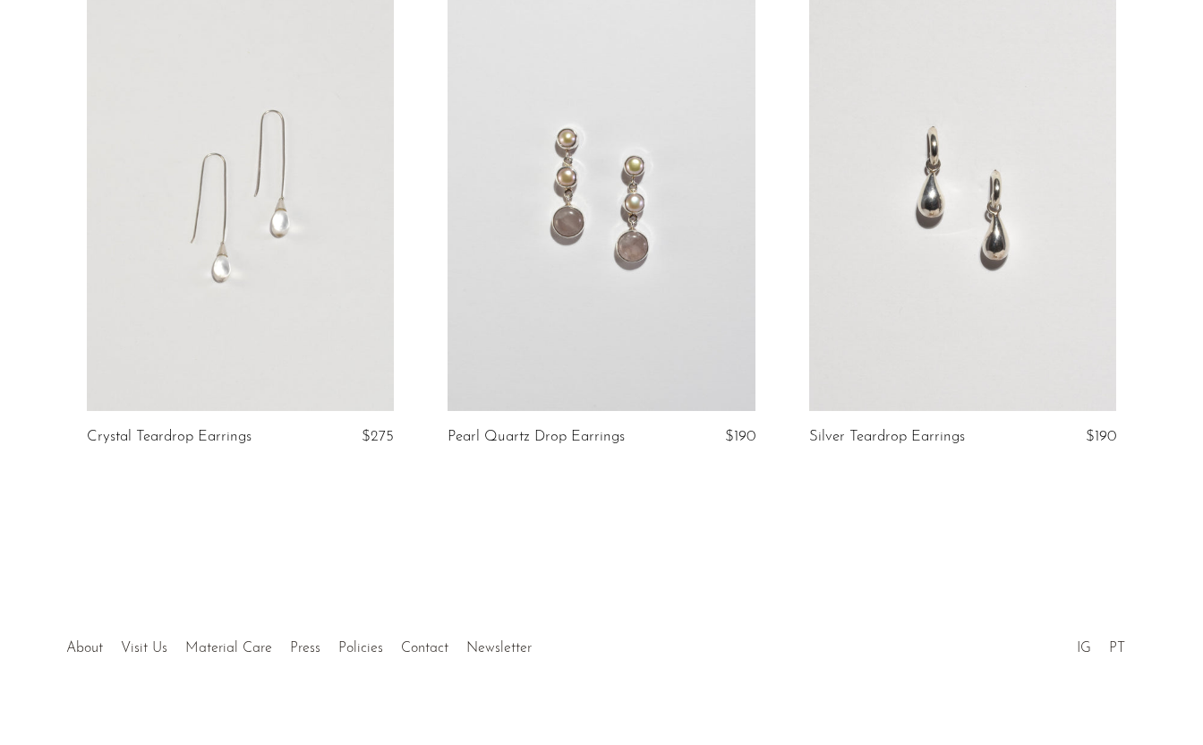
click at [654, 304] on link at bounding box center [601, 196] width 307 height 430
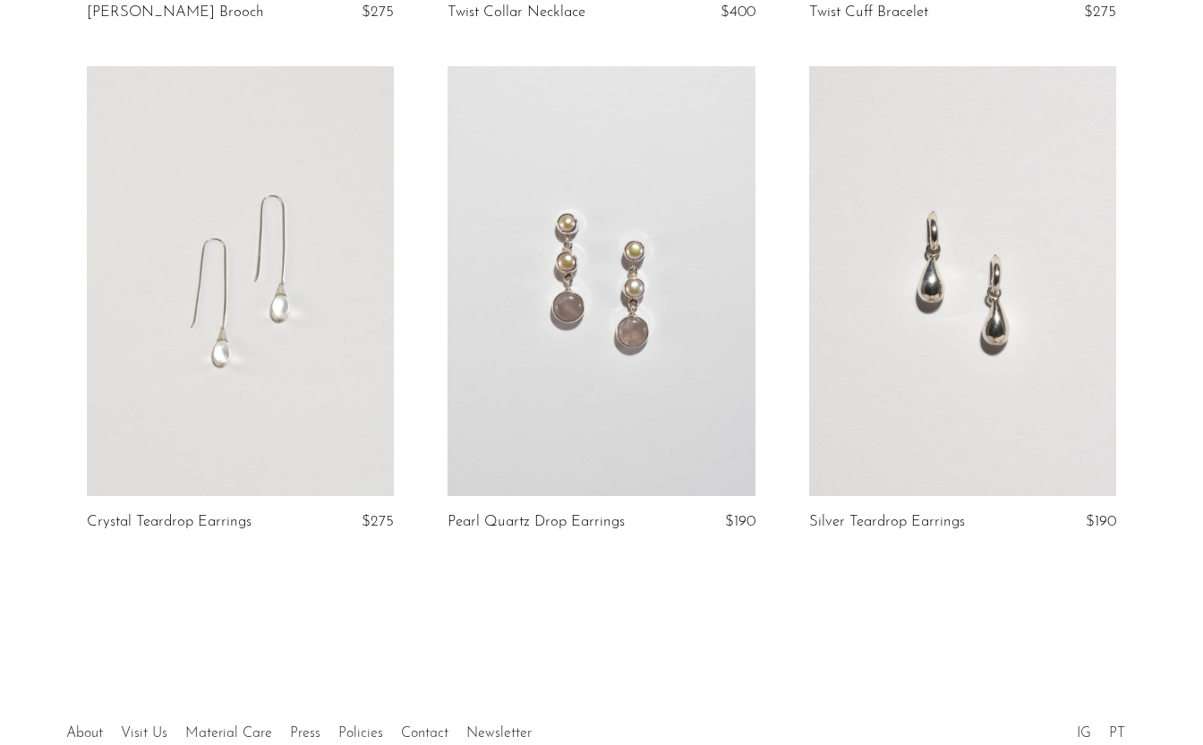
scroll to position [2121, 0]
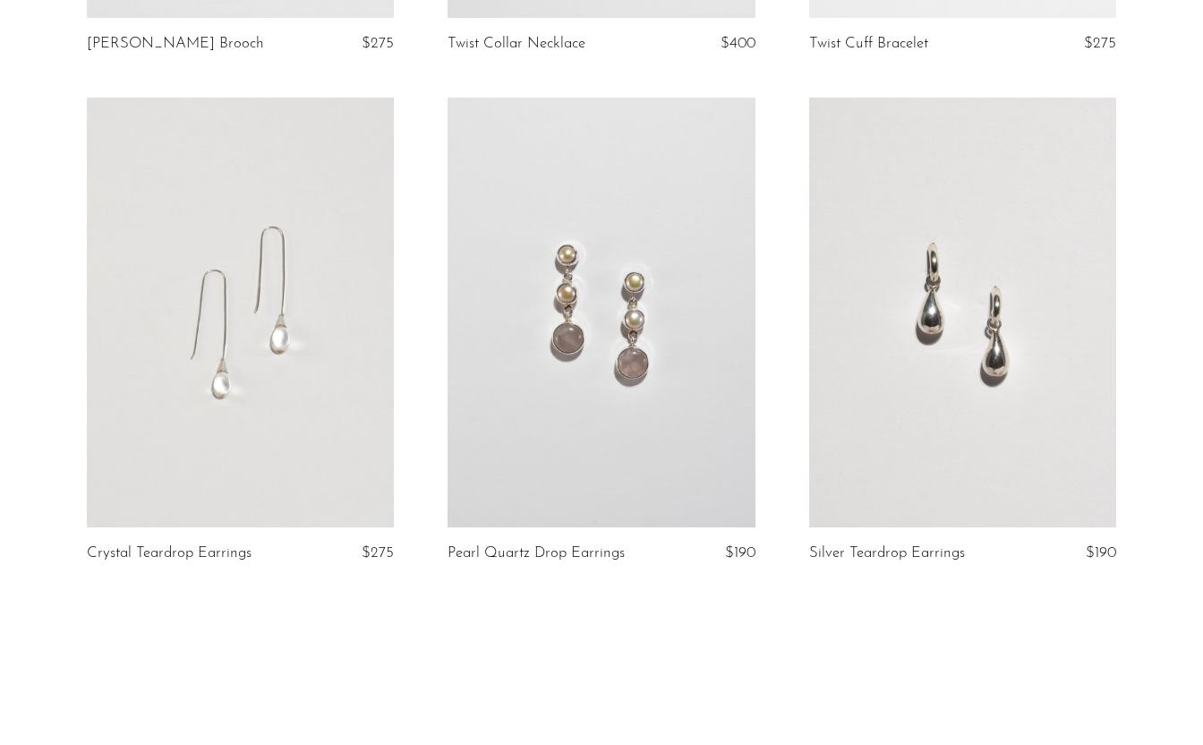
drag, startPoint x: 73, startPoint y: 553, endPoint x: 1014, endPoint y: 554, distance: 941.1
copy div "Crystal Teardrop Earrings $275 Pearl Quartz Drop Earrings $190 Silver Teardrop …"
click at [921, 576] on article "Silver Teardrop Earrings $190" at bounding box center [963, 353] width 361 height 510
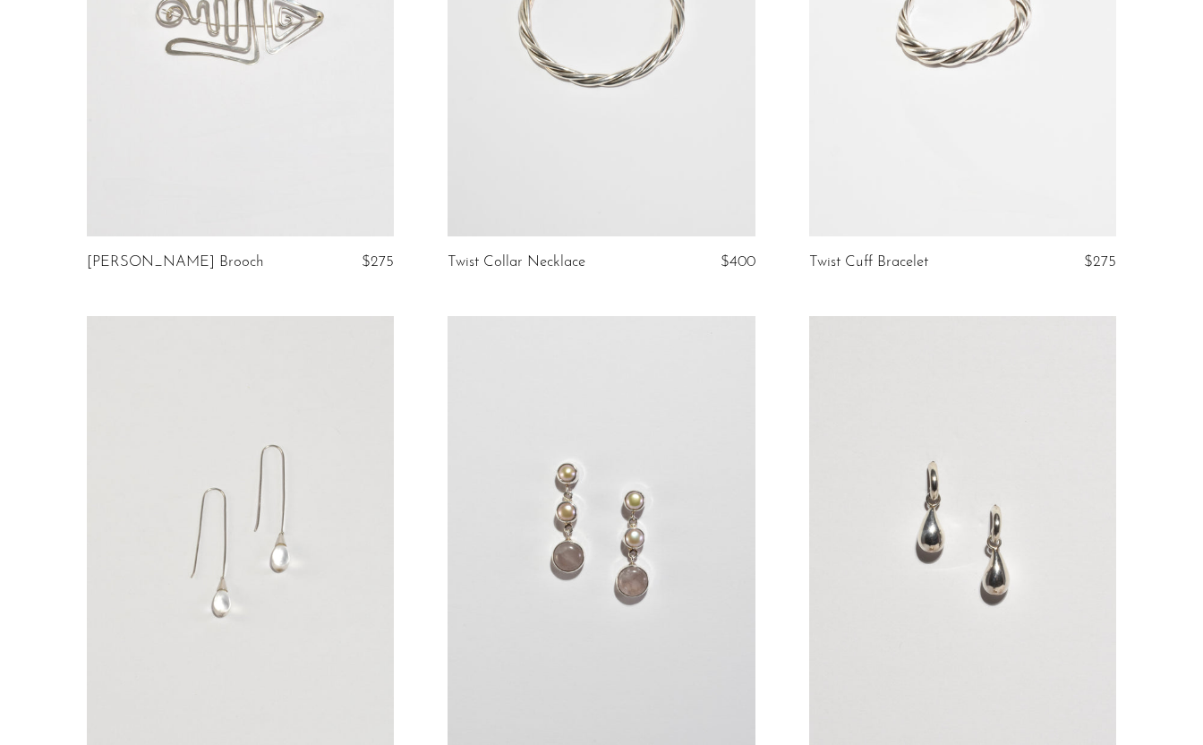
scroll to position [1900, 0]
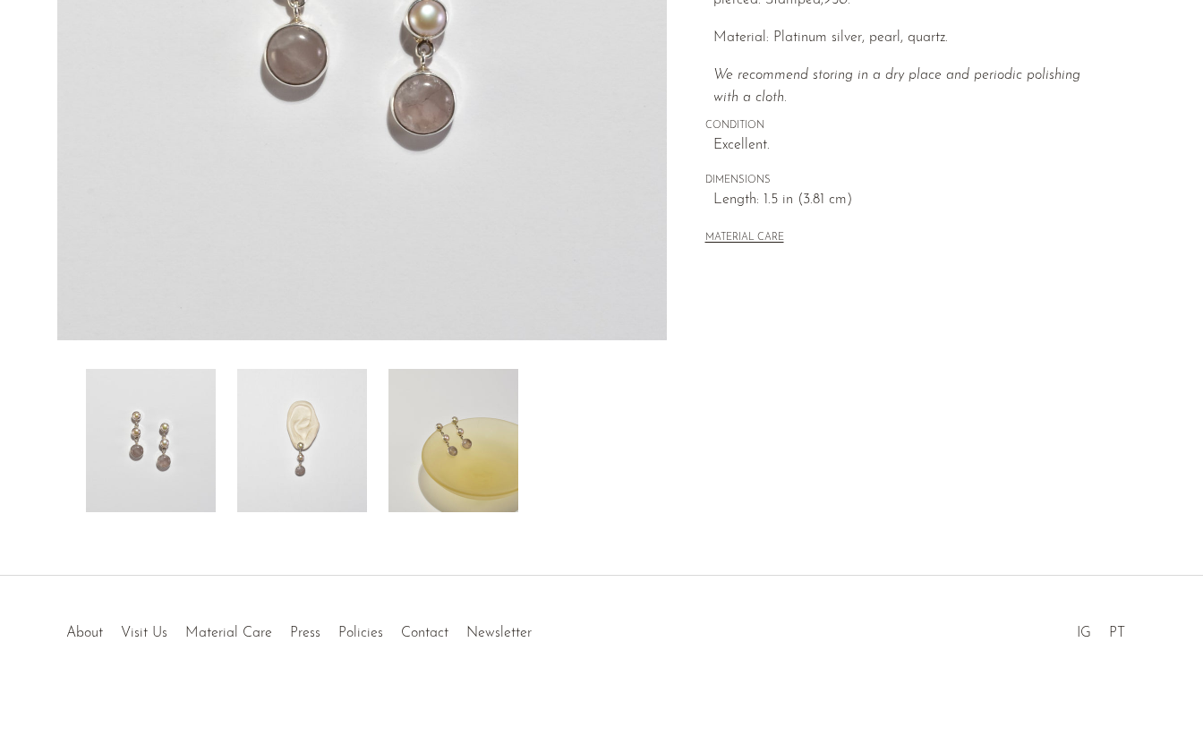
scroll to position [421, 0]
